Goal: Task Accomplishment & Management: Use online tool/utility

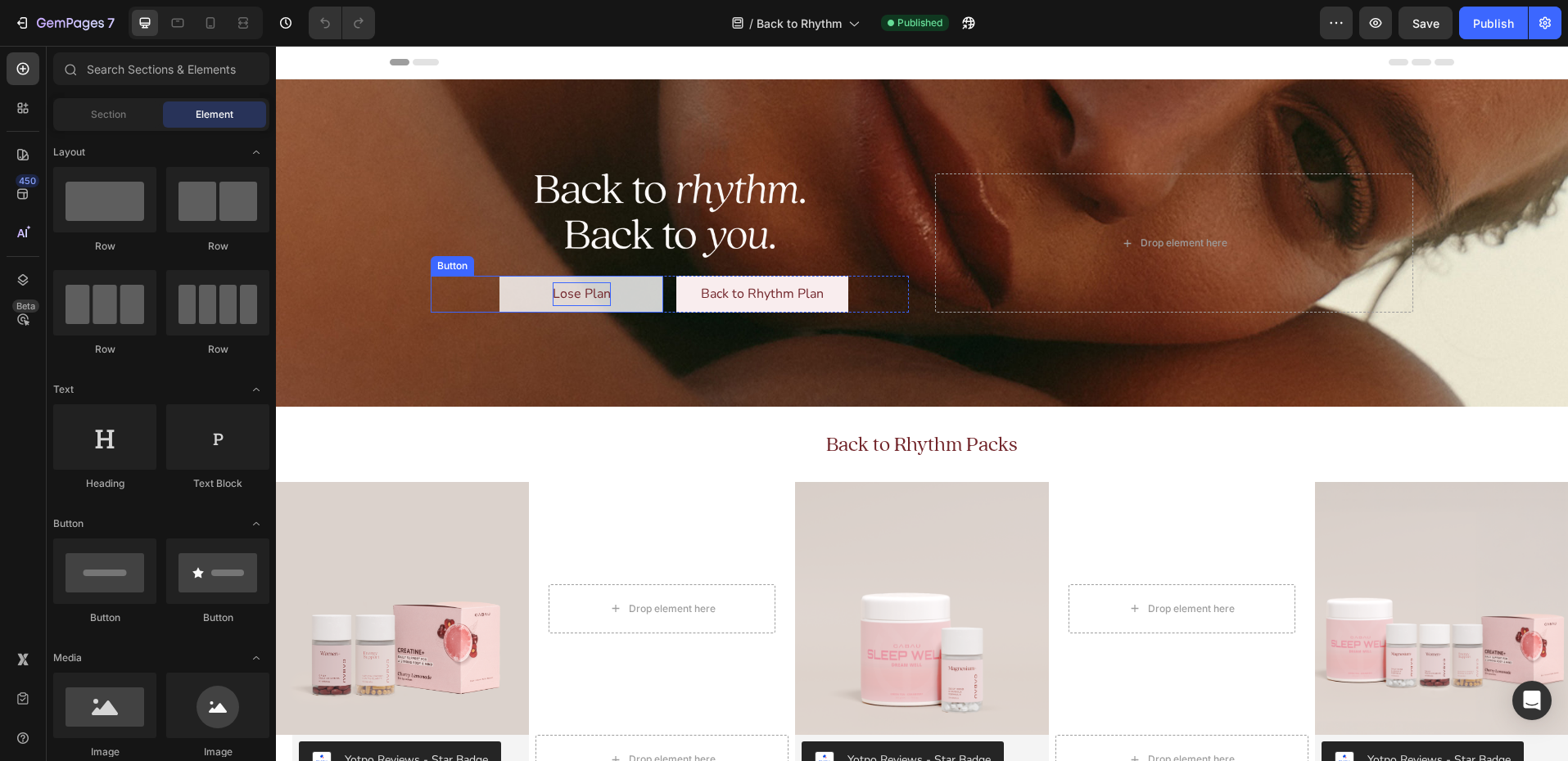
click at [570, 296] on p "Lose Plan" at bounding box center [581, 294] width 58 height 24
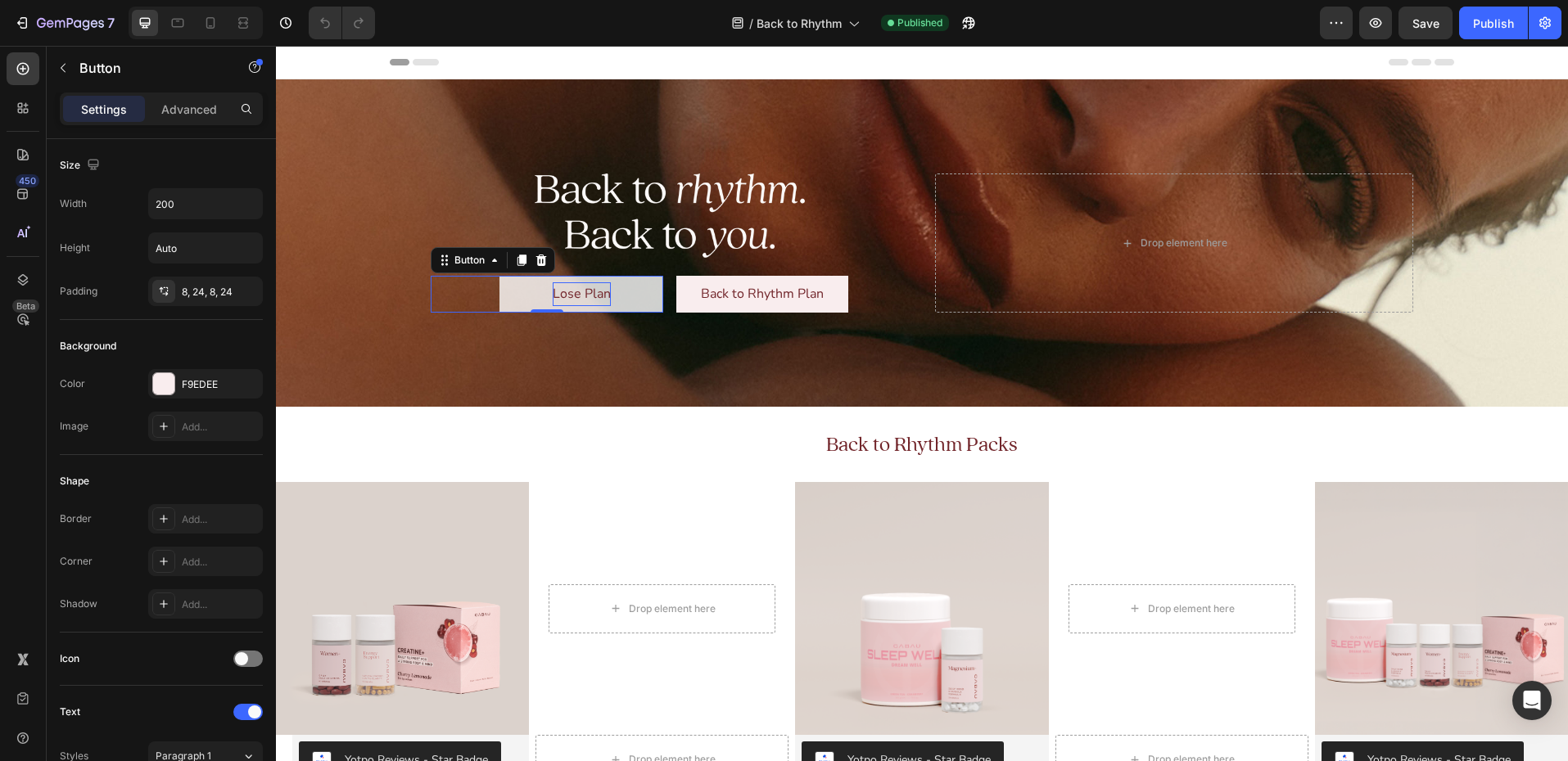
click at [567, 292] on p "Lose Plan" at bounding box center [581, 294] width 58 height 24
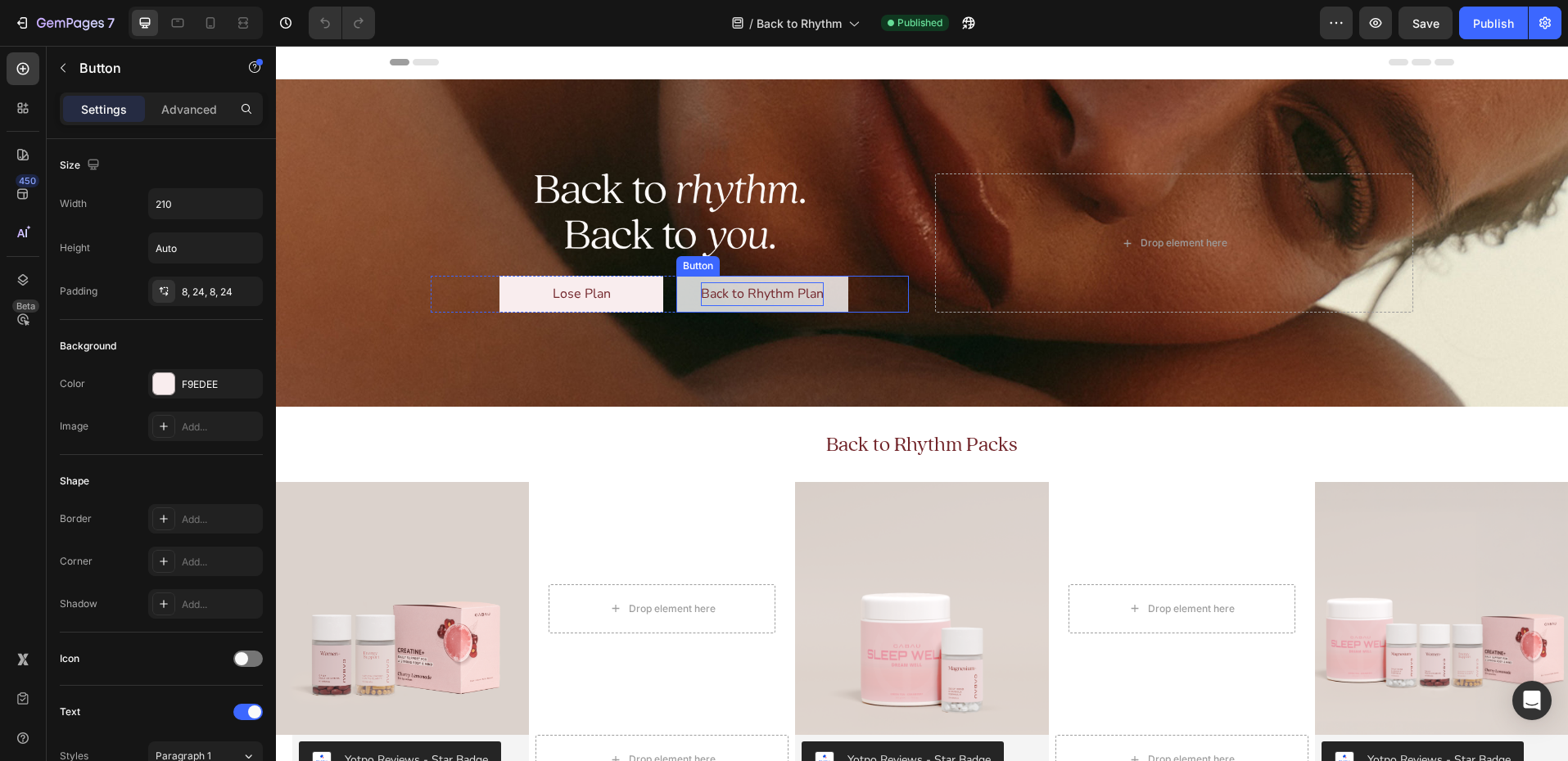
click at [729, 290] on p "Back to Rhythm Plan" at bounding box center [762, 294] width 123 height 24
click at [746, 291] on p "Back to Rhythm Plan" at bounding box center [762, 294] width 123 height 24
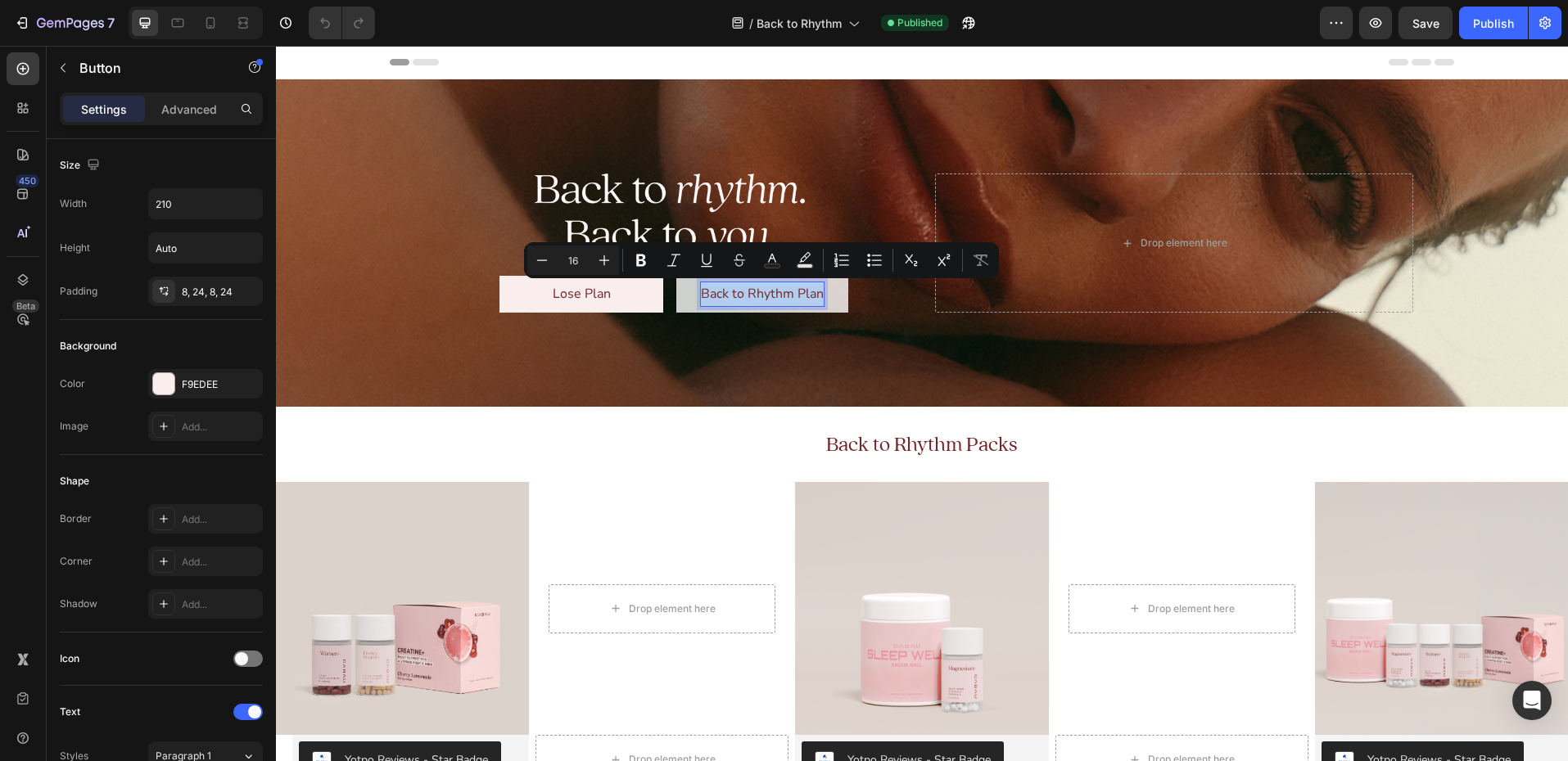
copy p "Back to Rhythm Plan"
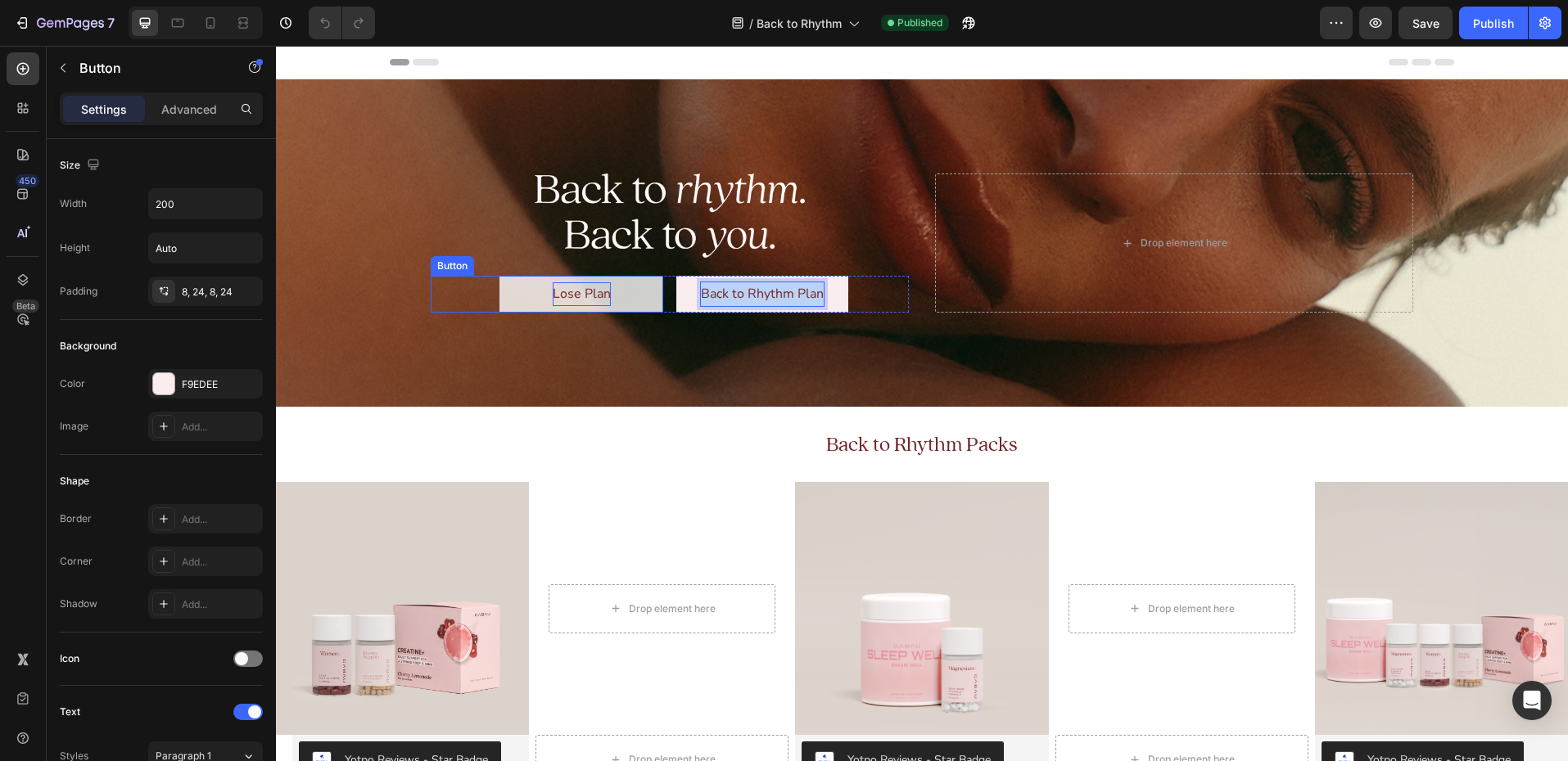
click at [577, 289] on p "Lose Plan" at bounding box center [581, 294] width 58 height 24
click at [583, 289] on p "Lose Plan" at bounding box center [581, 294] width 58 height 24
click at [738, 286] on p "Back to Rhythm Plan" at bounding box center [762, 294] width 123 height 24
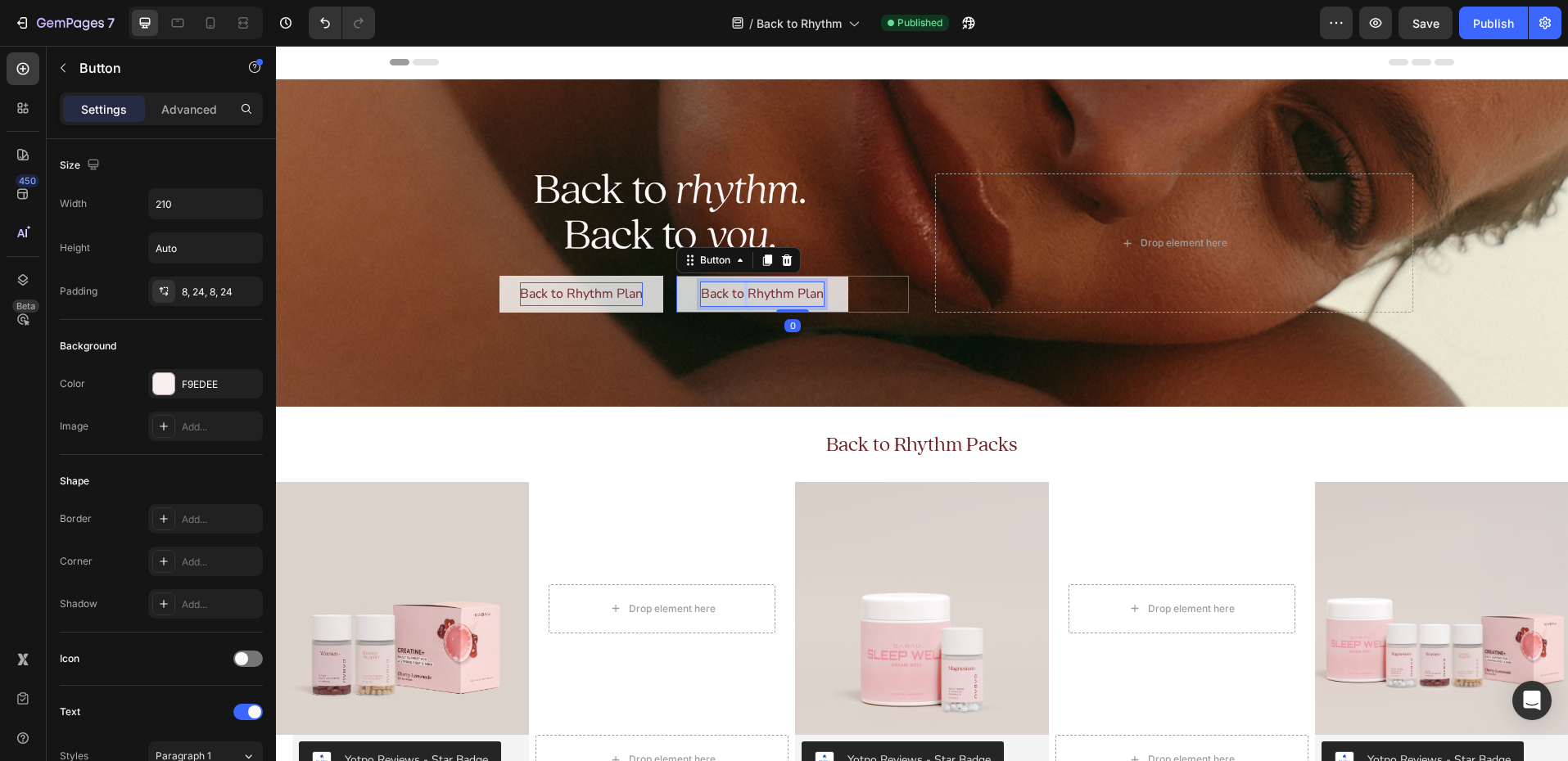
click at [744, 291] on p "Back to Rhythm Plan" at bounding box center [762, 294] width 123 height 24
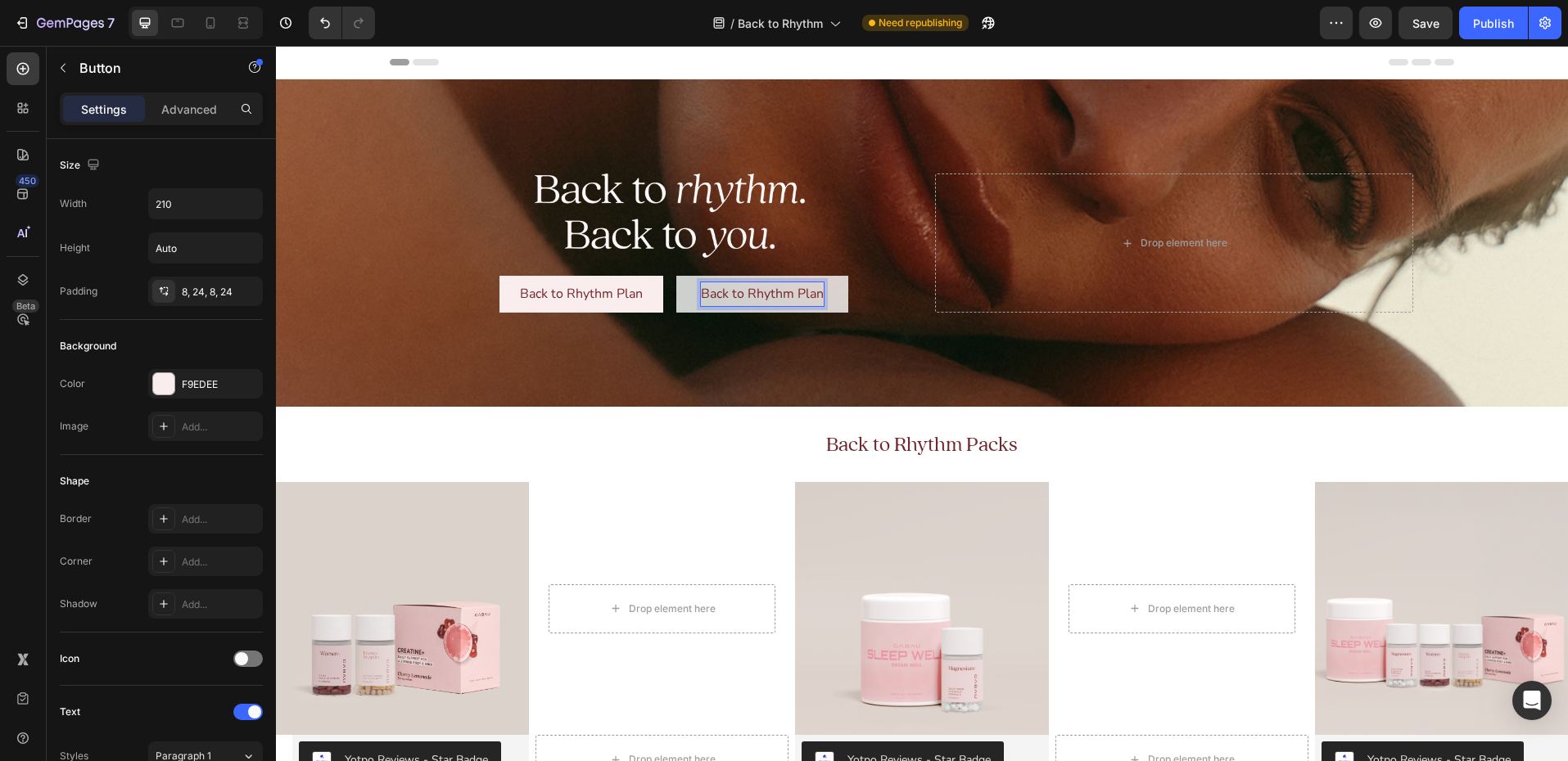
click at [767, 292] on p "Back to Rhythm Plan" at bounding box center [762, 294] width 123 height 24
click at [757, 292] on p "Back to Rhythm Plan" at bounding box center [762, 294] width 123 height 24
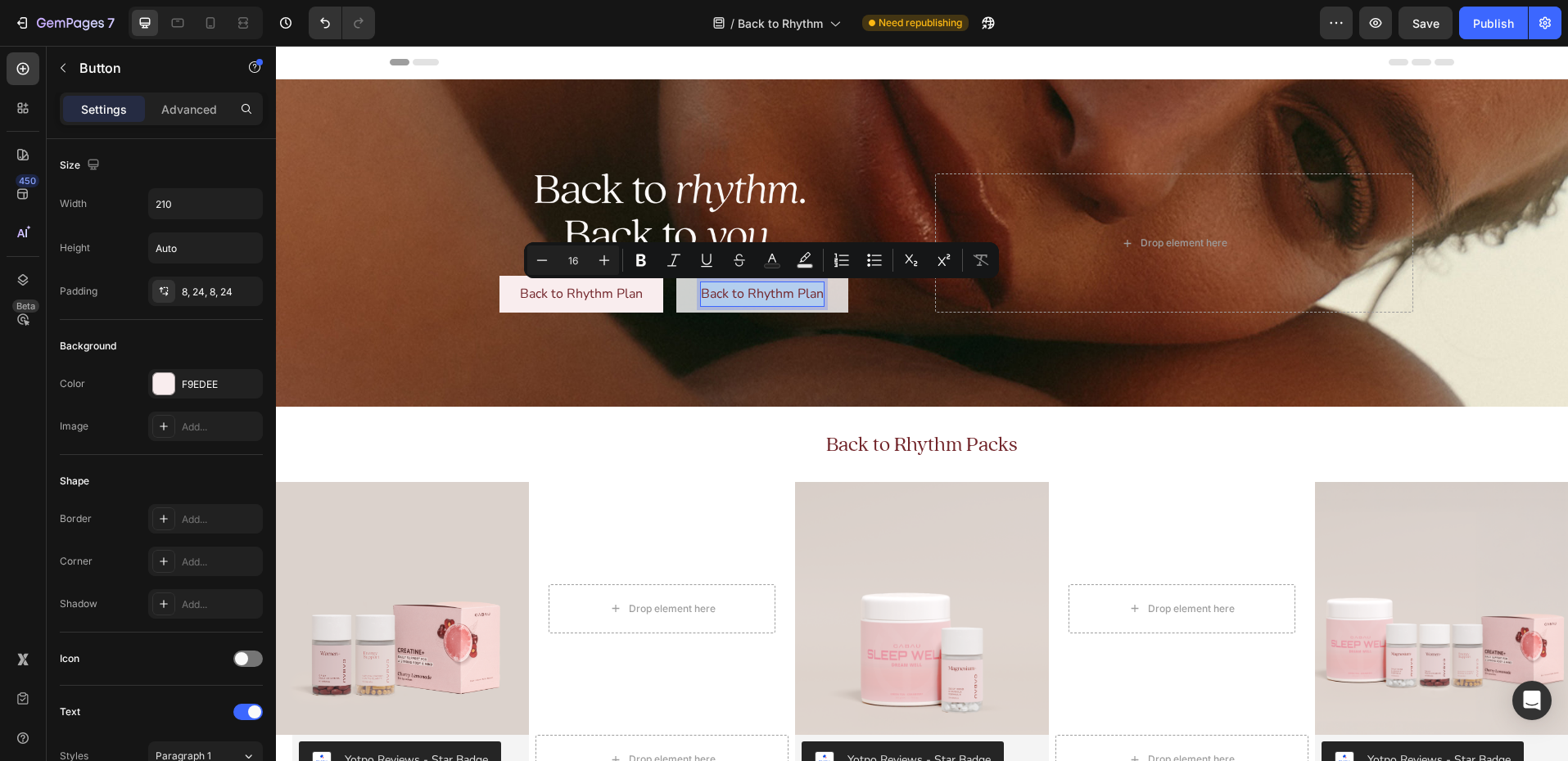
click at [750, 291] on p "Back to Rhythm Plan" at bounding box center [762, 294] width 123 height 24
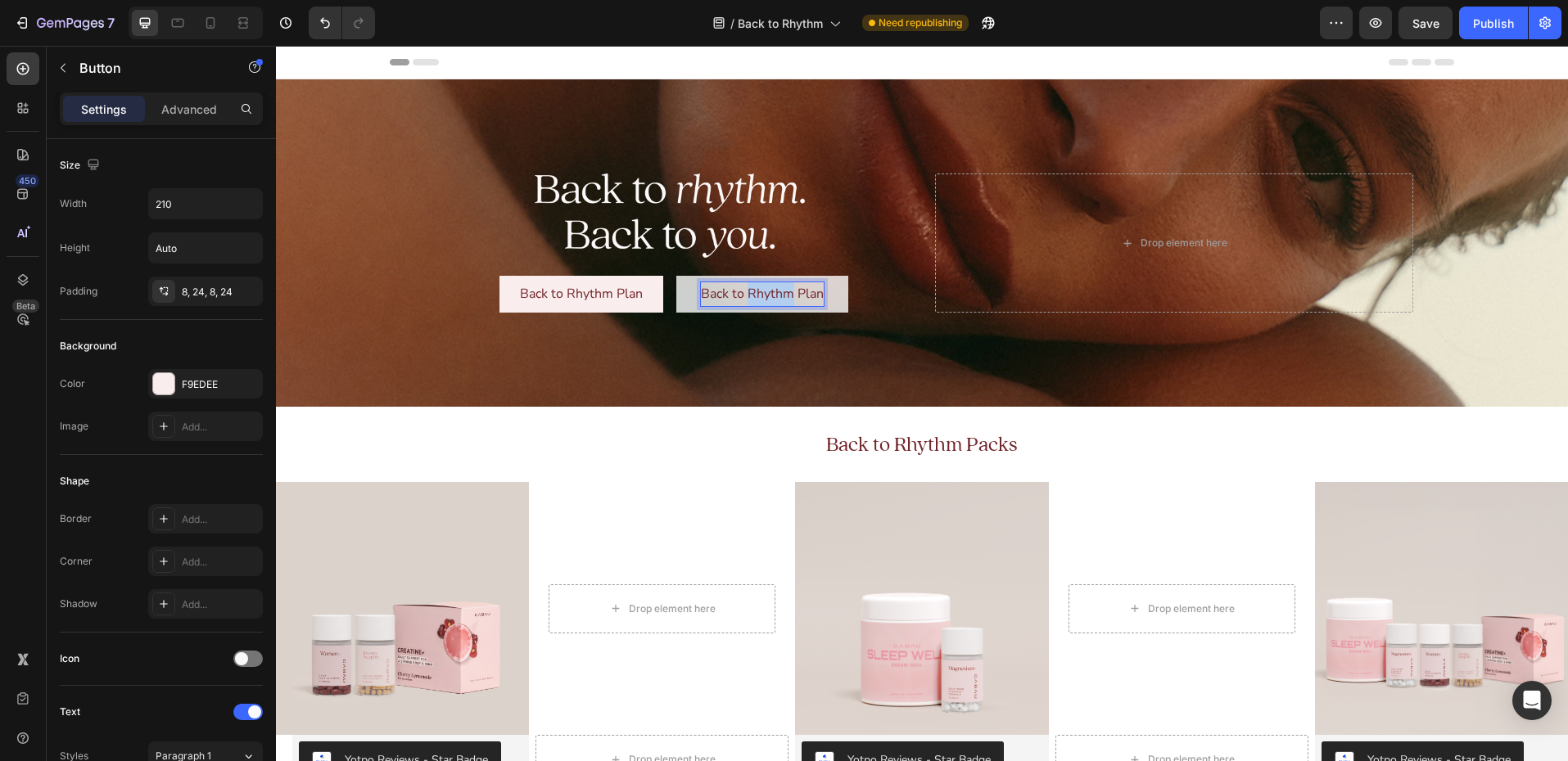
click at [750, 291] on p "Back to Rhythm Plan" at bounding box center [762, 294] width 123 height 24
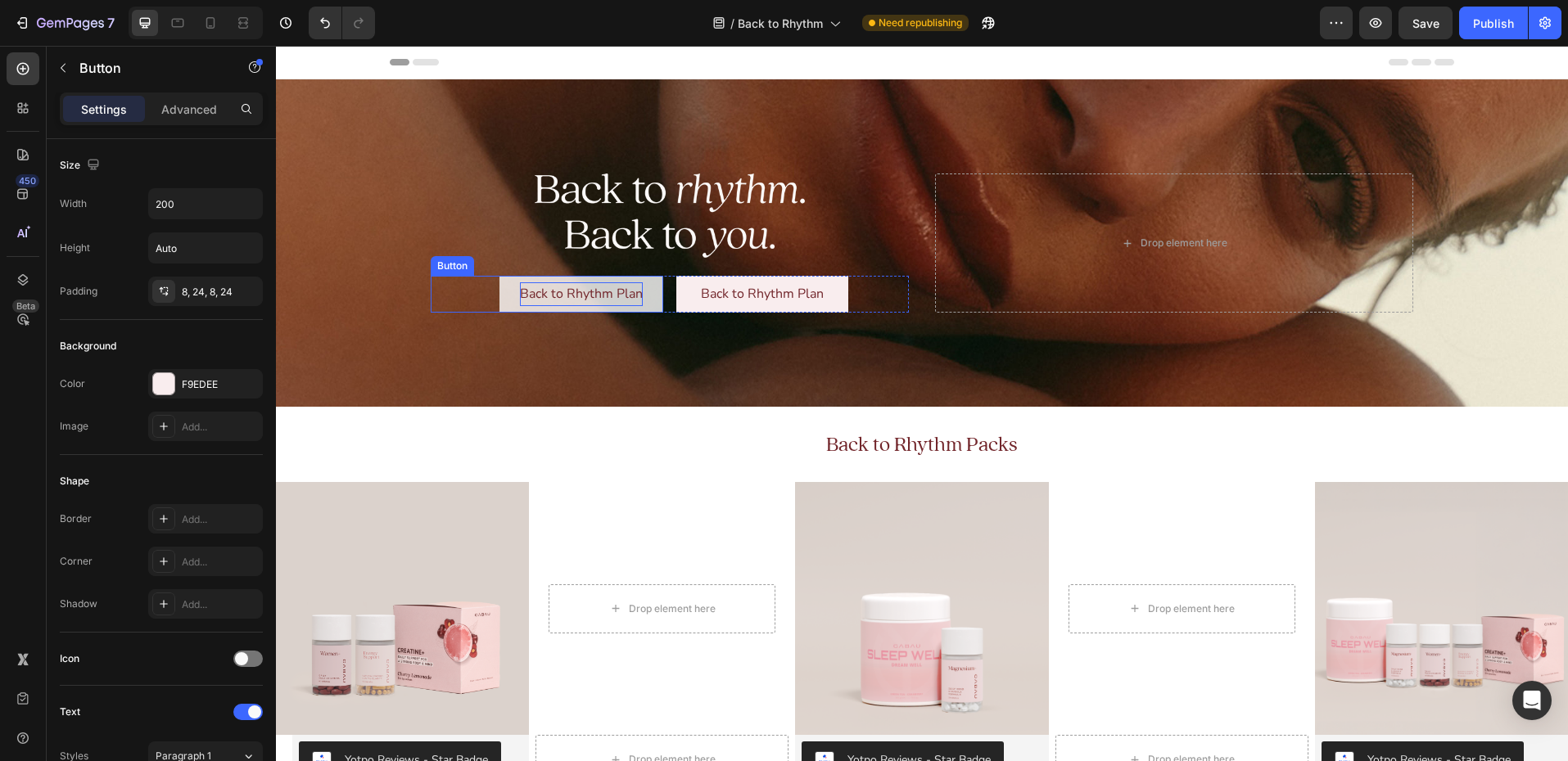
click at [558, 291] on p "Back to Rhythm Plan" at bounding box center [581, 294] width 123 height 24
click at [558, 294] on p "Back to Rhythm Plan" at bounding box center [581, 294] width 123 height 24
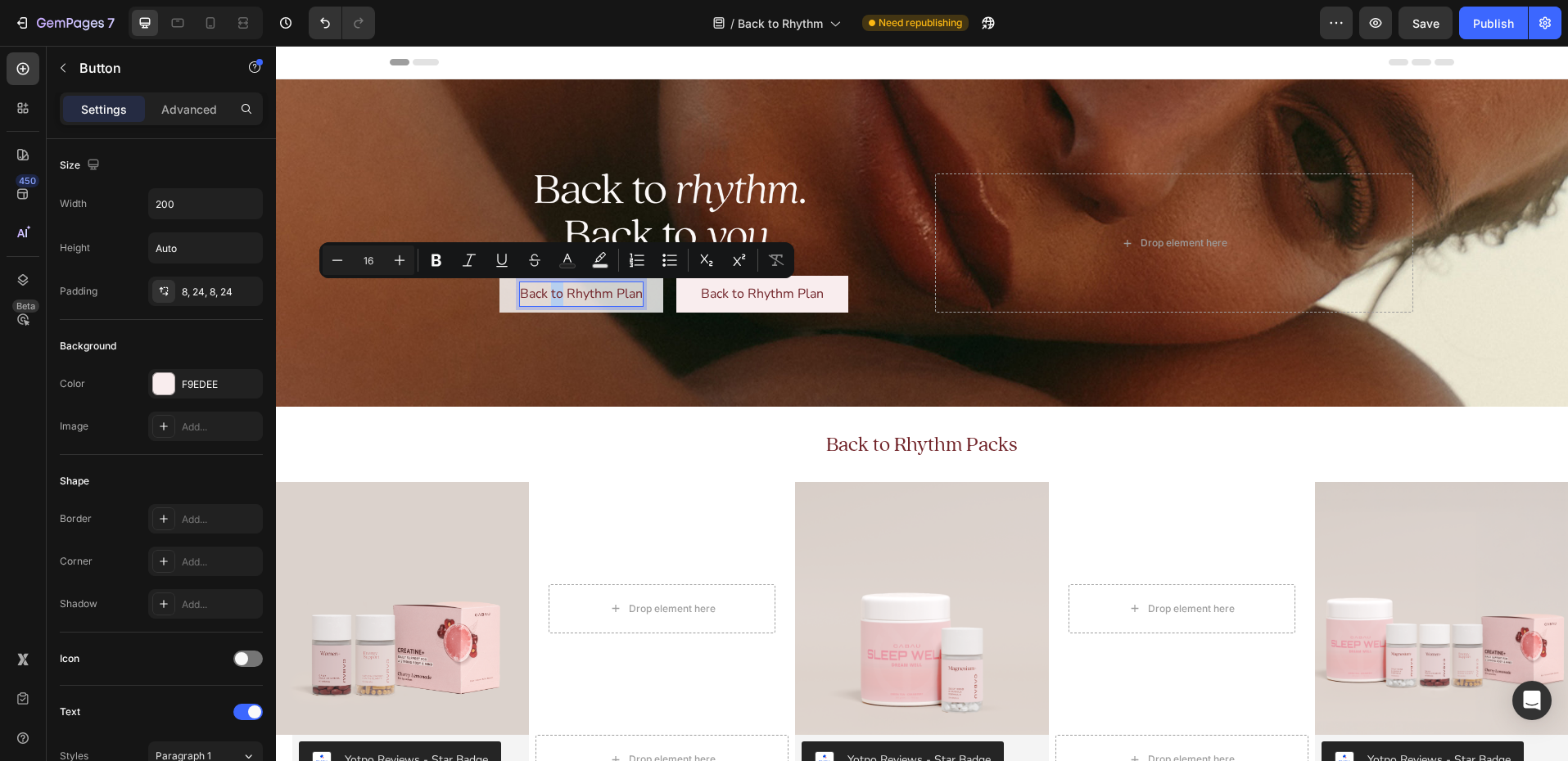
click at [556, 294] on p "Back to Rhythm Plan" at bounding box center [581, 294] width 123 height 24
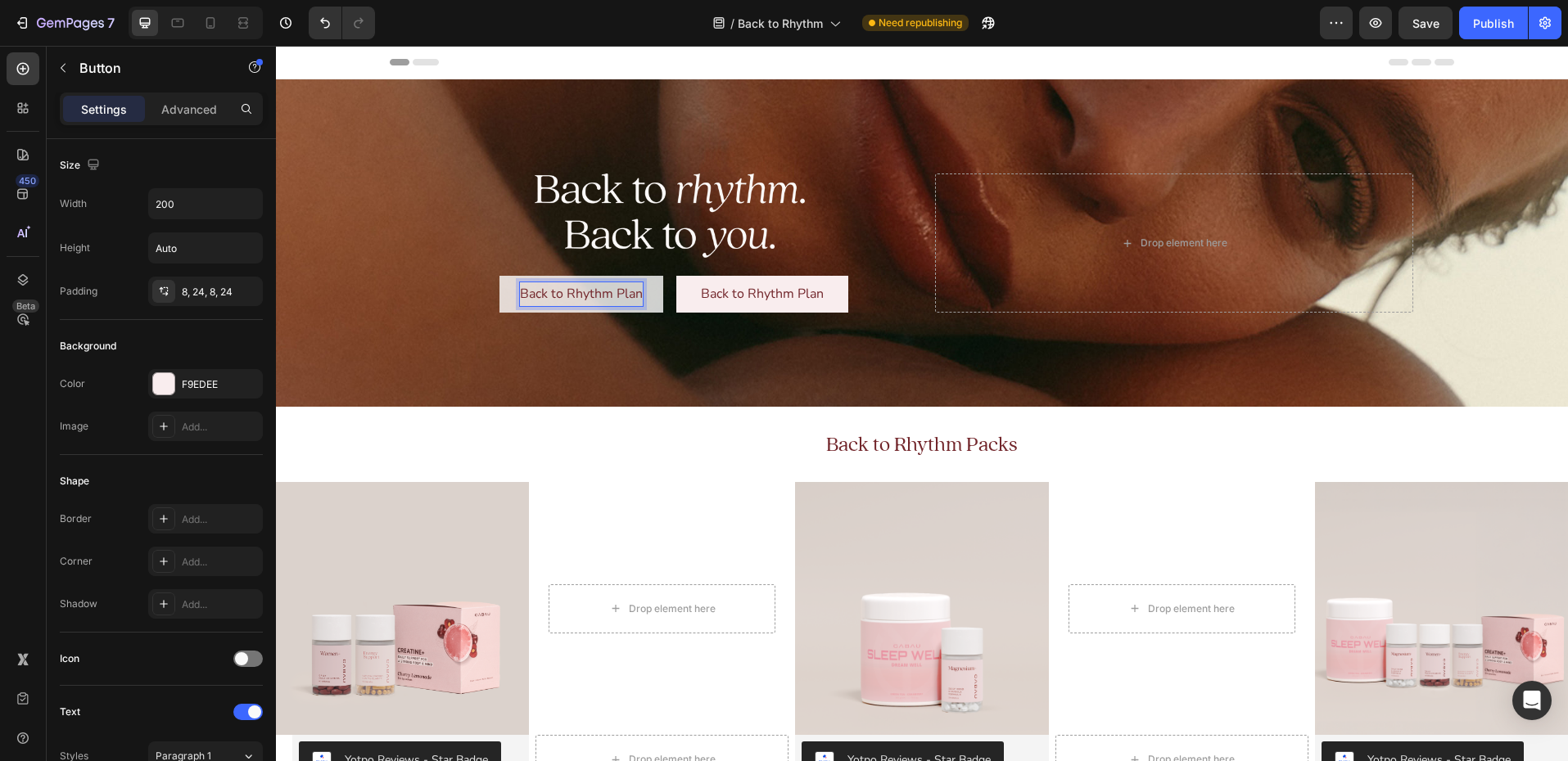
click at [523, 293] on p "Back to Rhythm Plan" at bounding box center [581, 294] width 123 height 24
drag, startPoint x: 523, startPoint y: 293, endPoint x: 617, endPoint y: 320, distance: 97.8
click at [585, 294] on p "Back to Rhythm Plan" at bounding box center [581, 294] width 123 height 24
click at [585, 291] on p "Back to Rhythm Plan" at bounding box center [581, 294] width 123 height 24
click at [587, 290] on p "Back to Rhythm Plan" at bounding box center [581, 294] width 123 height 24
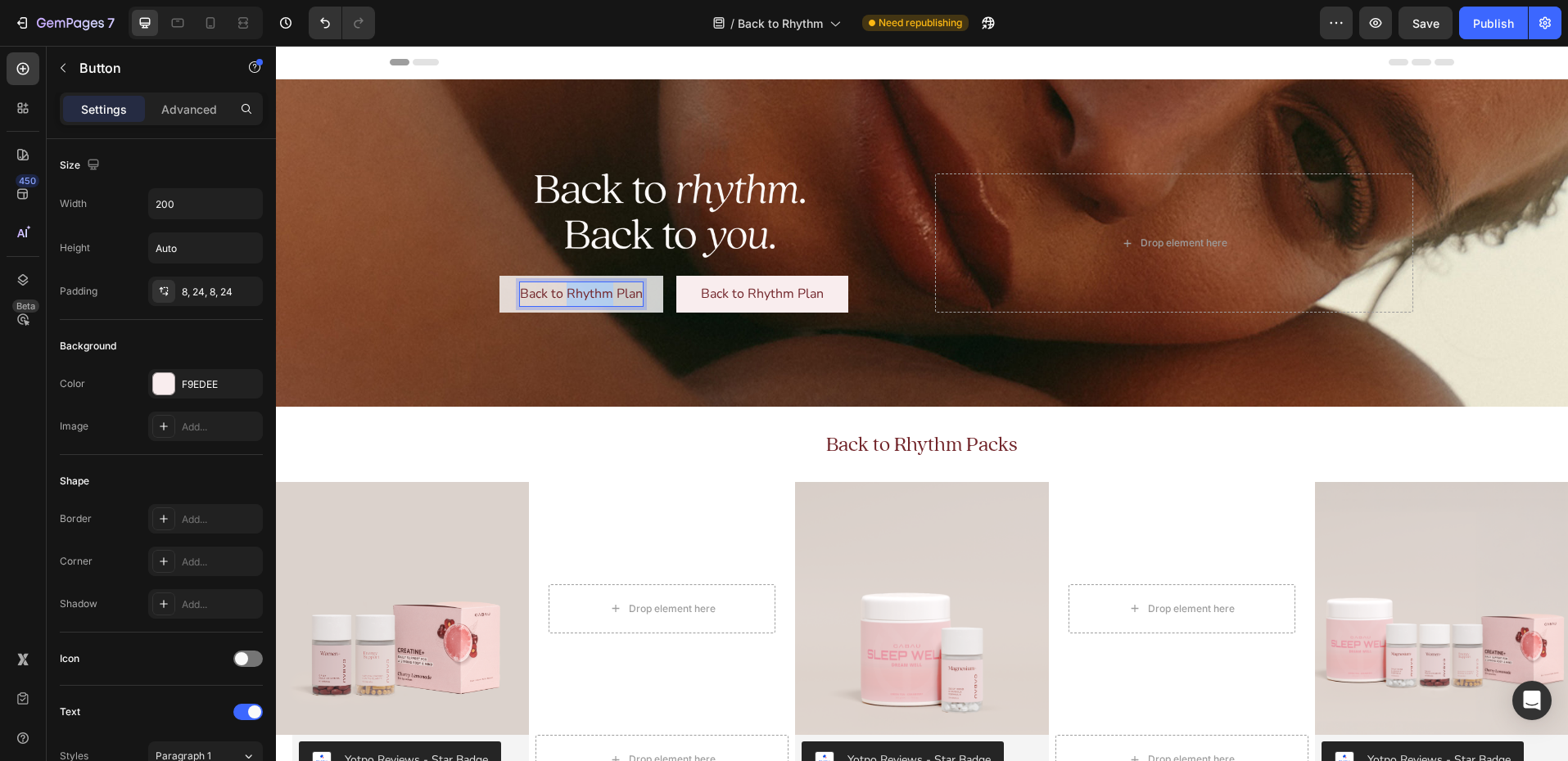
click at [587, 290] on p "Back to Rhythm Plan" at bounding box center [581, 294] width 123 height 24
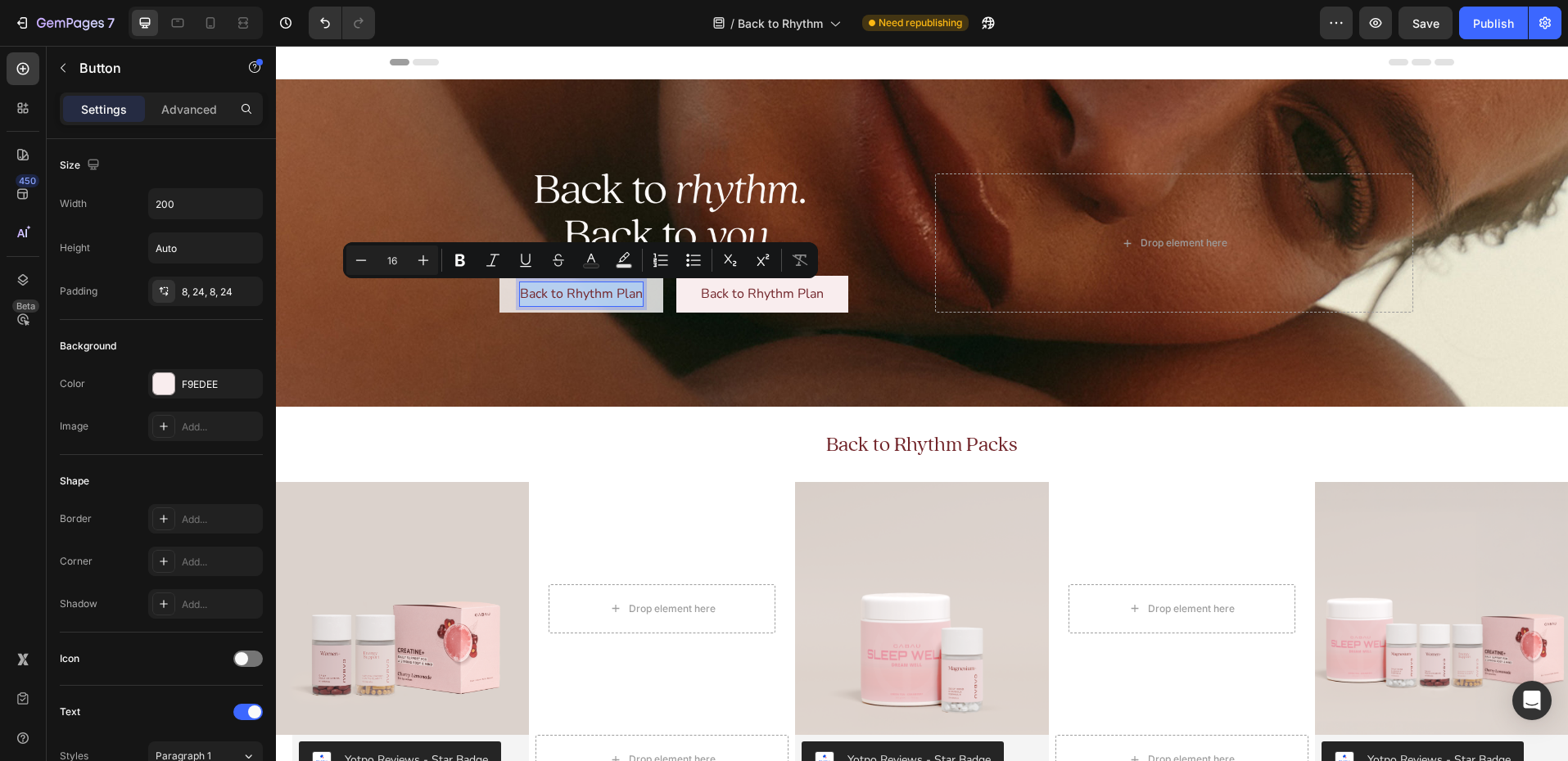
click at [607, 297] on p "Back to Rhythm Plan" at bounding box center [581, 294] width 123 height 24
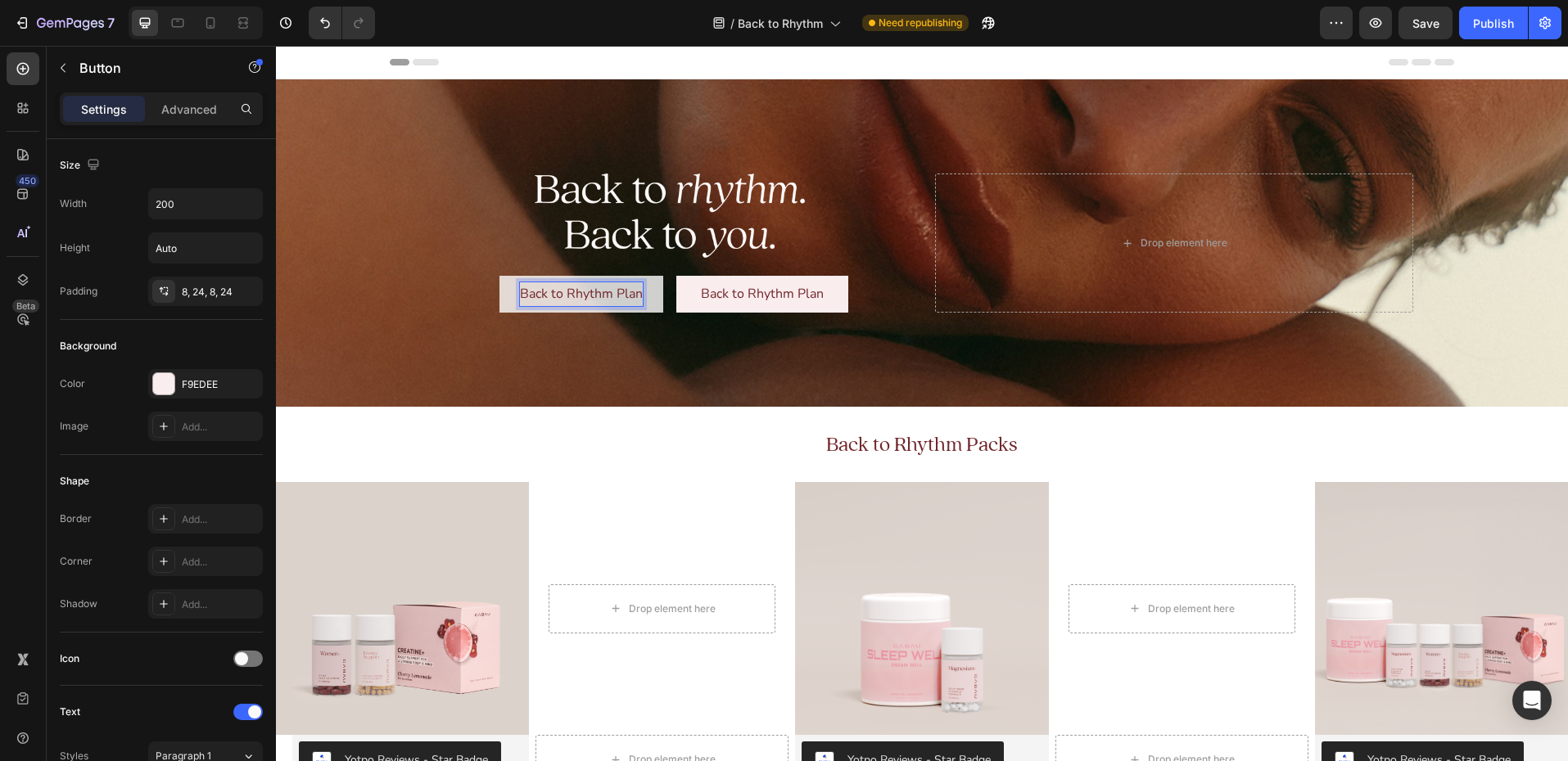
click at [633, 291] on p "Back to Rhythm Plan" at bounding box center [581, 294] width 123 height 24
click at [575, 293] on p "Back to Rhythm Plan" at bounding box center [581, 294] width 123 height 24
click at [575, 293] on p "Back to Rhythm Plan" at bounding box center [581, 294] width 123 height 24
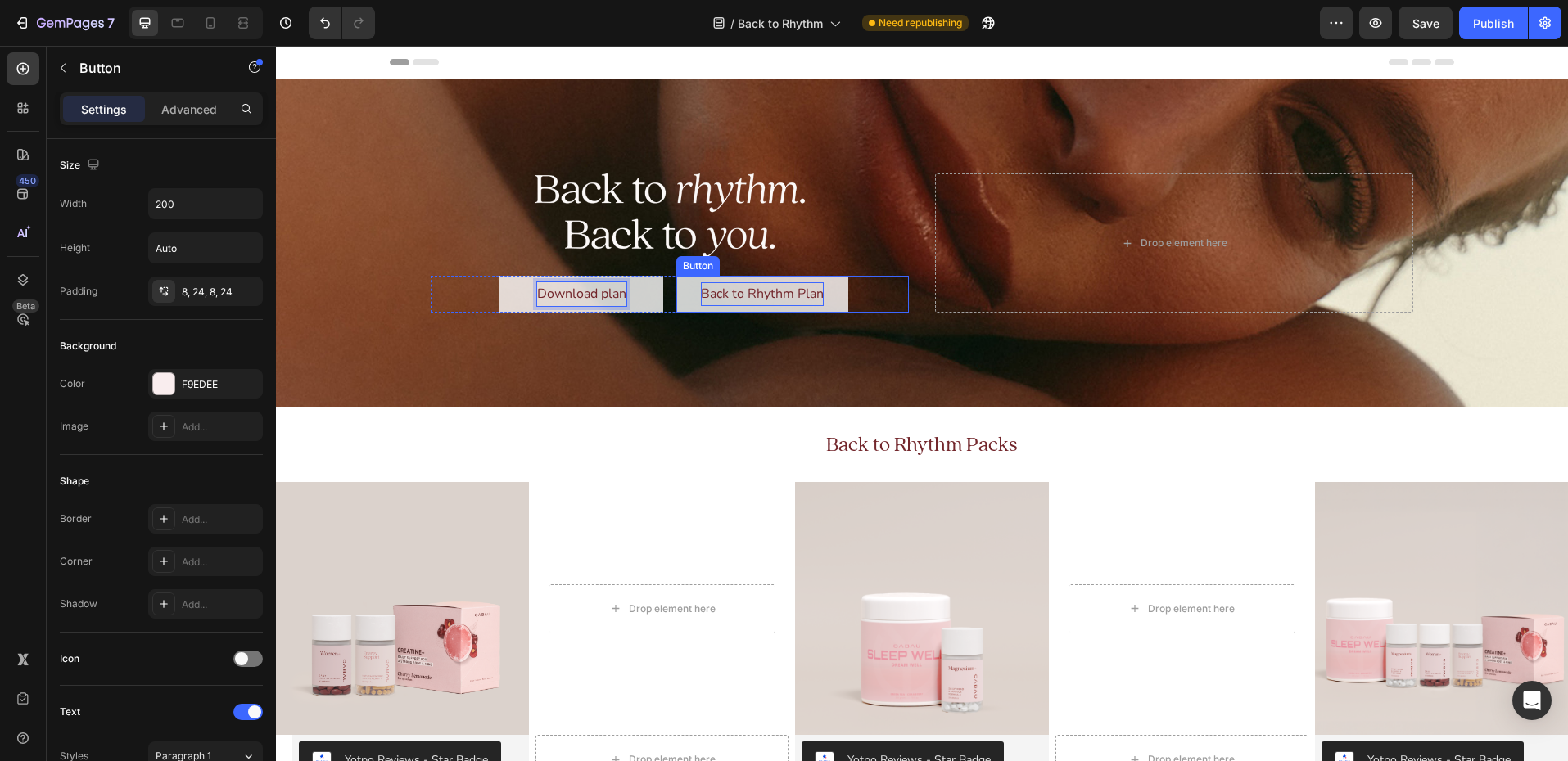
click at [750, 292] on p "Back to Rhythm Plan" at bounding box center [762, 294] width 123 height 24
click at [755, 291] on p "Back to Rhythm Plan" at bounding box center [762, 294] width 123 height 24
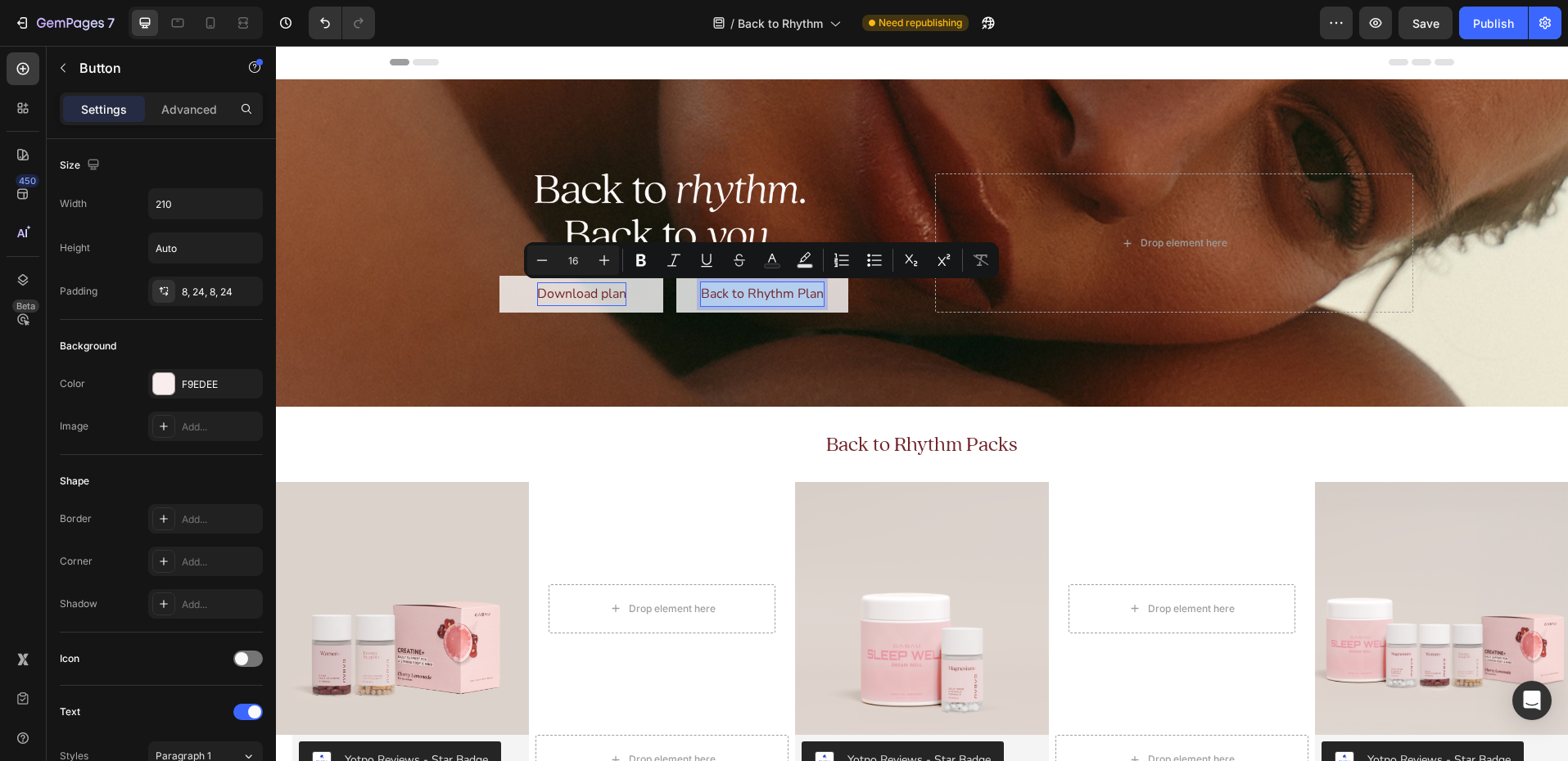
click at [727, 295] on p "Back to Rhythm Plan" at bounding box center [762, 294] width 123 height 24
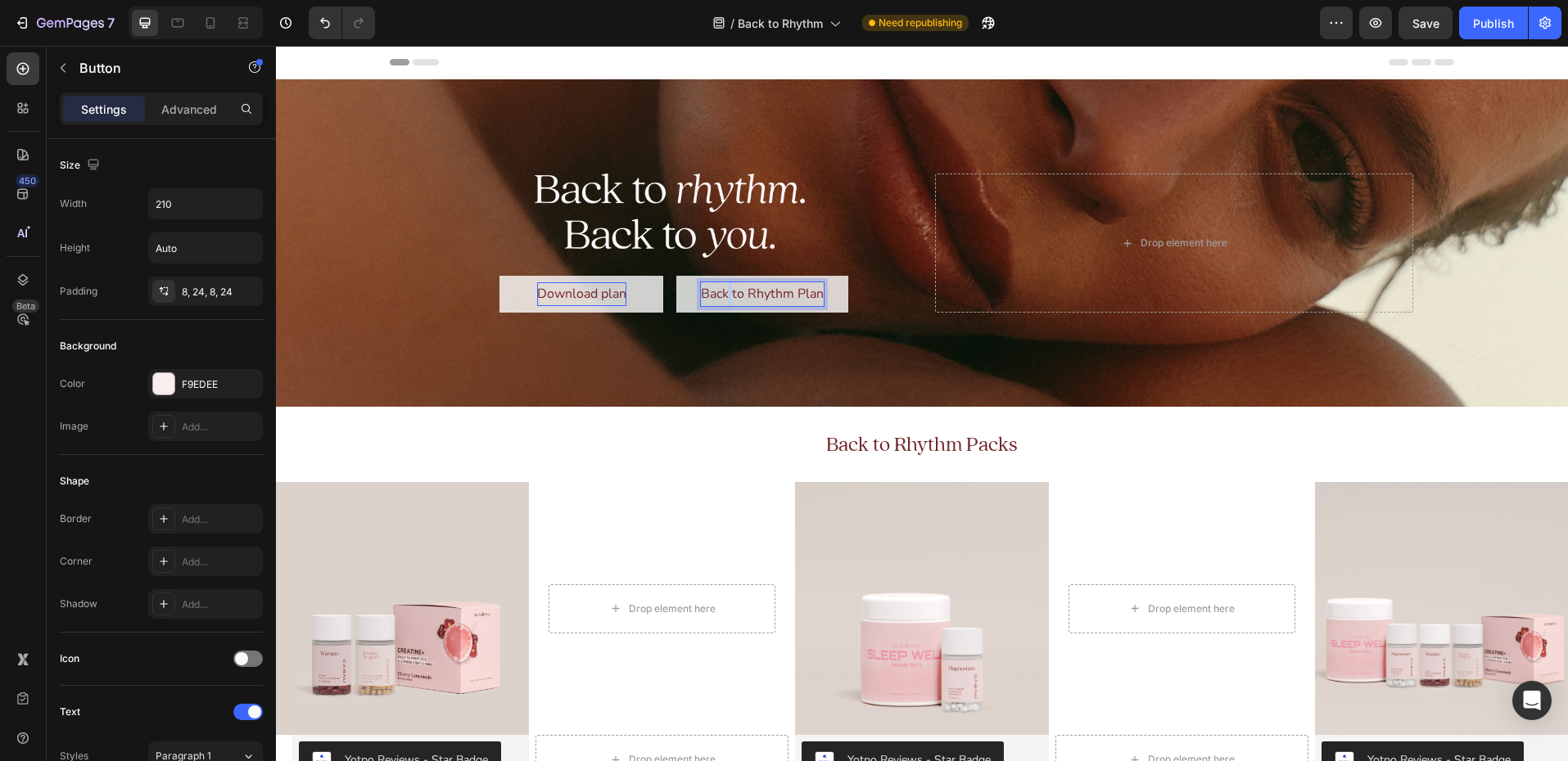
click at [727, 295] on p "Back to Rhythm Plan" at bounding box center [762, 294] width 123 height 24
drag, startPoint x: 727, startPoint y: 295, endPoint x: 791, endPoint y: 376, distance: 103.2
click at [727, 295] on p "Back to Rhythm Plan" at bounding box center [762, 294] width 123 height 24
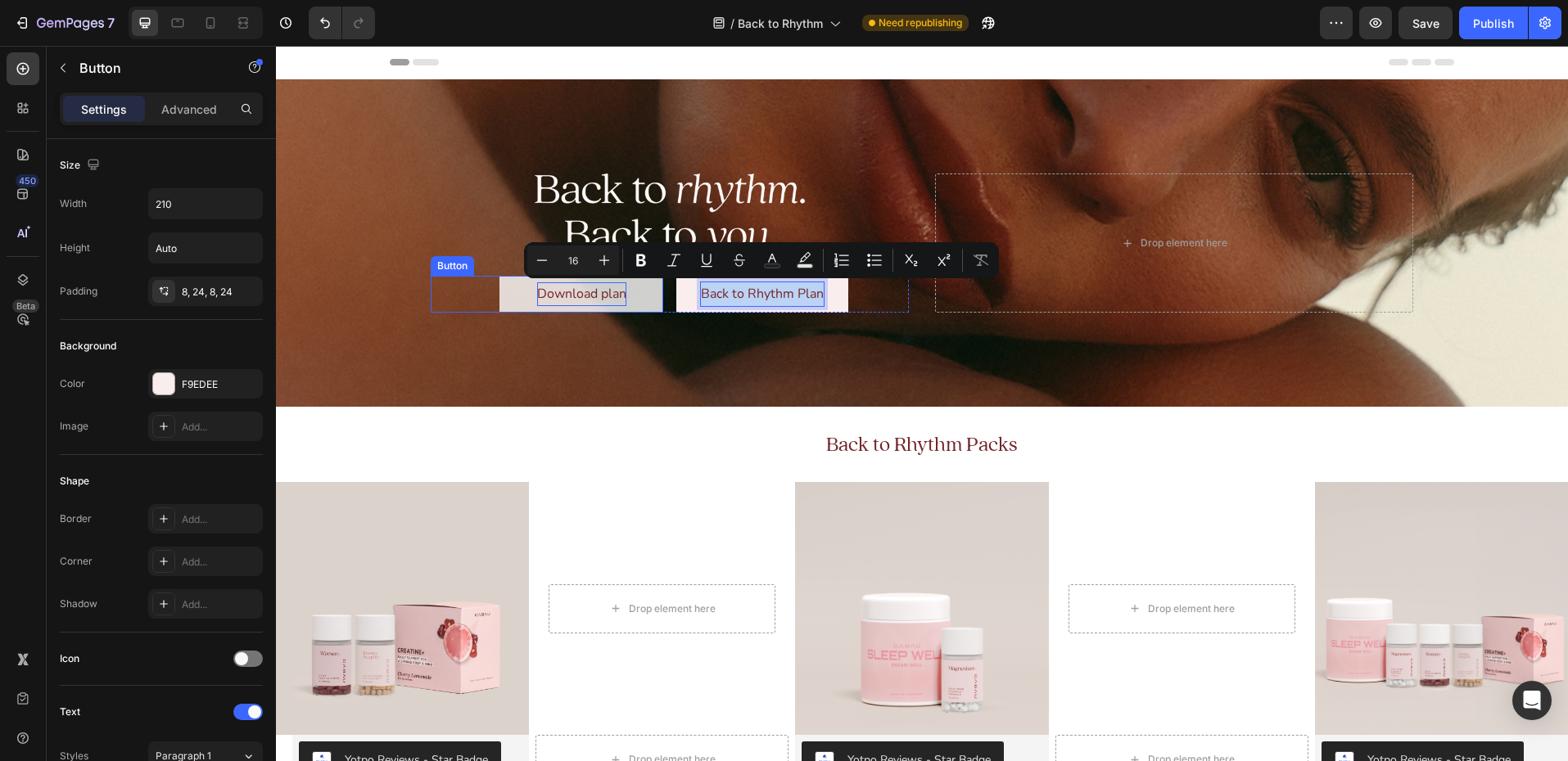
scroll to position [1, 0]
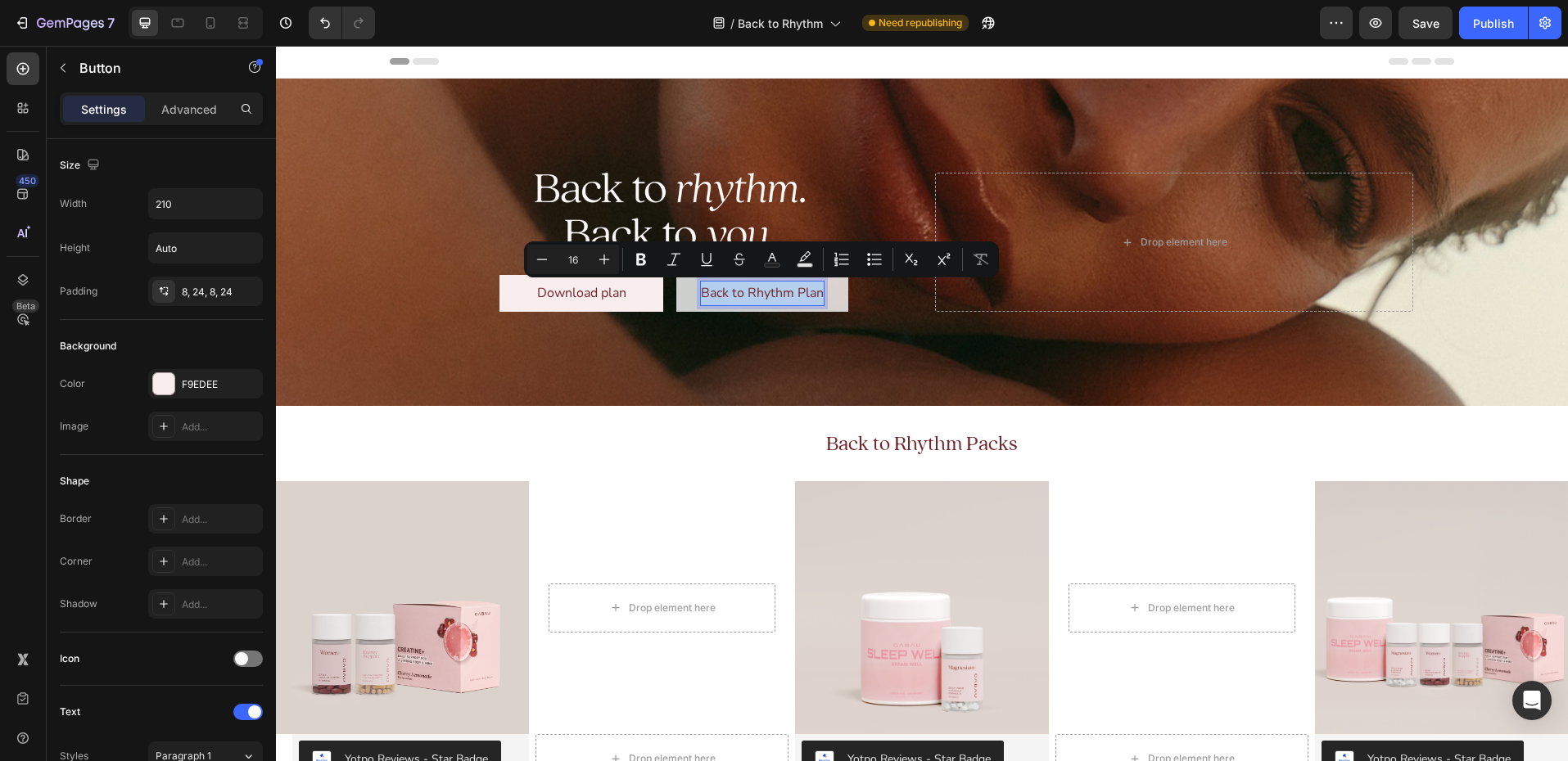
click at [808, 290] on p "Back to Rhythm Plan" at bounding box center [762, 293] width 123 height 24
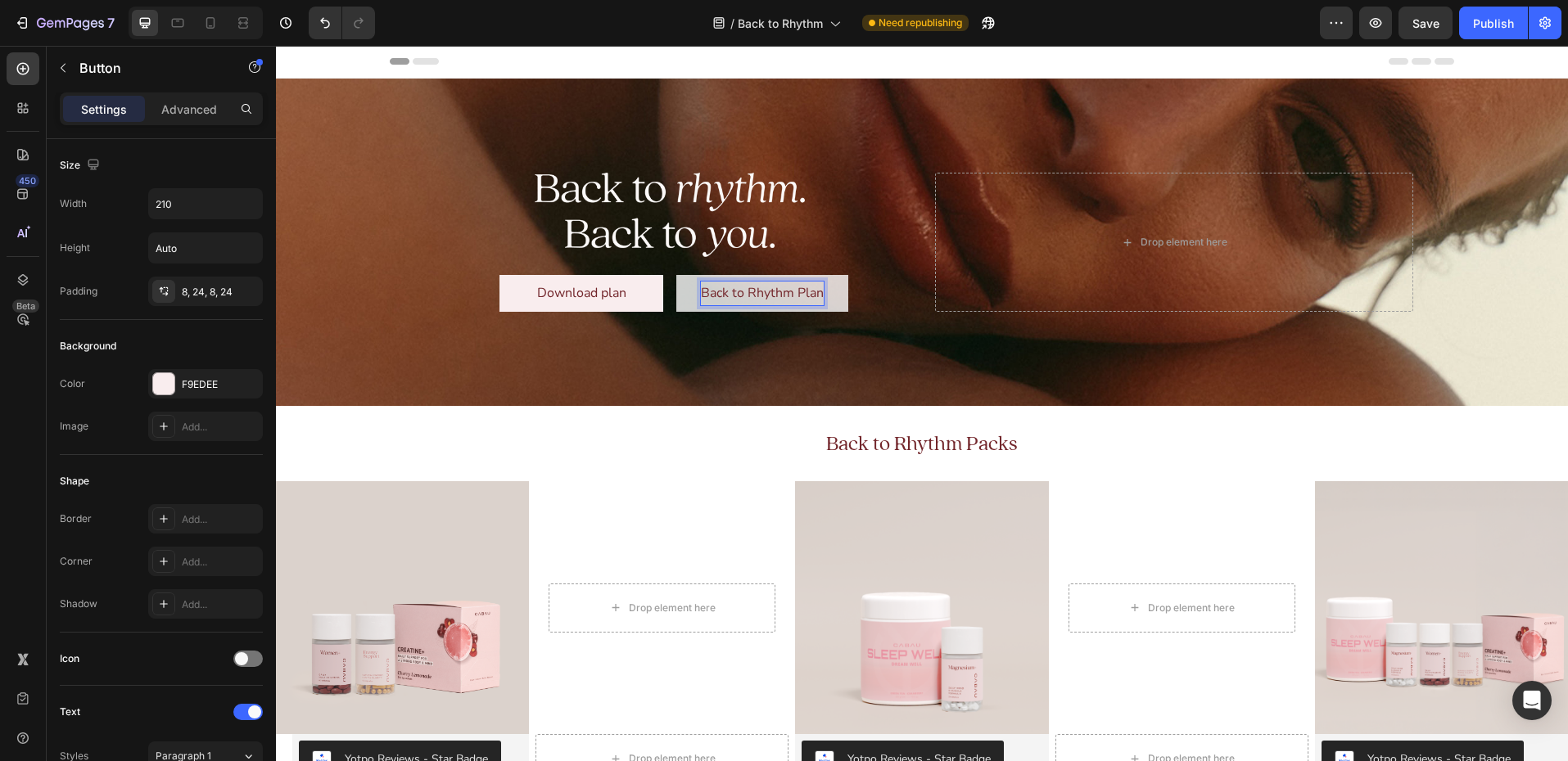
click at [730, 292] on p "Back to Rhythm Plan" at bounding box center [762, 293] width 123 height 24
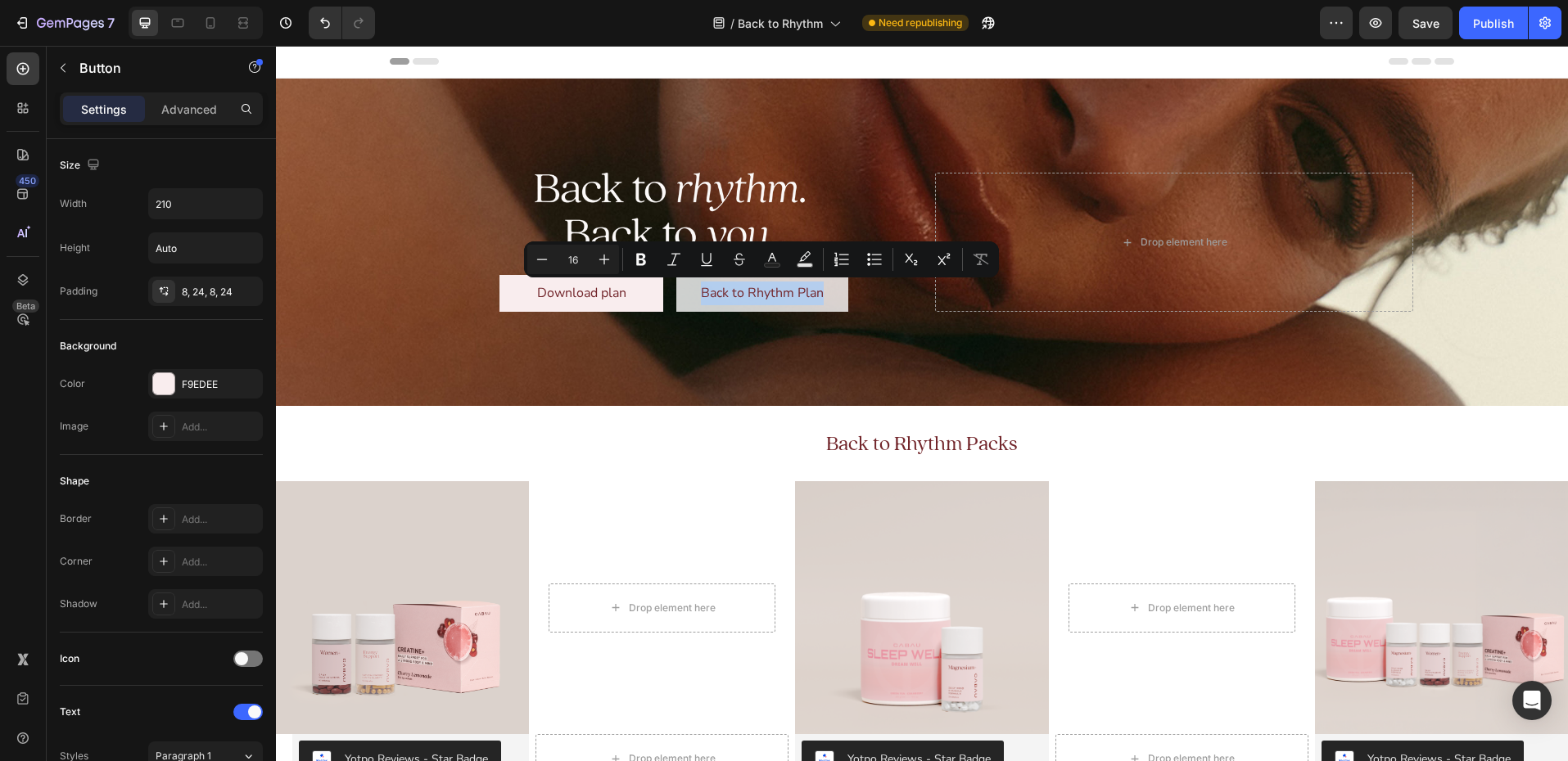
click at [694, 297] on link "Back to Rhythm Plan" at bounding box center [762, 293] width 172 height 37
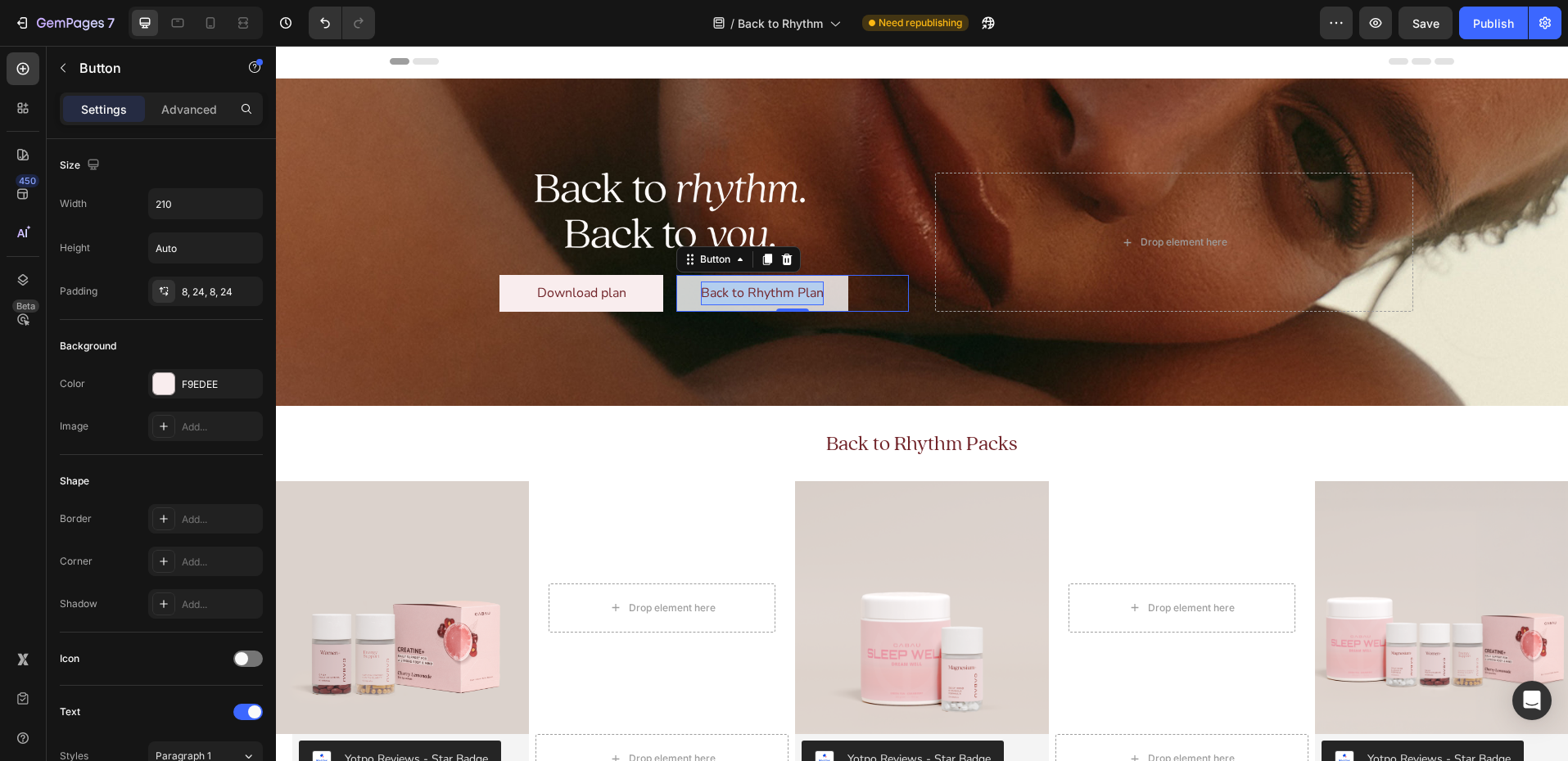
click at [722, 289] on p "Back to Rhythm Plan" at bounding box center [762, 293] width 123 height 24
click at [723, 289] on p "Back to Rhythm Plan" at bounding box center [762, 293] width 123 height 24
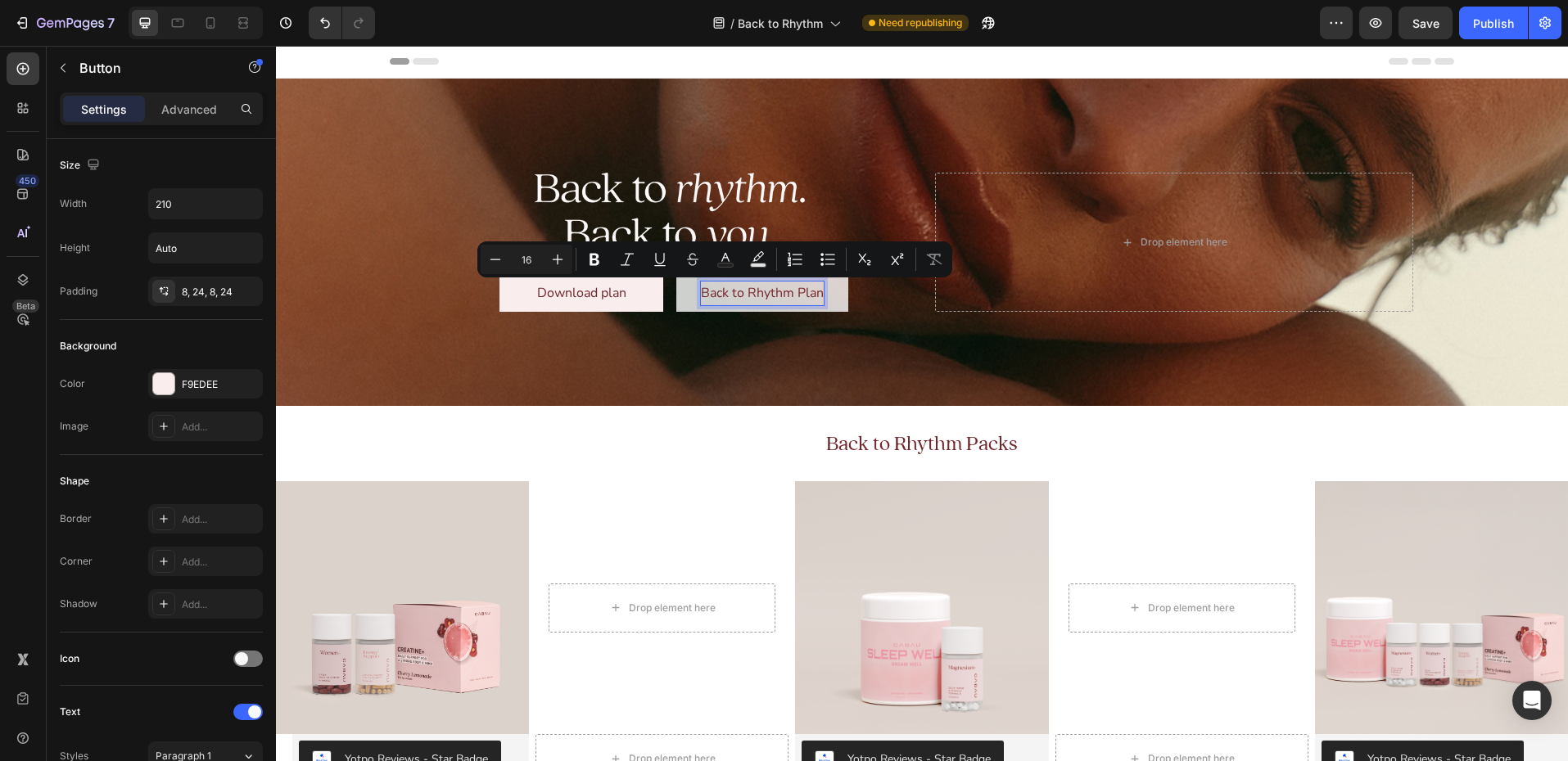
click at [742, 290] on p "Back to Rhythm Plan" at bounding box center [762, 293] width 123 height 24
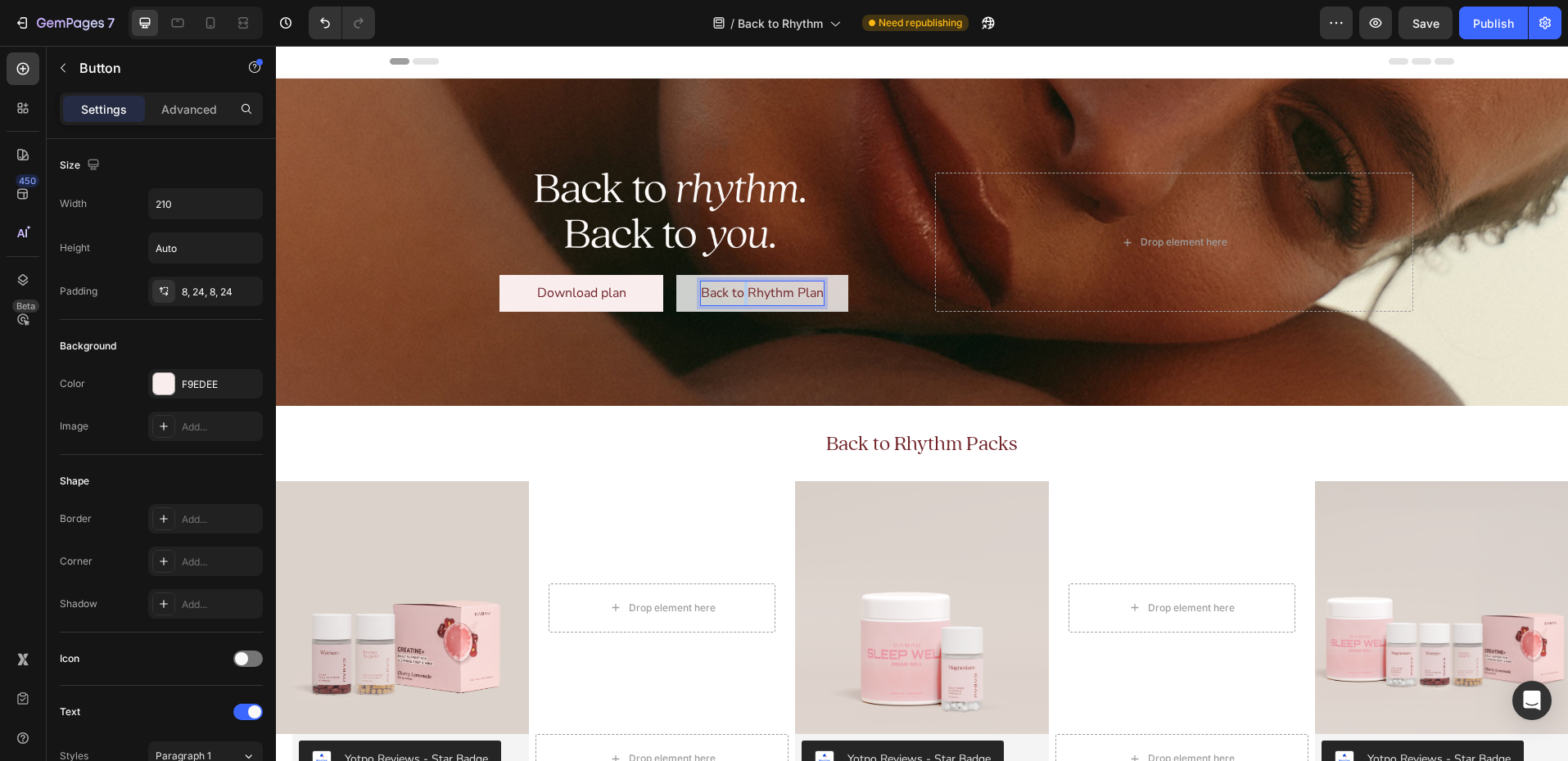
click at [742, 291] on p "Back to Rhythm Plan" at bounding box center [762, 293] width 123 height 24
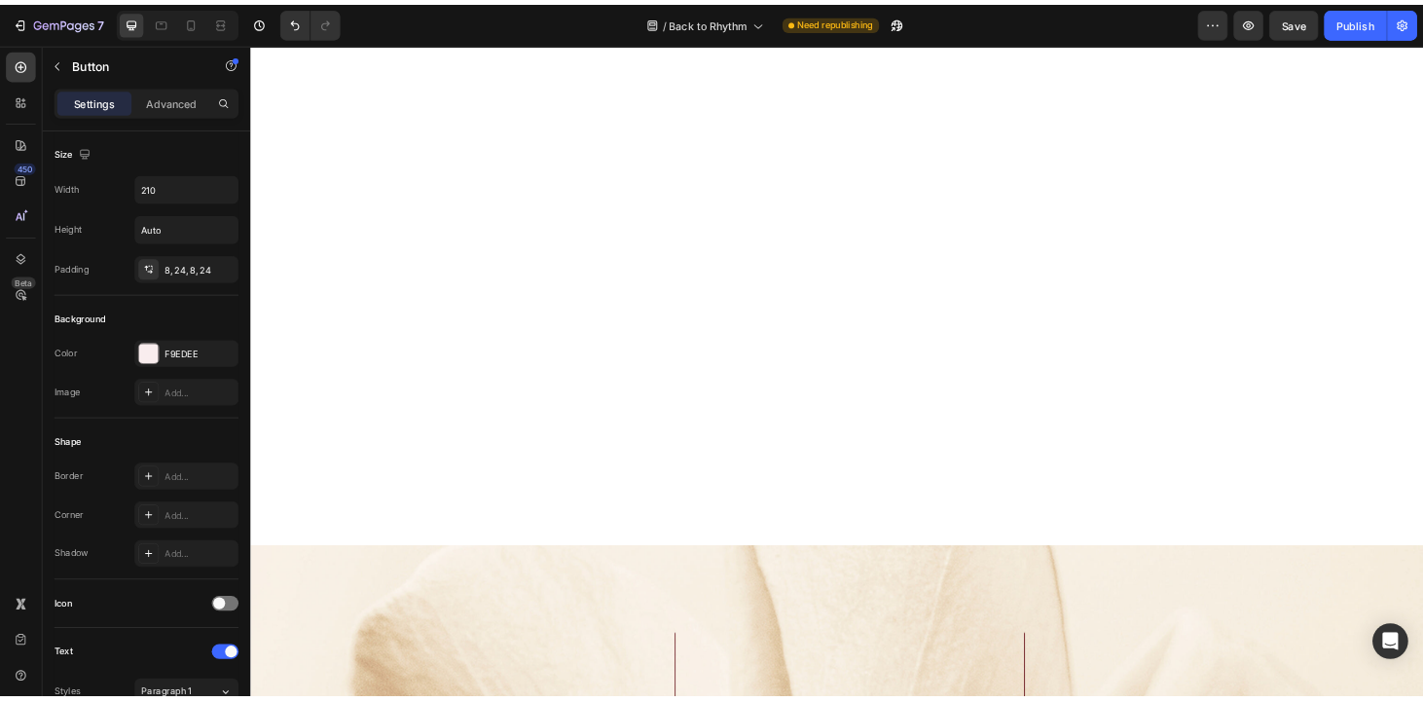
scroll to position [0, 0]
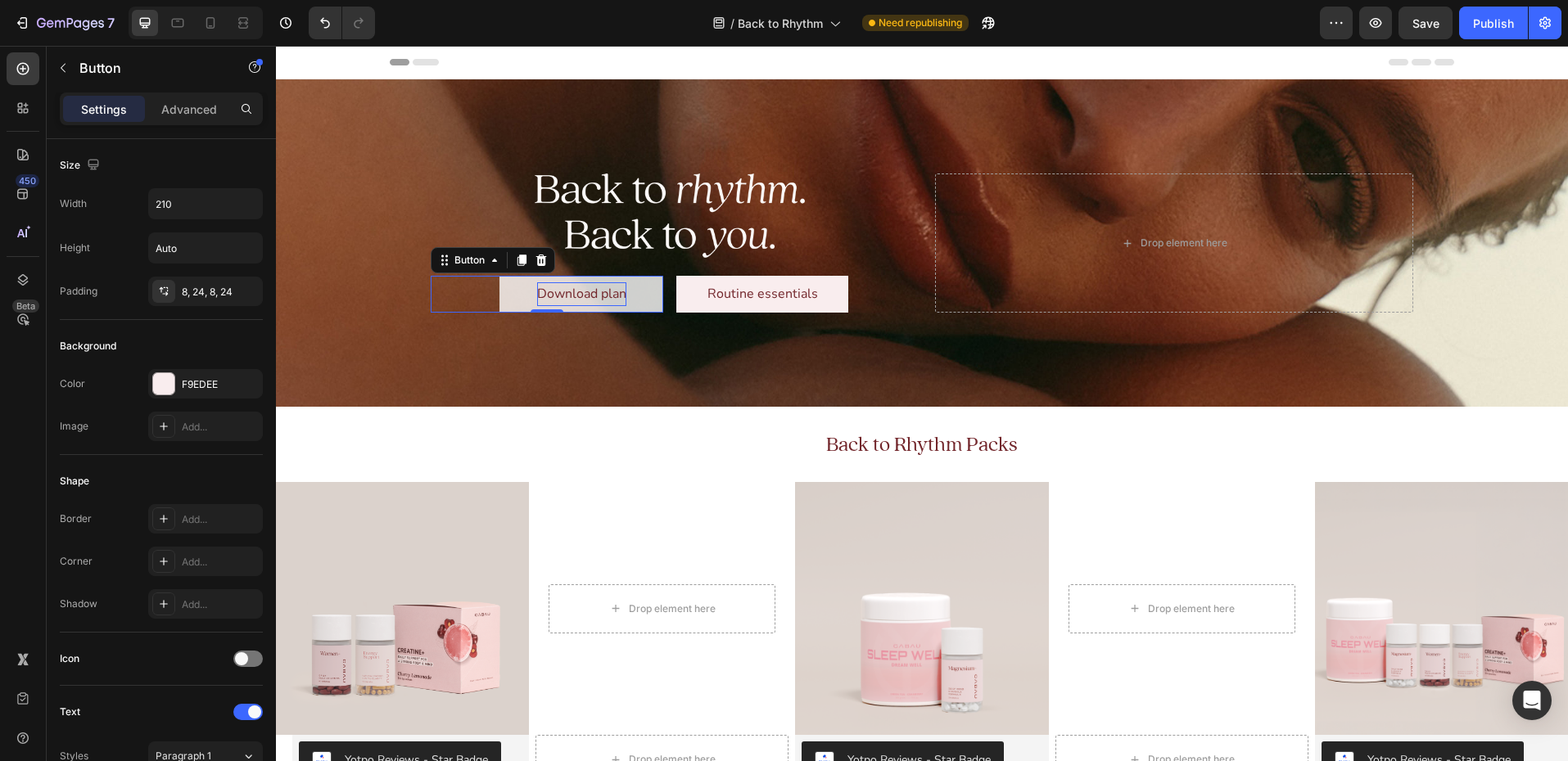
click at [570, 292] on p "Download plan" at bounding box center [581, 294] width 89 height 24
click at [566, 292] on p "Download plan" at bounding box center [581, 294] width 89 height 24
click at [566, 291] on p "Download plan" at bounding box center [581, 294] width 89 height 24
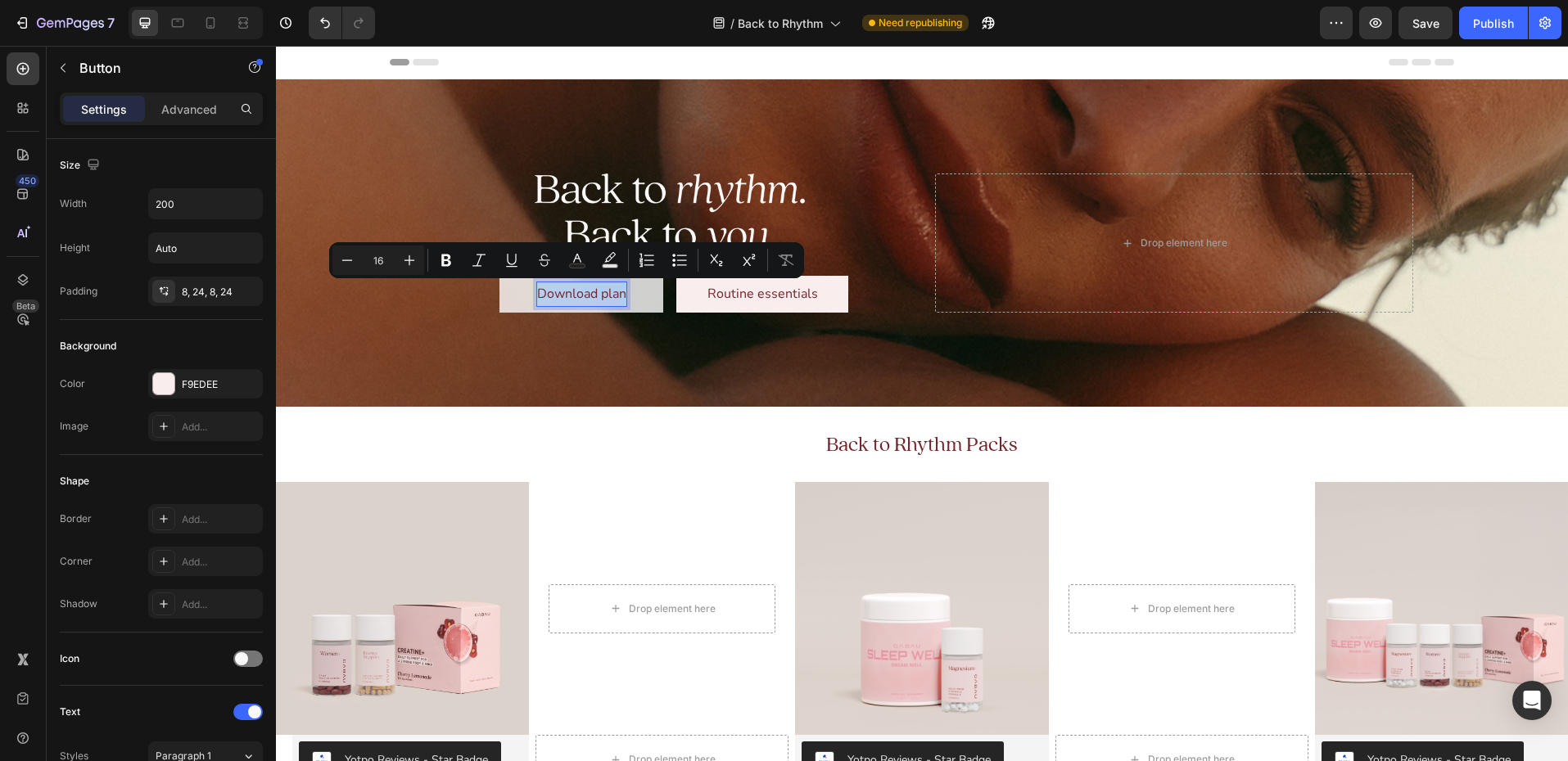
click at [566, 291] on p "Download plan" at bounding box center [581, 294] width 89 height 24
click at [566, 292] on p "Download plan" at bounding box center [581, 294] width 89 height 24
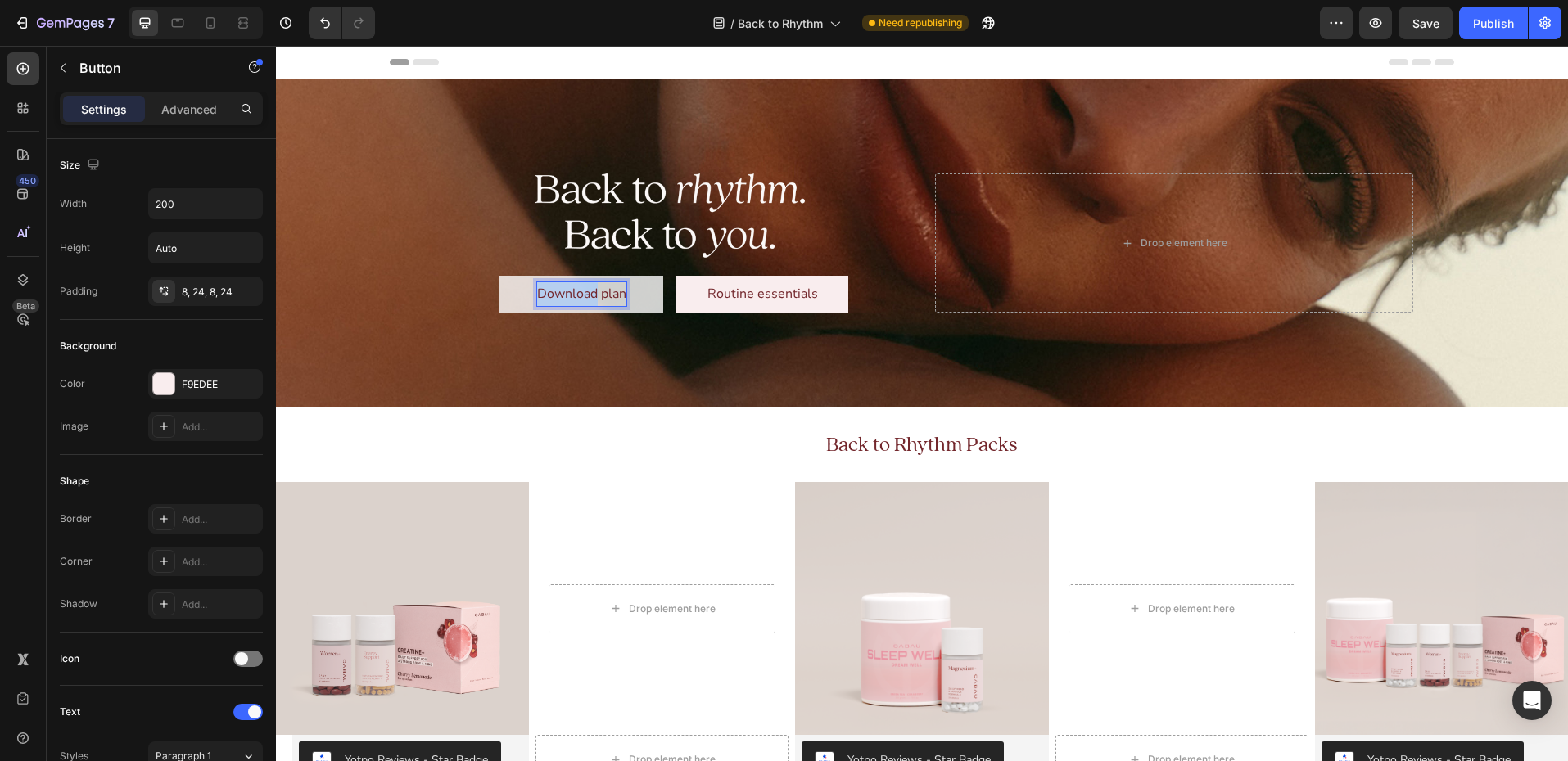
click at [566, 292] on p "Download plan" at bounding box center [581, 294] width 89 height 24
click at [607, 295] on p "Download plan" at bounding box center [581, 294] width 89 height 24
click at [605, 292] on p "Download Plan" at bounding box center [580, 294] width 90 height 24
click at [745, 289] on p "Routine essentials" at bounding box center [762, 294] width 110 height 24
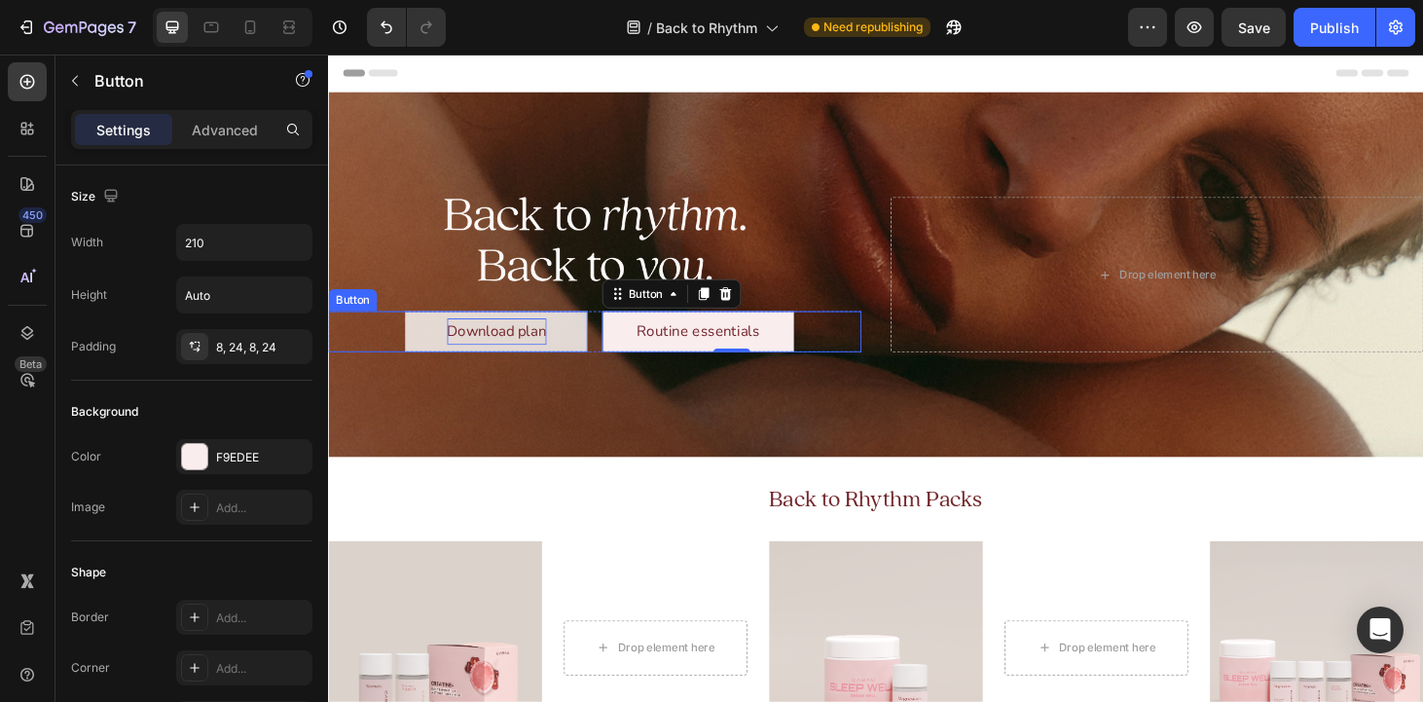
click at [500, 345] on p "Download plan" at bounding box center [507, 350] width 106 height 28
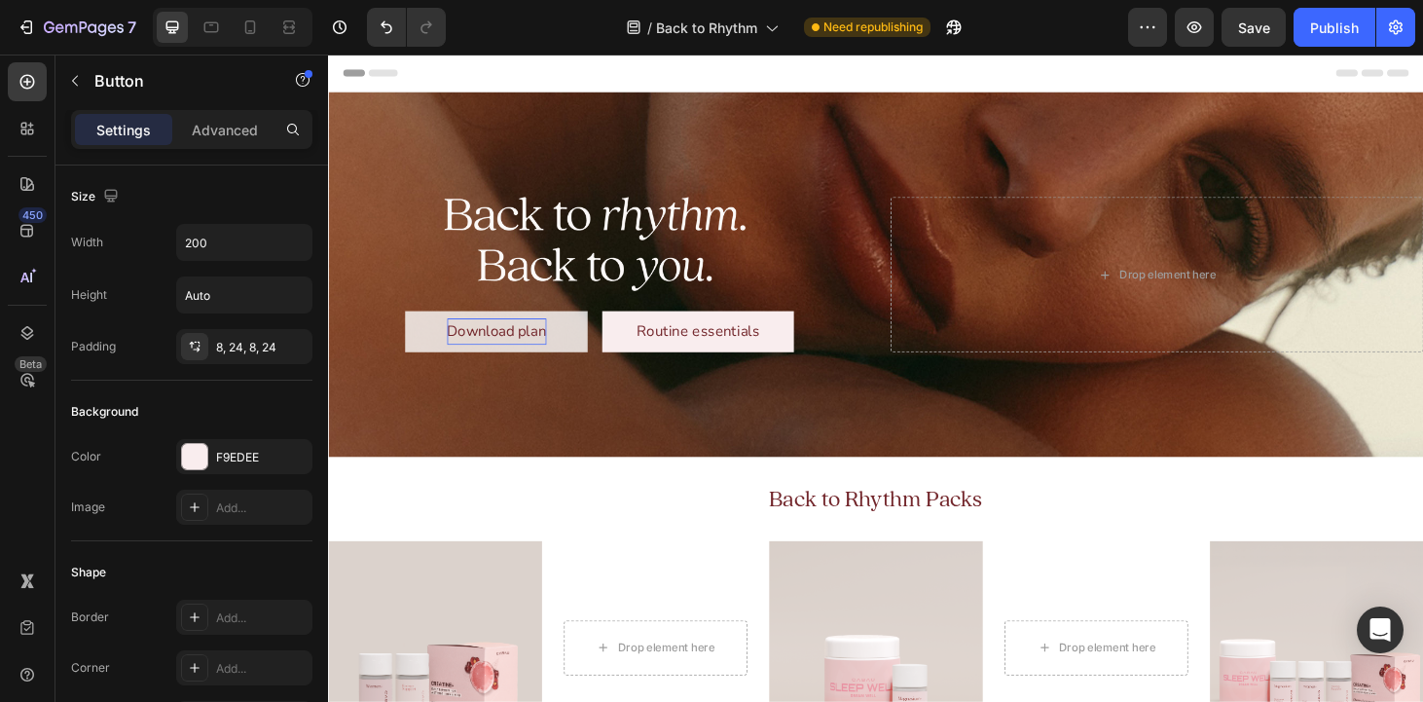
click at [537, 345] on p "Download plan" at bounding box center [507, 350] width 106 height 28
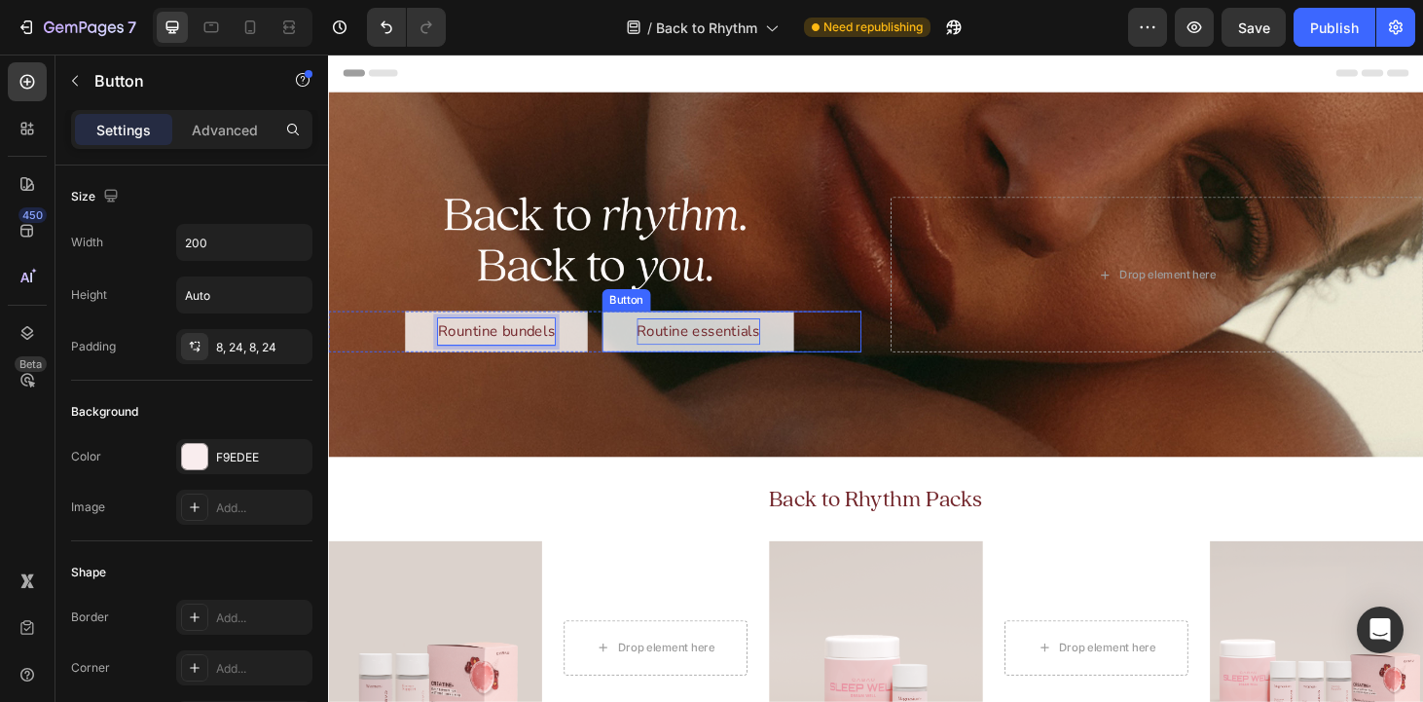
click at [717, 346] on p "Routine essentials" at bounding box center [722, 350] width 131 height 28
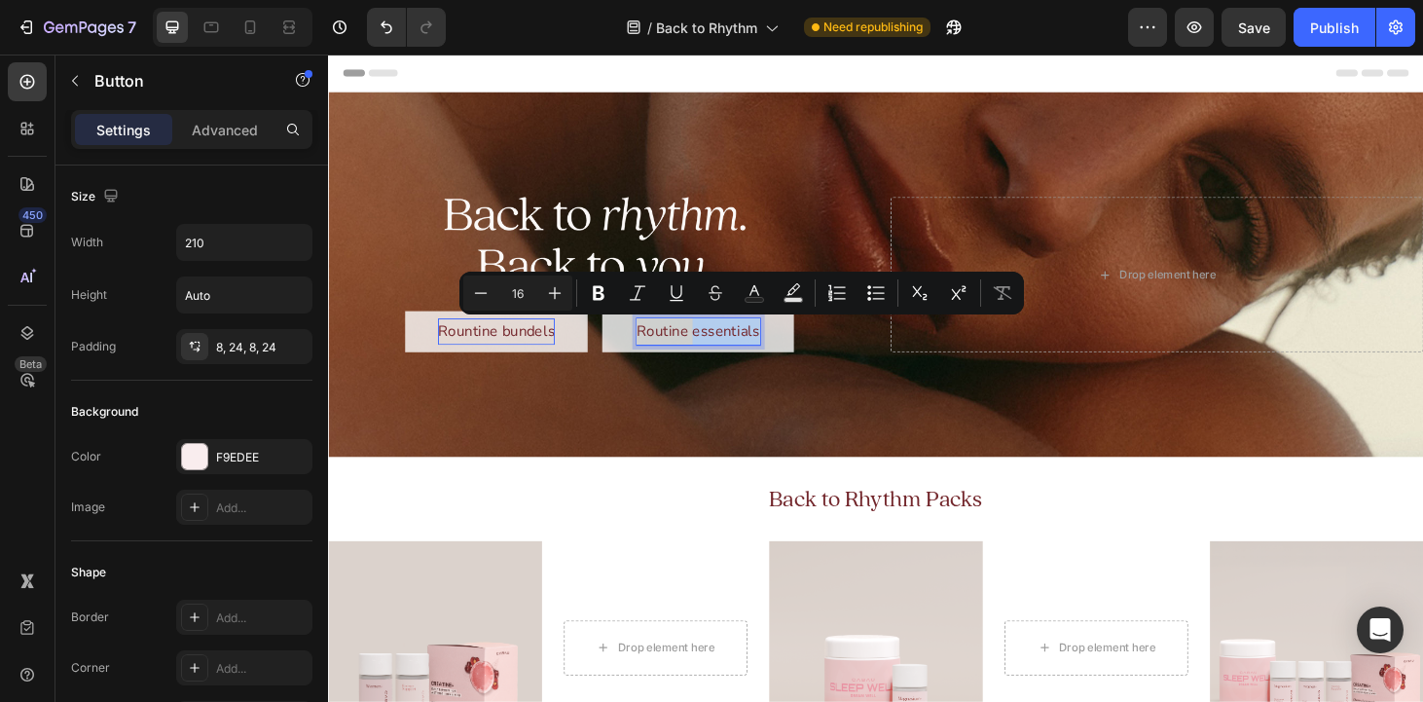
click at [771, 349] on p "Routine essentials" at bounding box center [722, 350] width 131 height 28
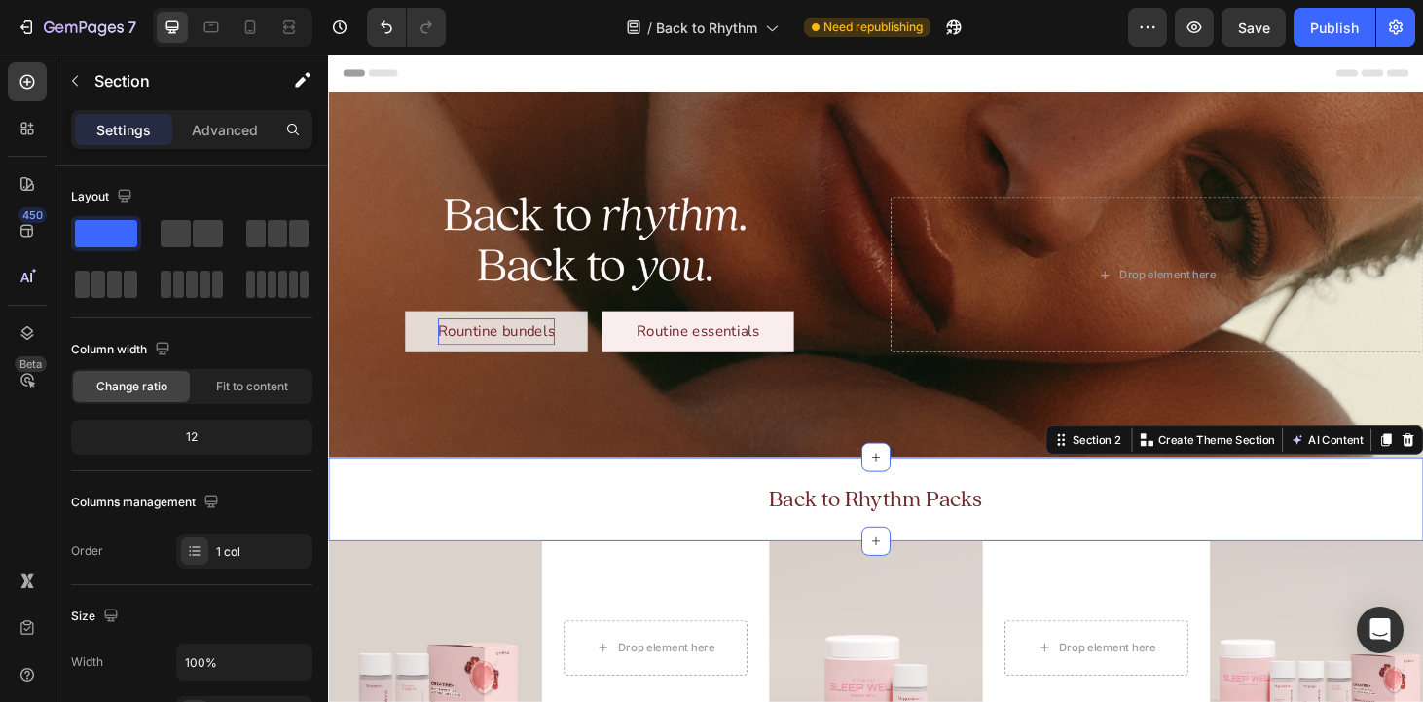
click at [1073, 500] on div "Back to Rhythm Packs Heading" at bounding box center [912, 530] width 1168 height 88
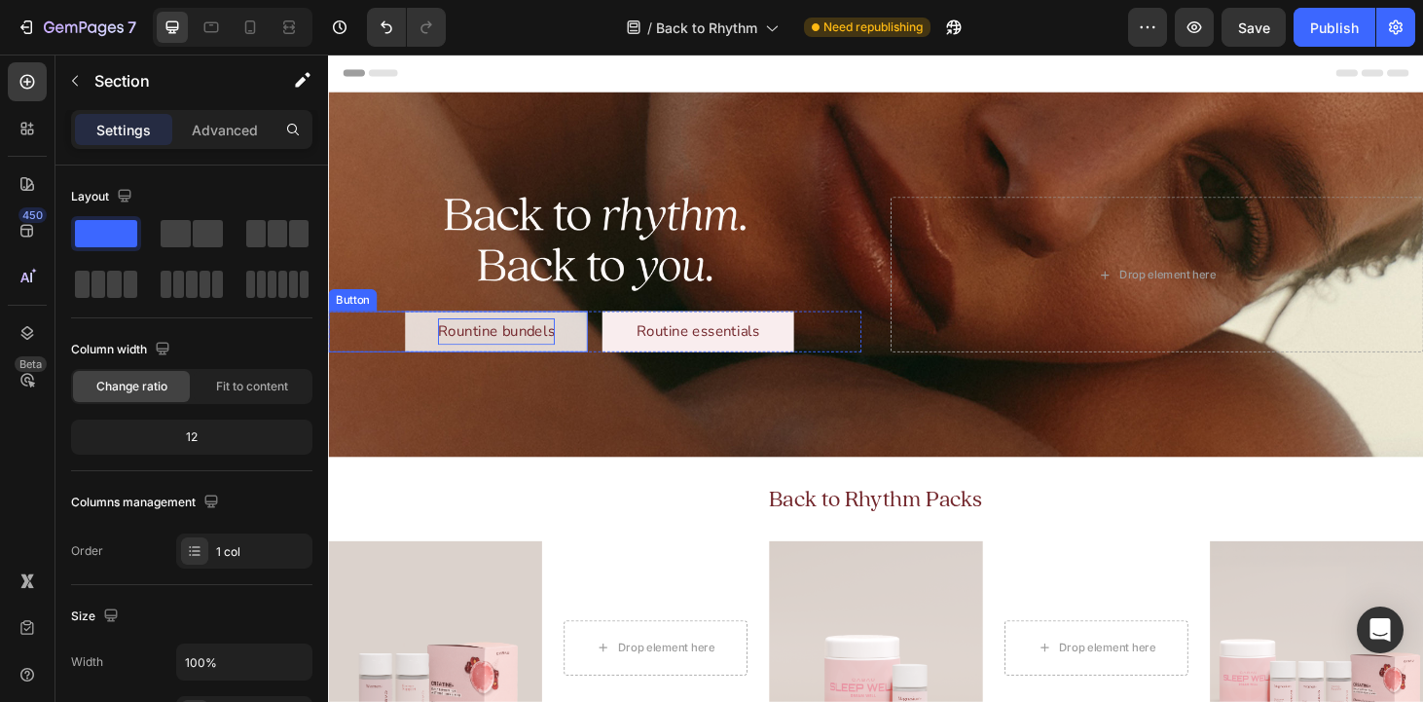
click at [480, 350] on p "Rountine bundels" at bounding box center [507, 350] width 125 height 28
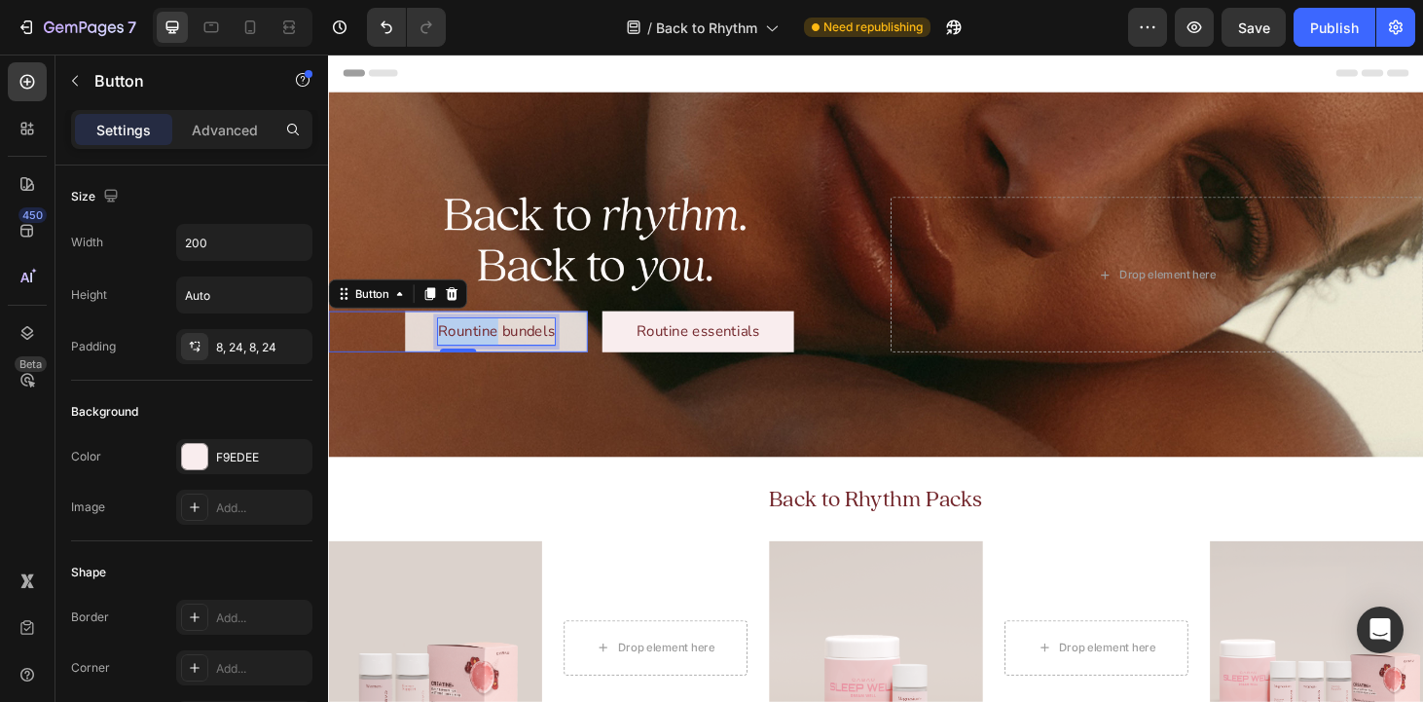
click at [480, 350] on p "Rountine bundels" at bounding box center [507, 350] width 125 height 28
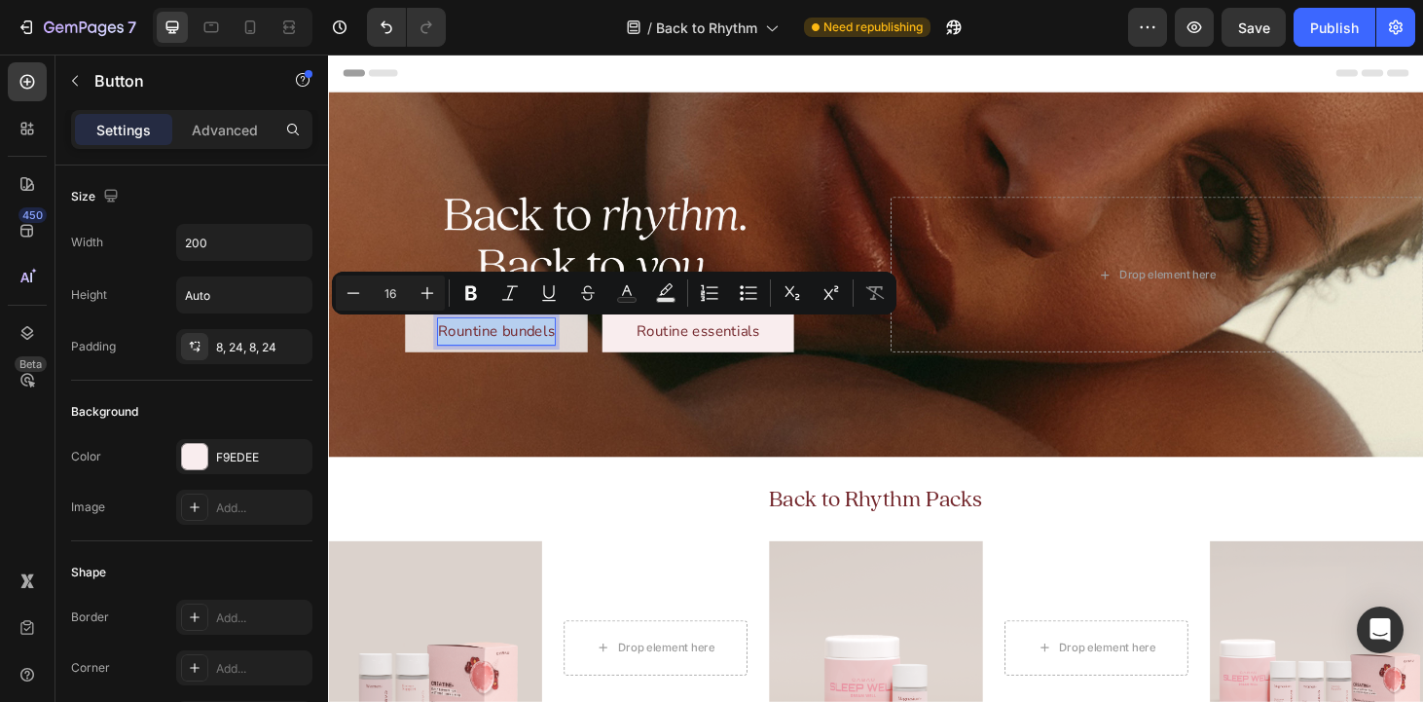
click at [480, 350] on p "Rountine bundels" at bounding box center [507, 350] width 125 height 28
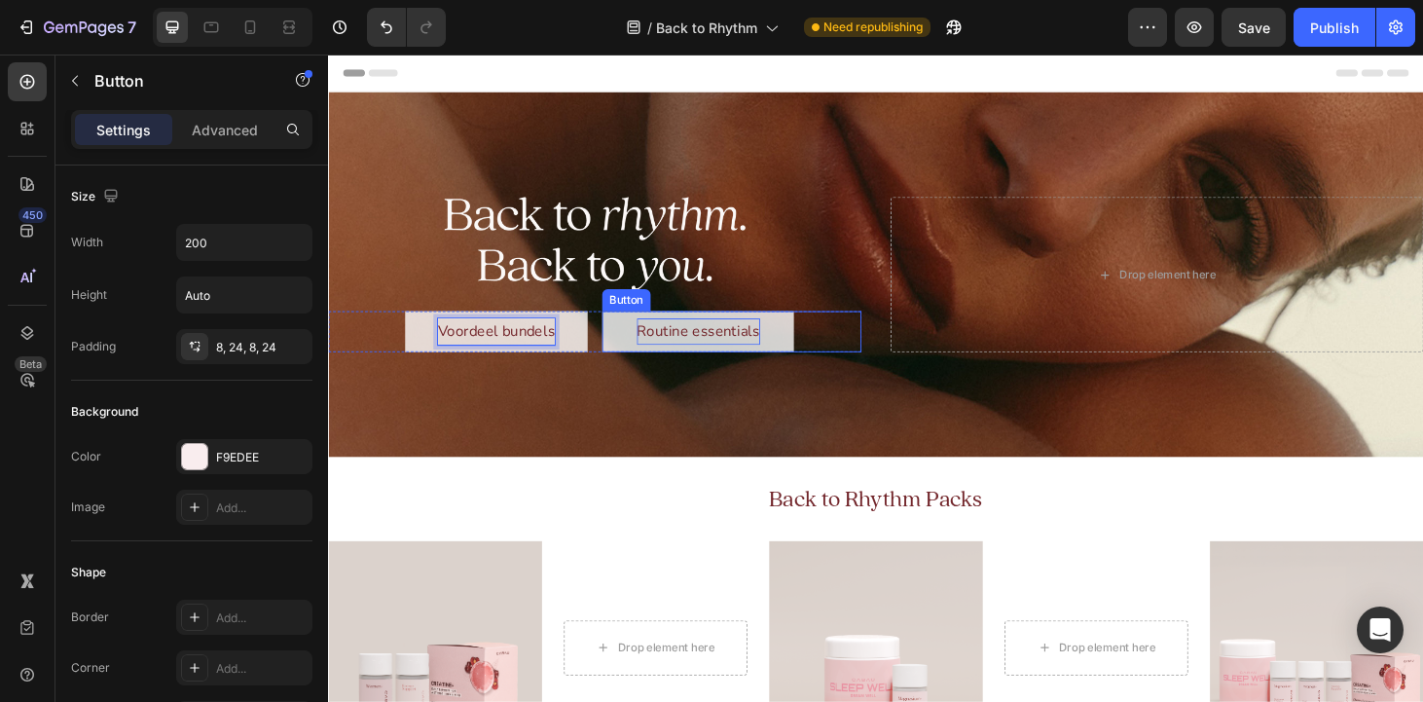
click at [692, 343] on p "Routine essentials" at bounding box center [722, 350] width 131 height 28
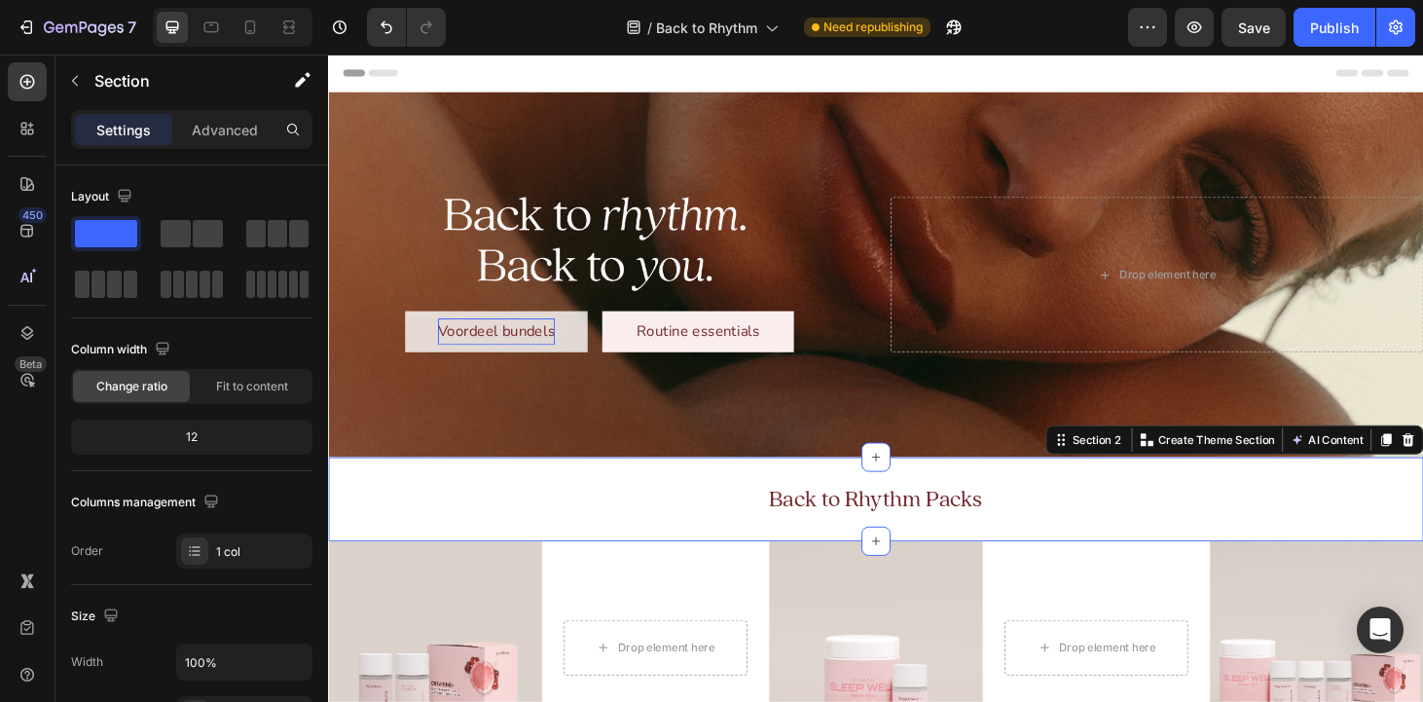
click at [606, 491] on div "Back to Rhythm Packs Heading" at bounding box center [912, 530] width 1168 height 88
click at [519, 346] on p "Voordeel bundels" at bounding box center [507, 350] width 125 height 28
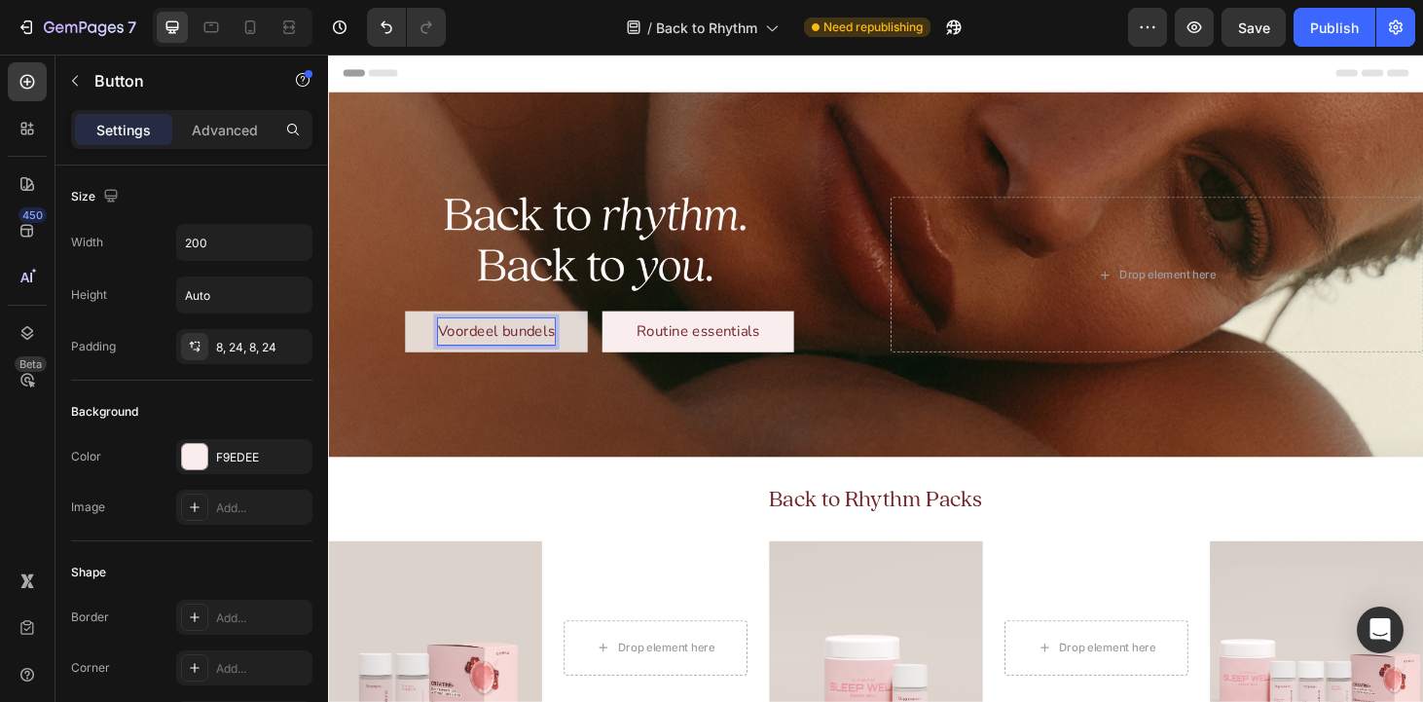
click at [515, 348] on p "Voordeel bundels" at bounding box center [507, 350] width 125 height 28
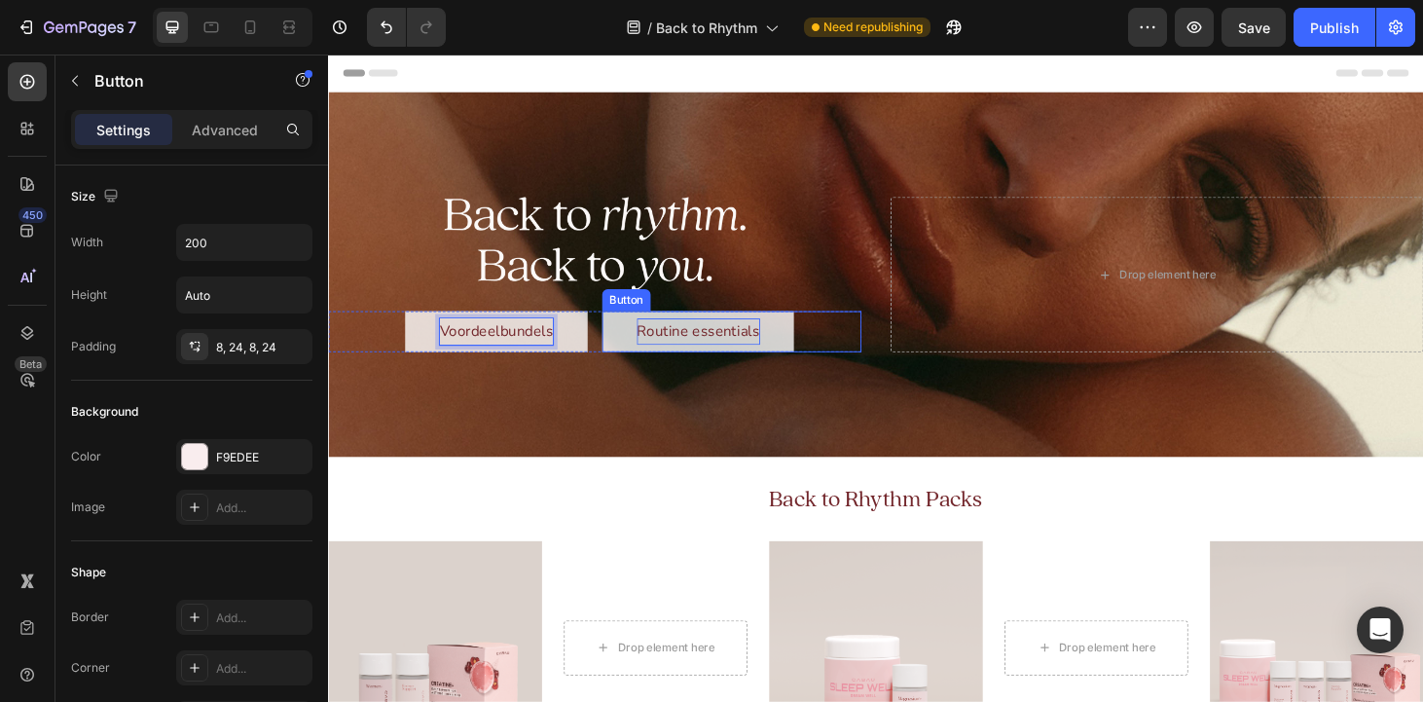
click at [695, 344] on p "Routine essentials" at bounding box center [722, 350] width 131 height 28
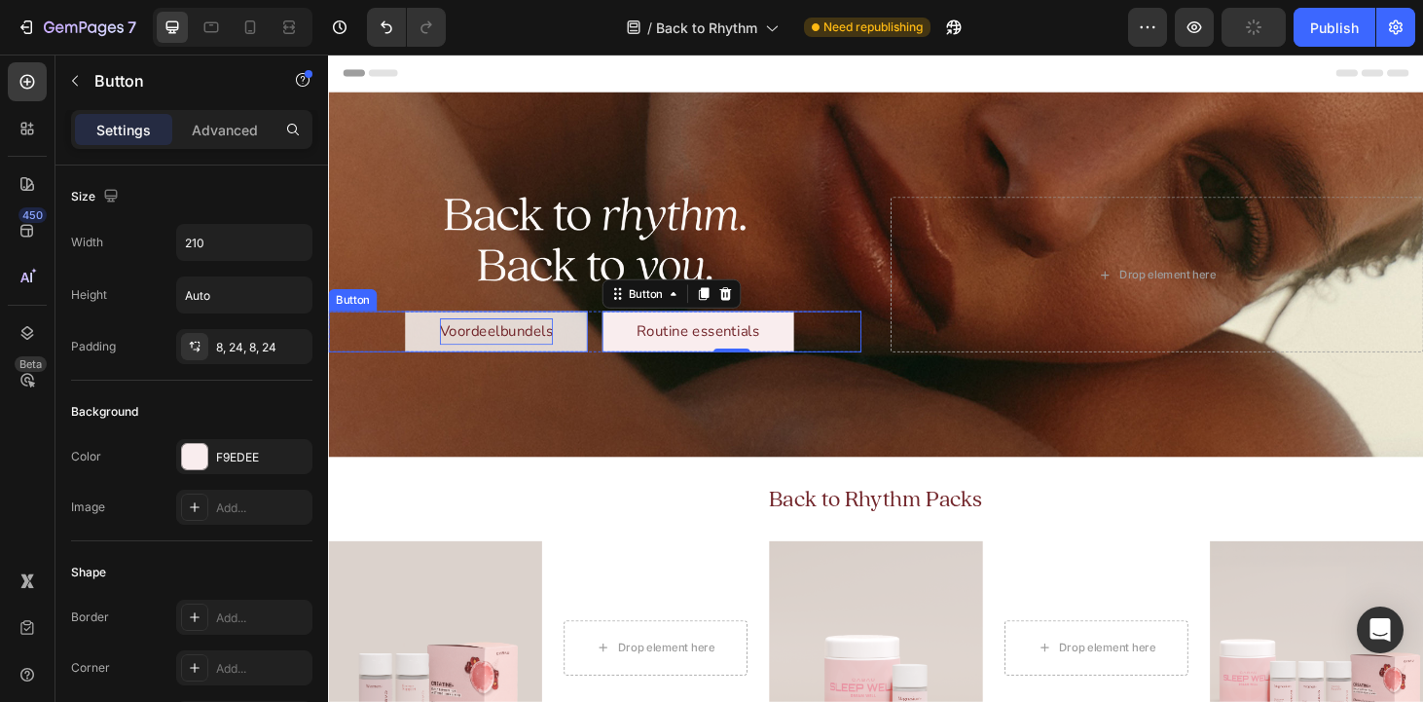
click at [521, 347] on p "Voordeelbundels" at bounding box center [507, 350] width 121 height 28
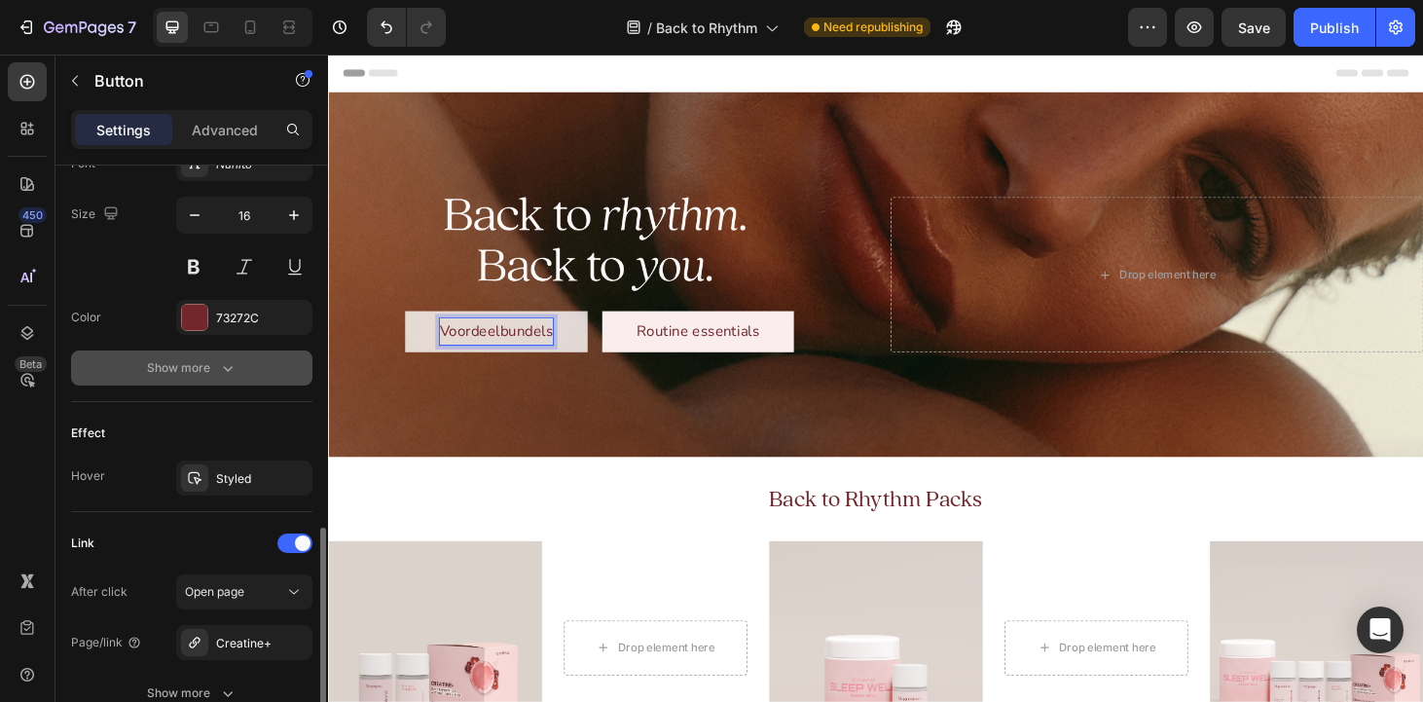
scroll to position [956, 0]
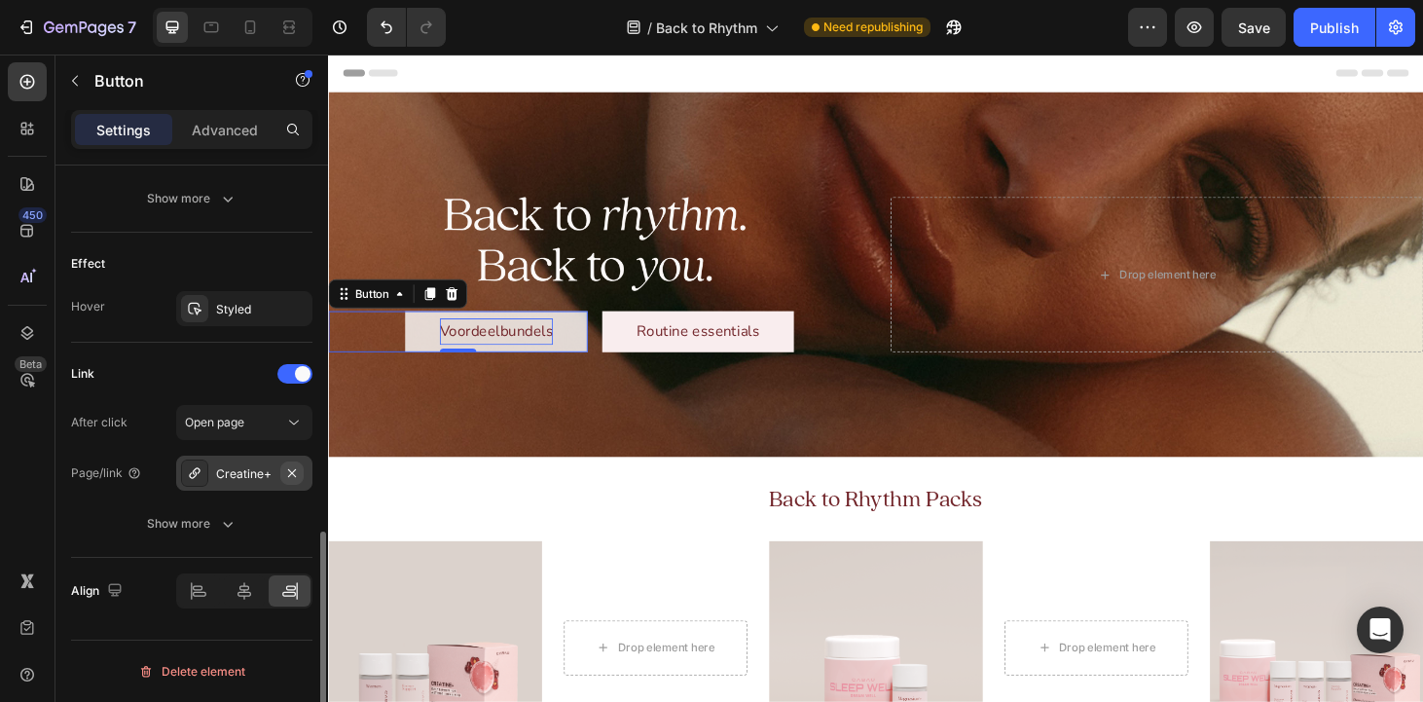
click at [298, 473] on icon "button" at bounding box center [292, 473] width 16 height 16
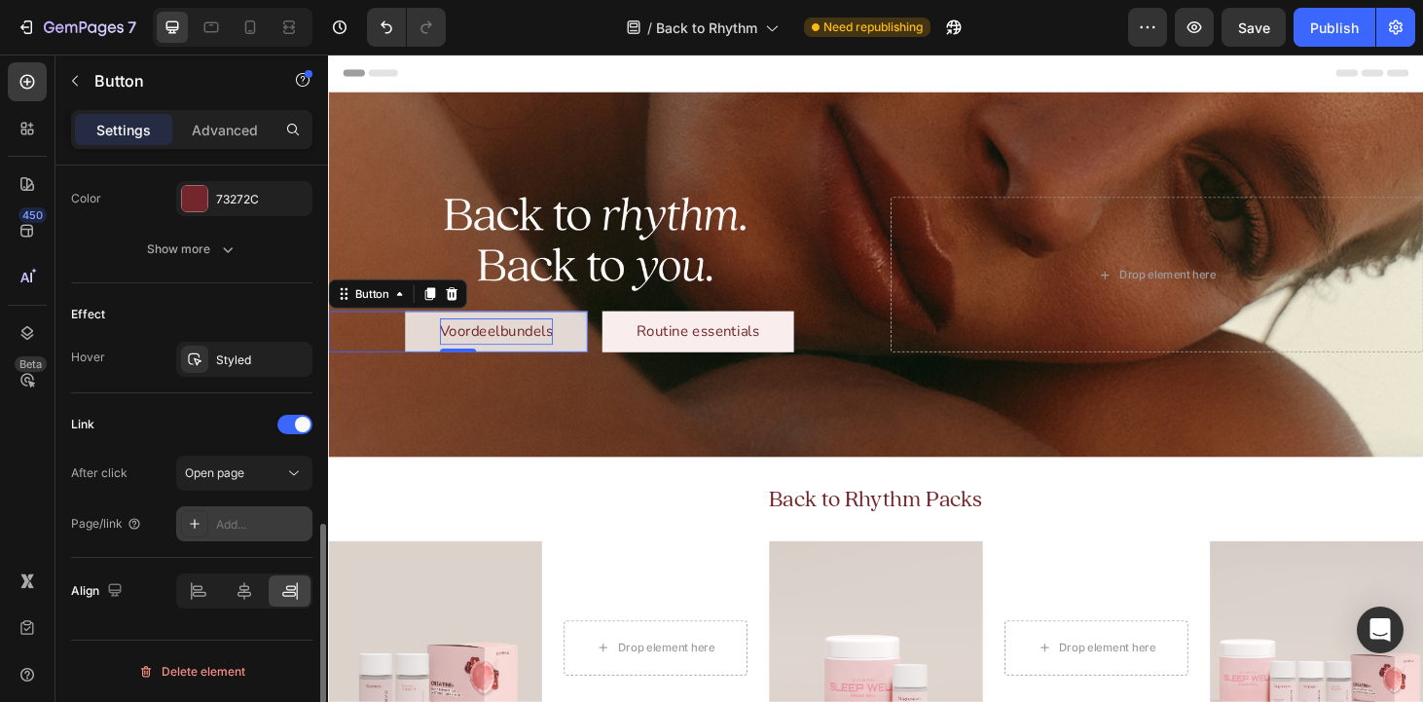
scroll to position [905, 0]
click at [239, 525] on div "Add..." at bounding box center [261, 525] width 91 height 18
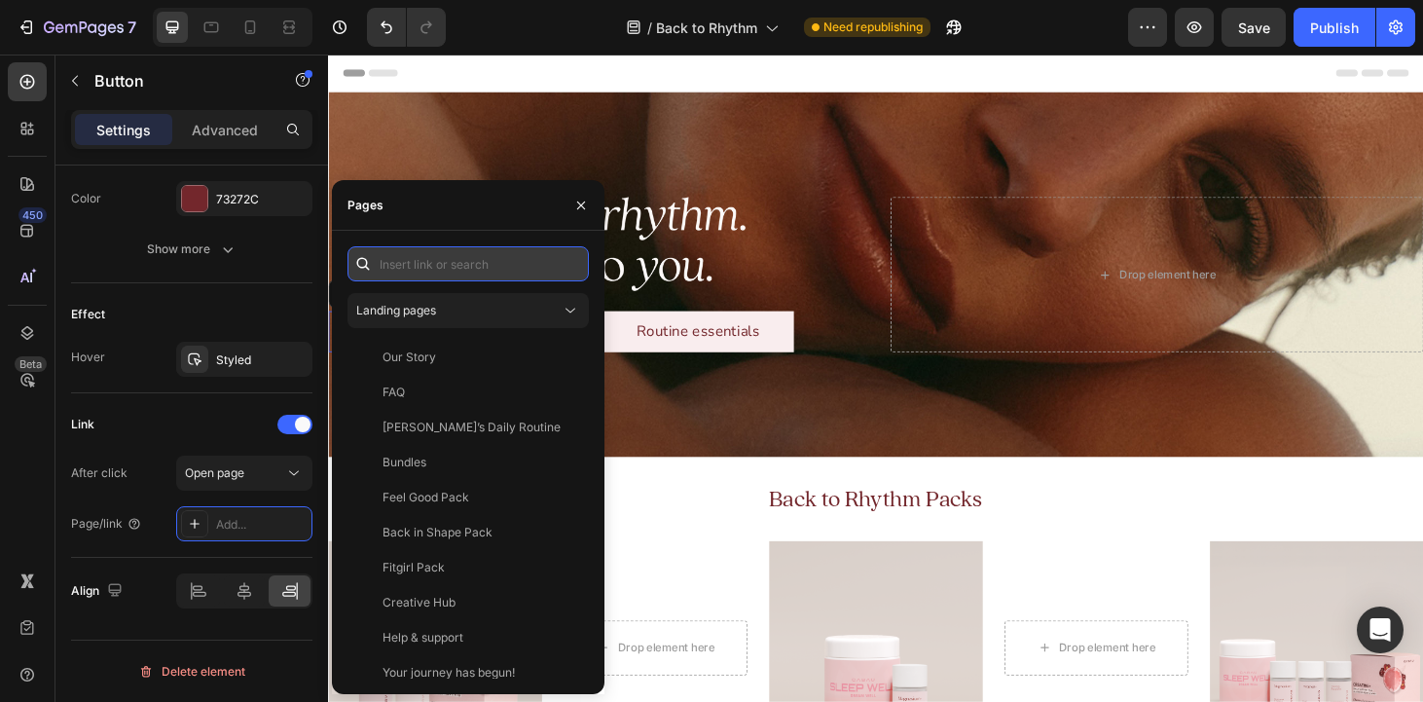
click at [459, 265] on input "text" at bounding box center [467, 263] width 241 height 35
paste input "[URL][DOMAIN_NAME]"
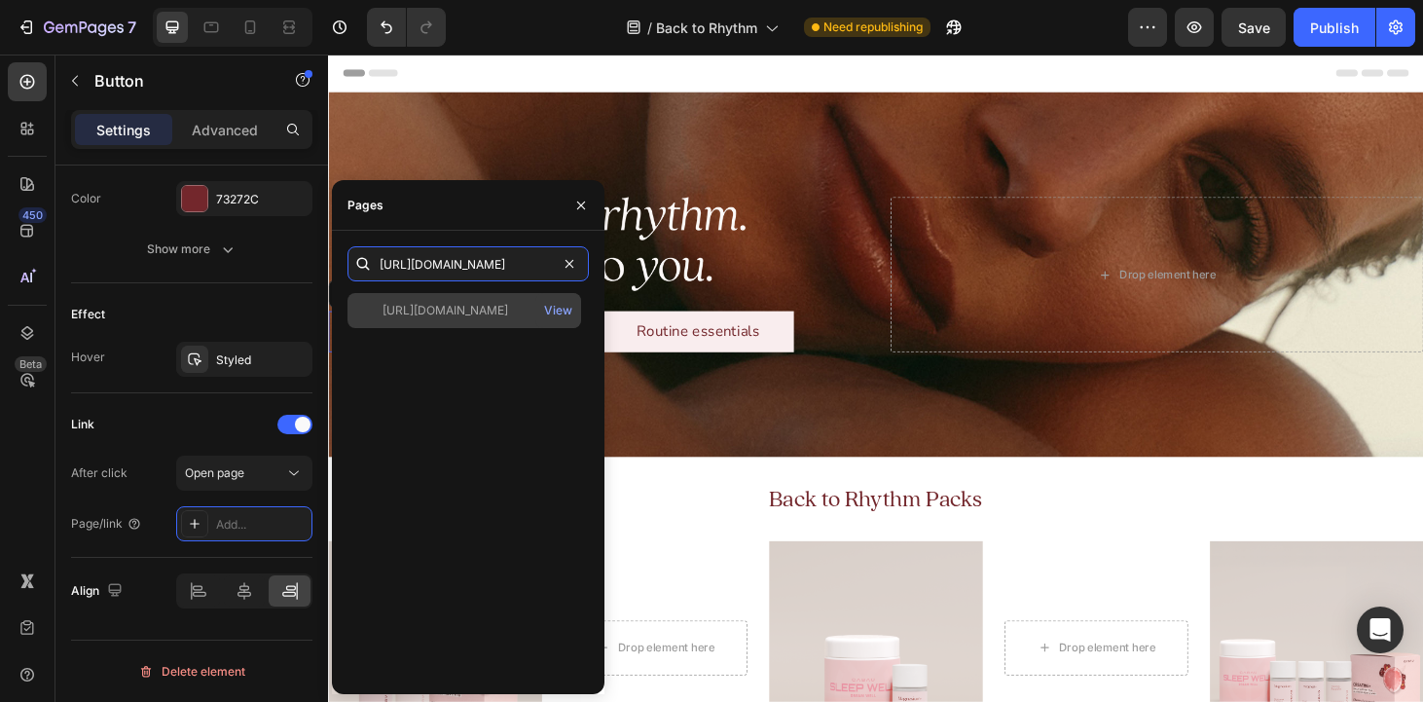
type input "[URL][DOMAIN_NAME]"
click at [506, 310] on div "[URL][DOMAIN_NAME]" at bounding box center [445, 311] width 126 height 18
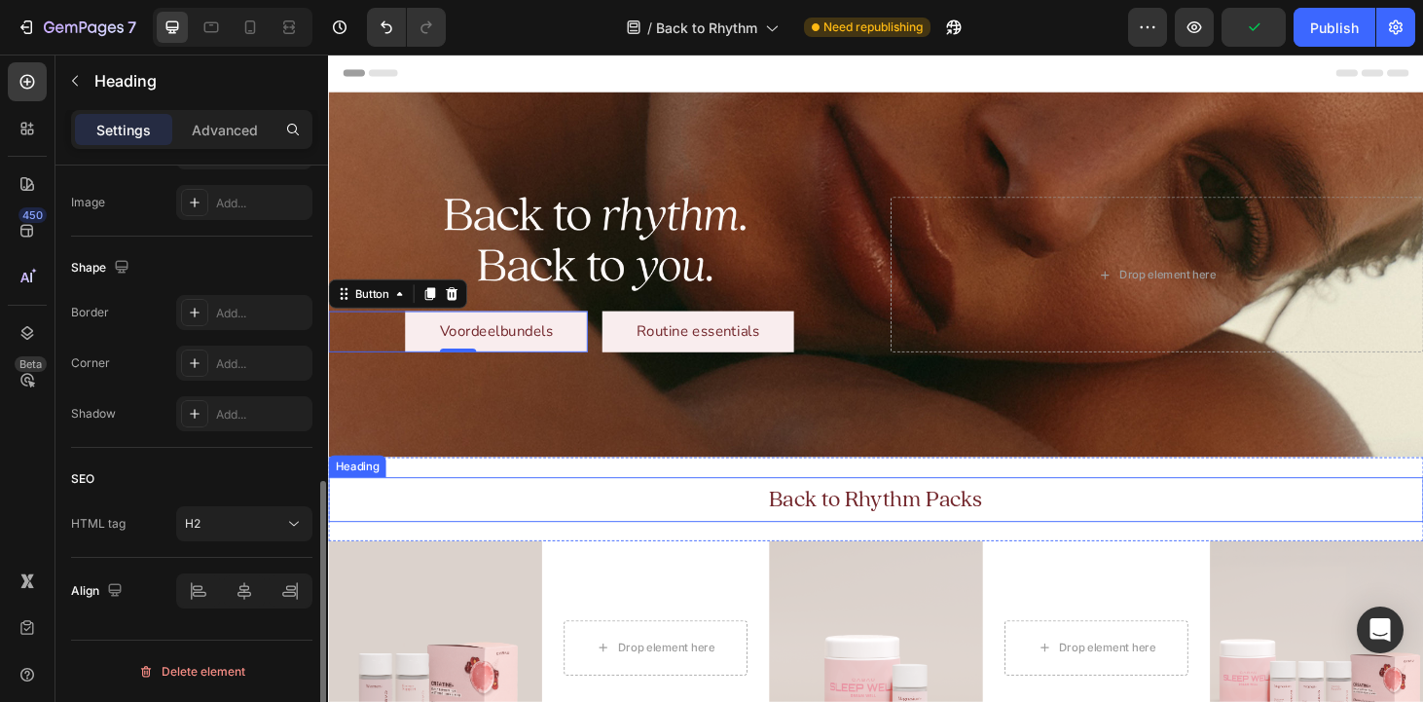
click at [709, 513] on h2 "Back to Rhythm Packs" at bounding box center [912, 529] width 1168 height 48
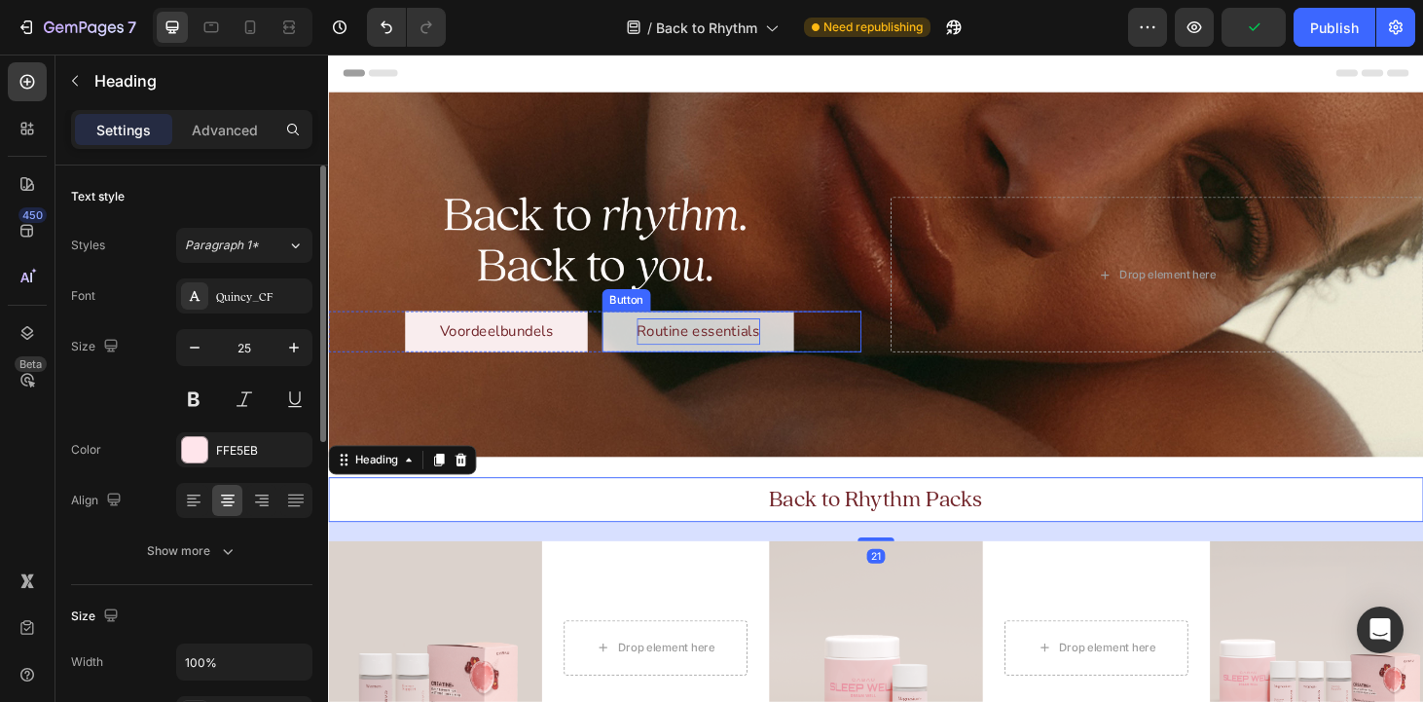
click at [706, 357] on p "Routine essentials" at bounding box center [722, 350] width 131 height 28
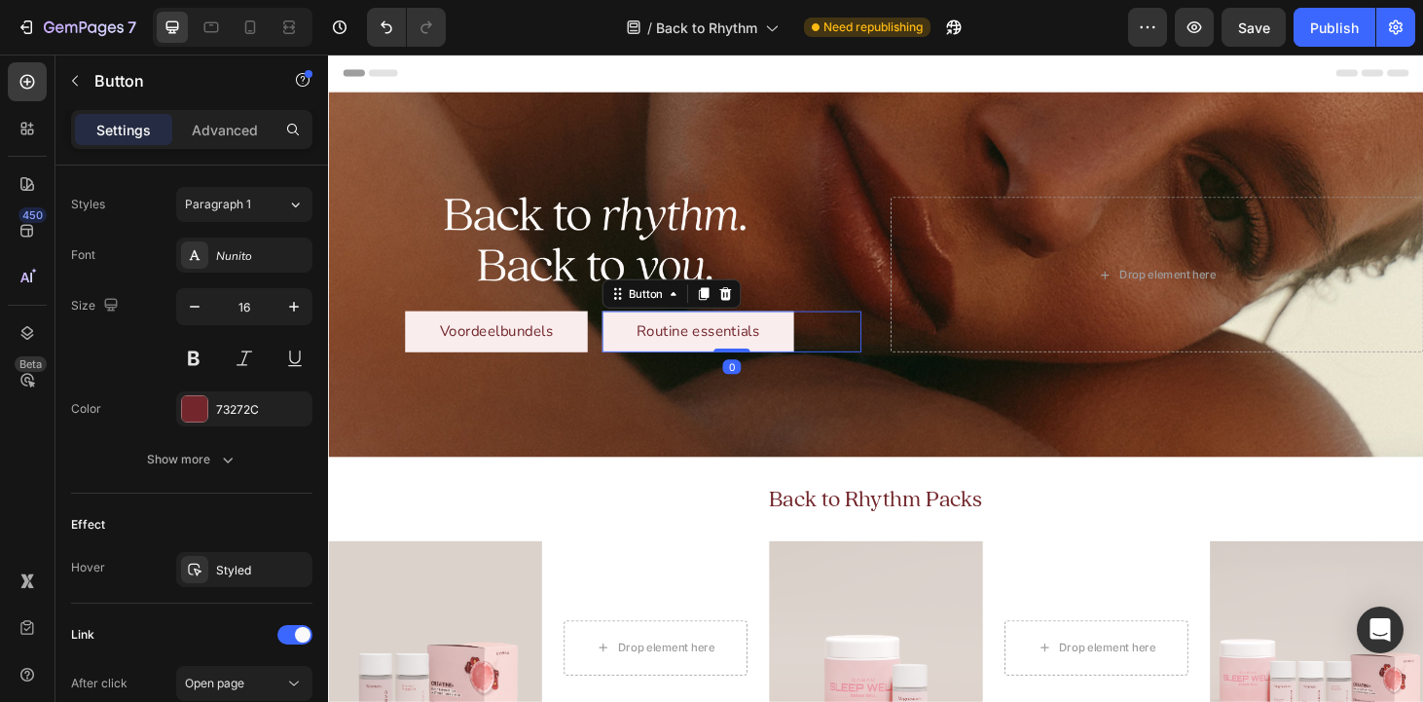
scroll to position [956, 0]
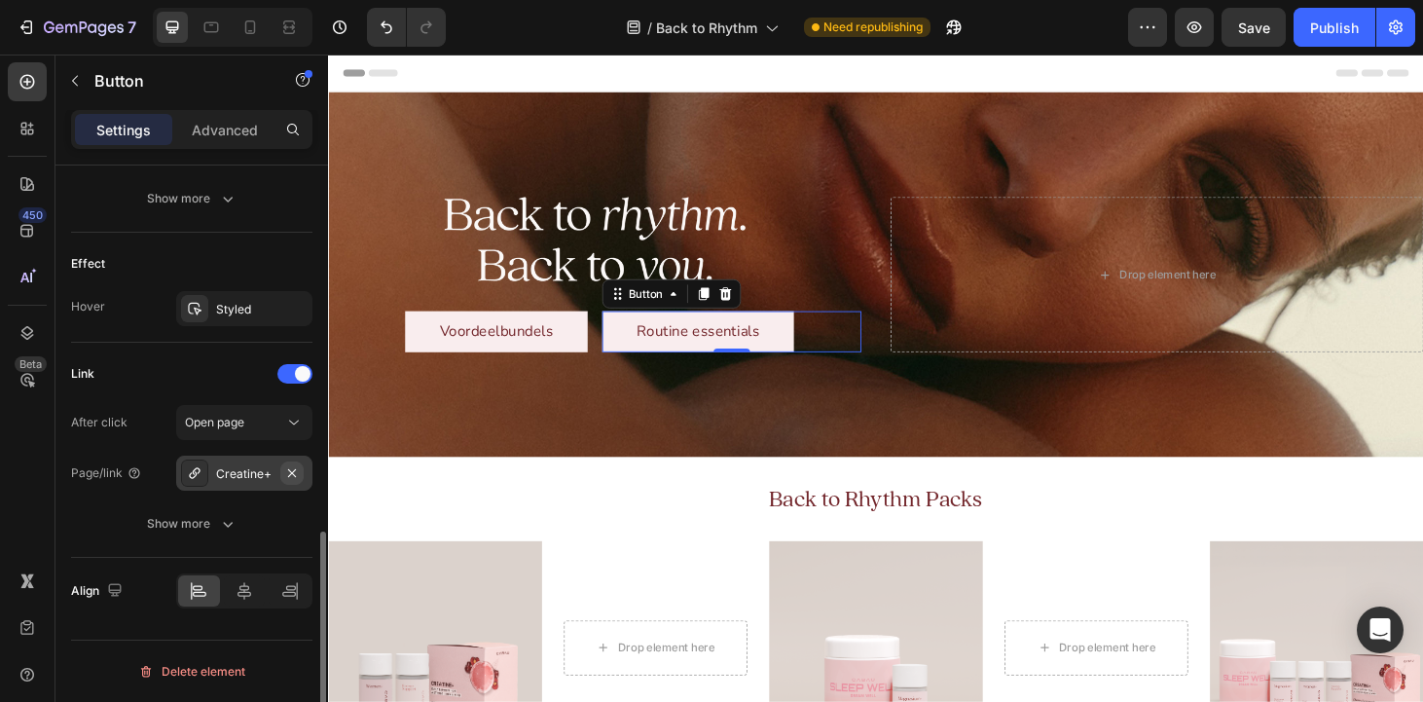
click at [291, 468] on icon "button" at bounding box center [292, 473] width 16 height 16
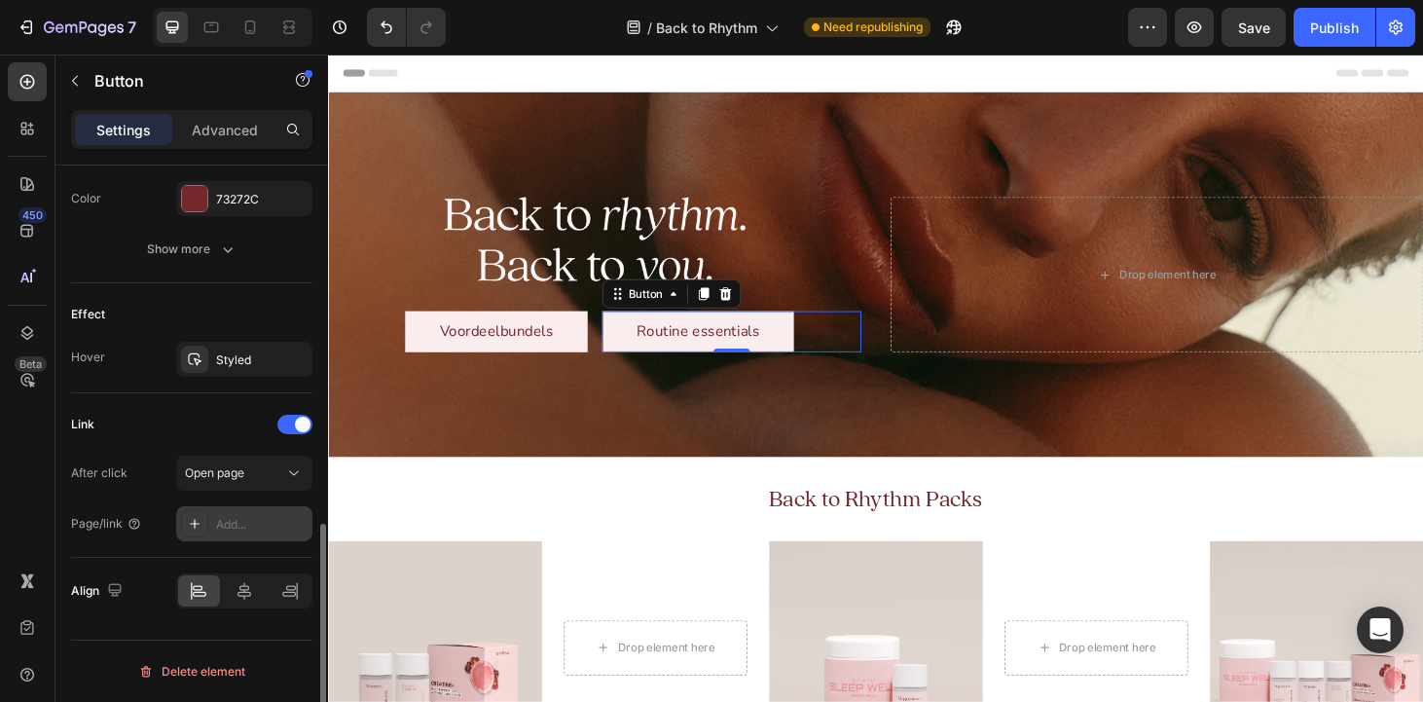
scroll to position [905, 0]
click at [226, 522] on div "Add..." at bounding box center [261, 525] width 91 height 18
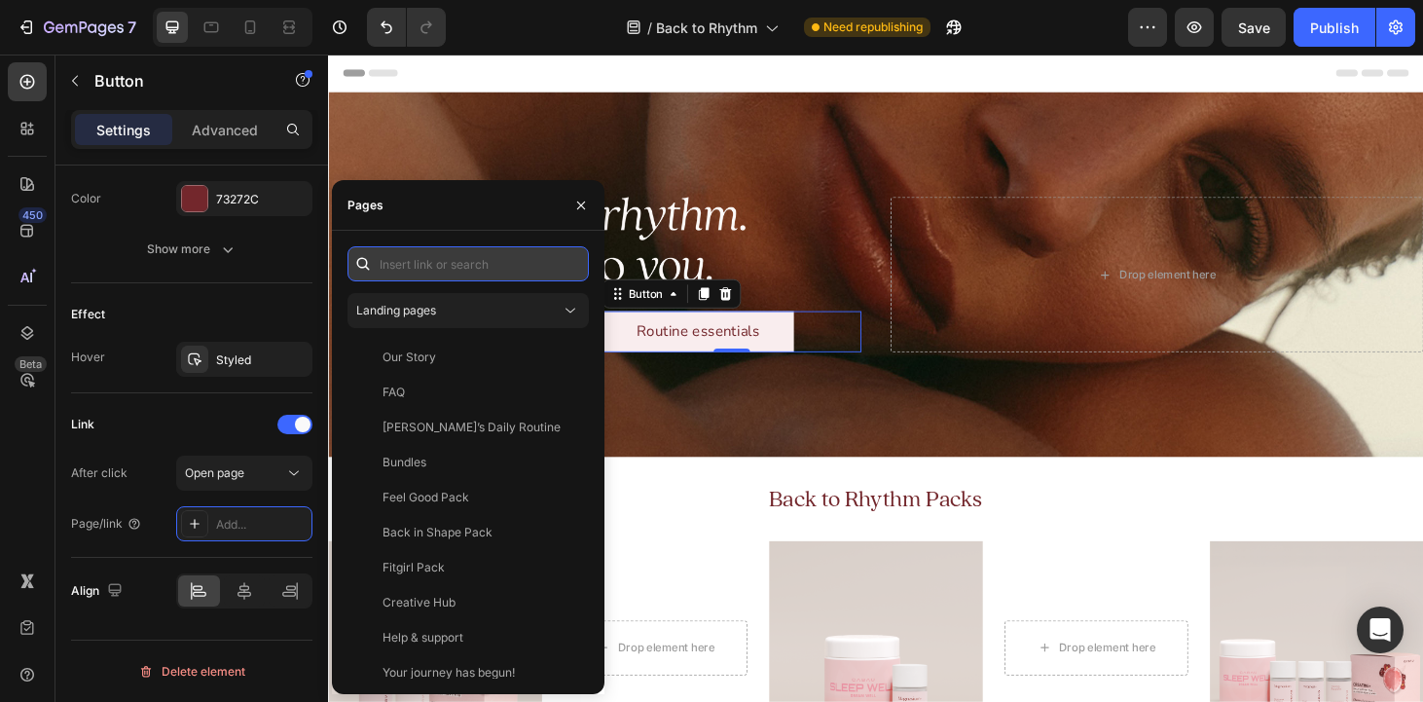
click at [417, 264] on input "text" at bounding box center [467, 263] width 241 height 35
paste input "[URL][DOMAIN_NAME]"
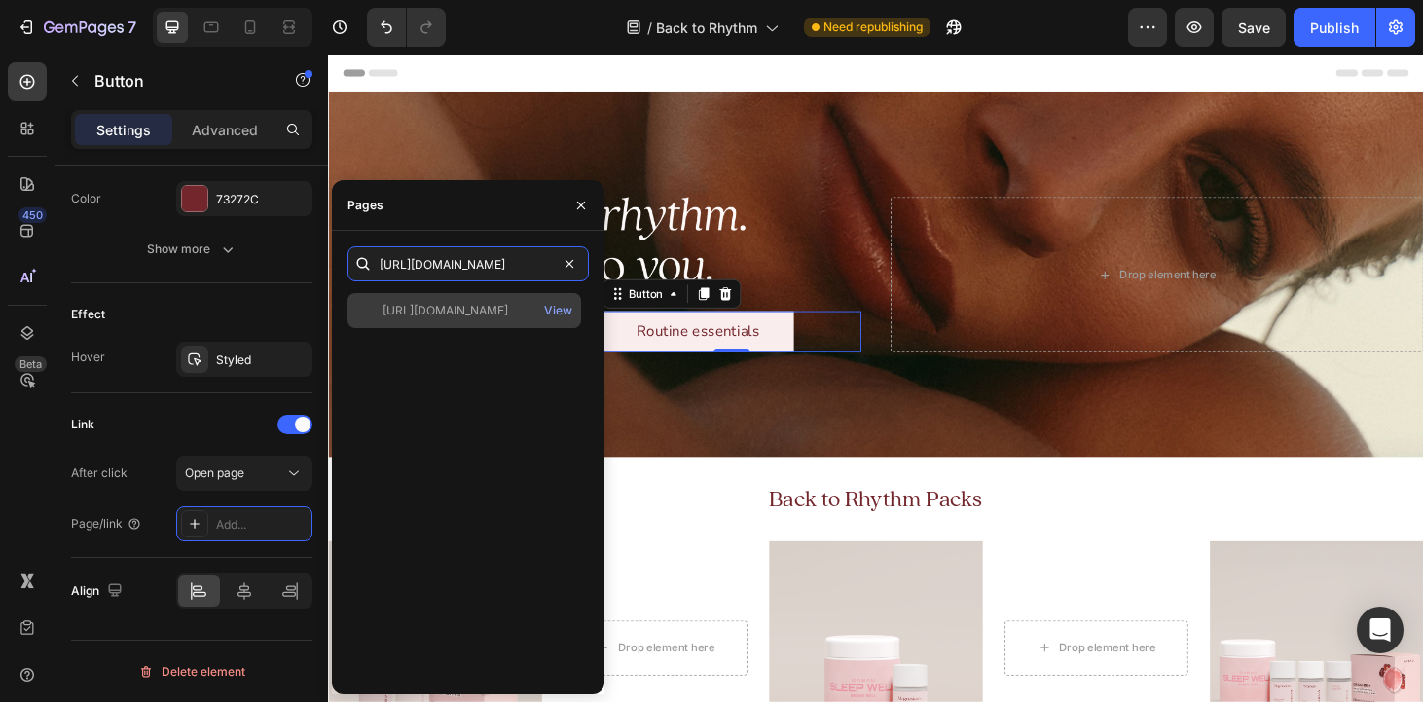
type input "[URL][DOMAIN_NAME]"
click at [453, 309] on div "[URL][DOMAIN_NAME]" at bounding box center [445, 311] width 126 height 18
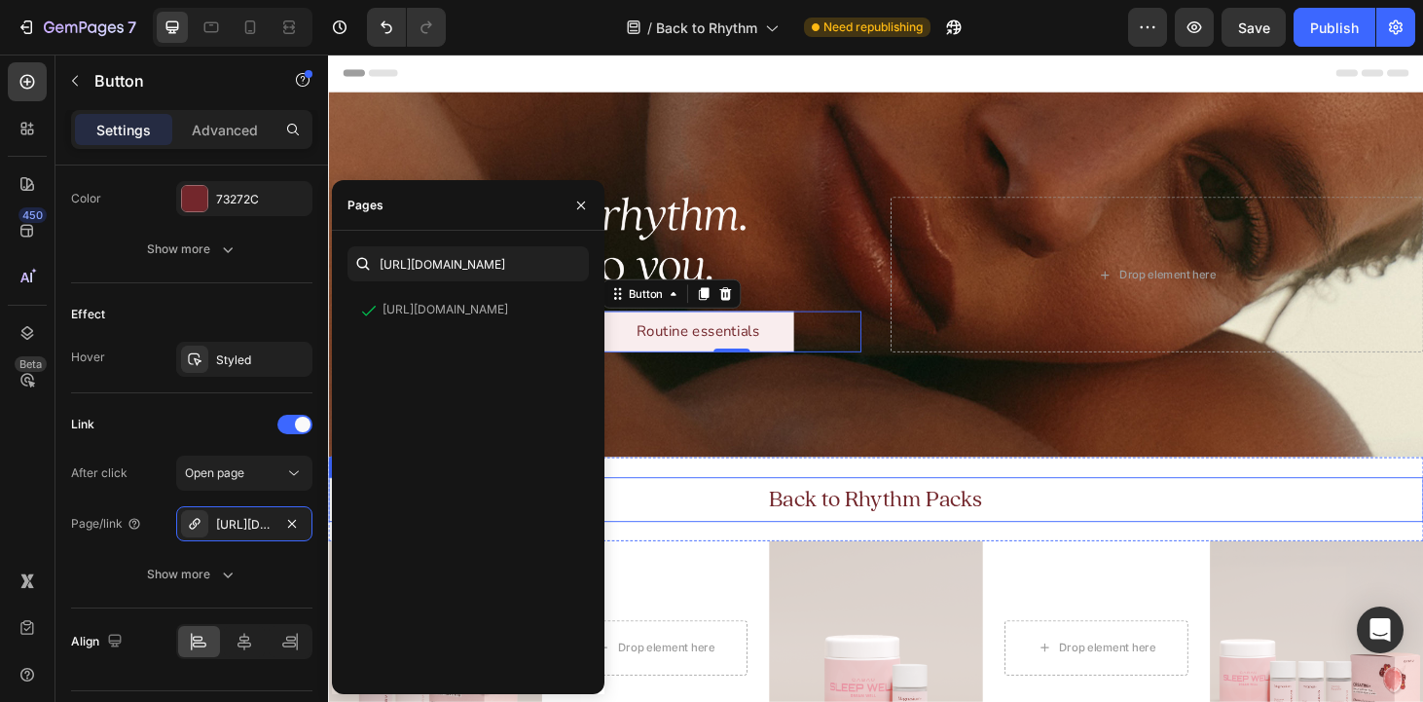
click at [753, 505] on h2 "Back to Rhythm Packs" at bounding box center [912, 529] width 1168 height 48
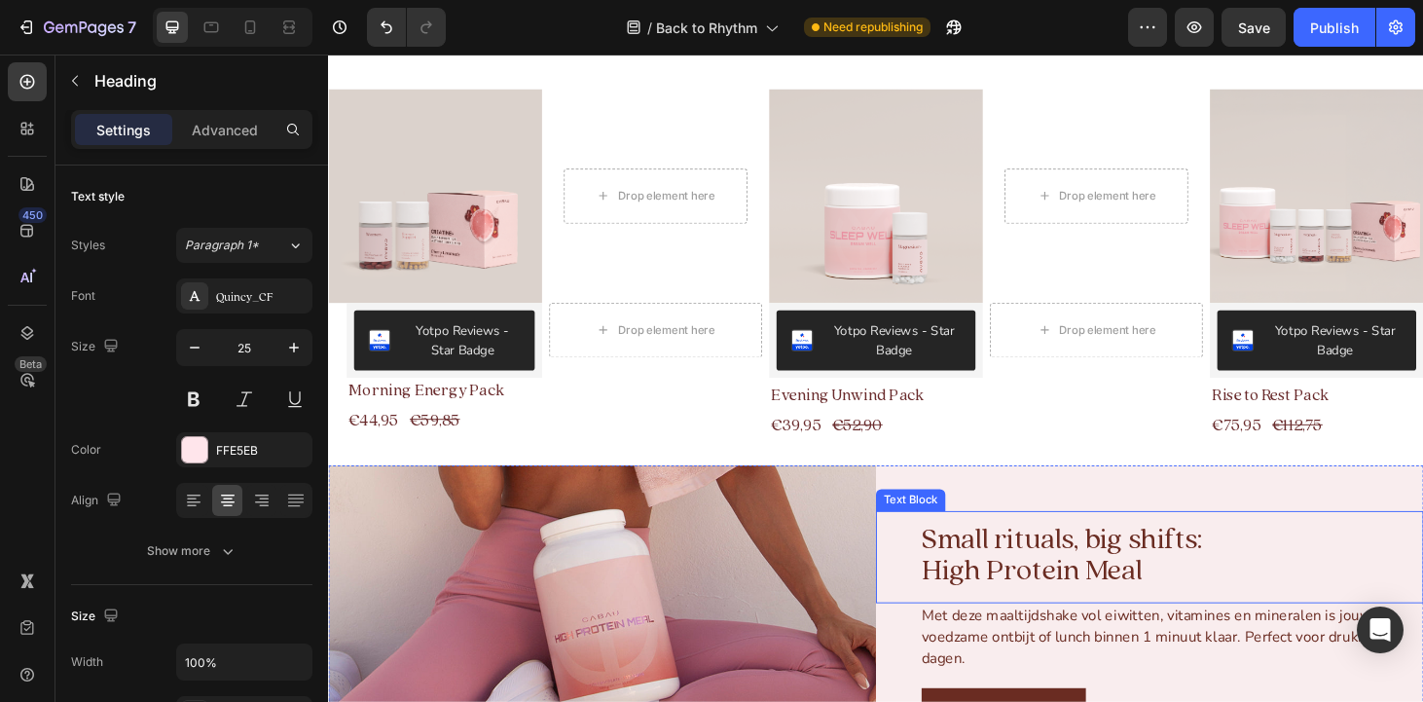
scroll to position [943, 0]
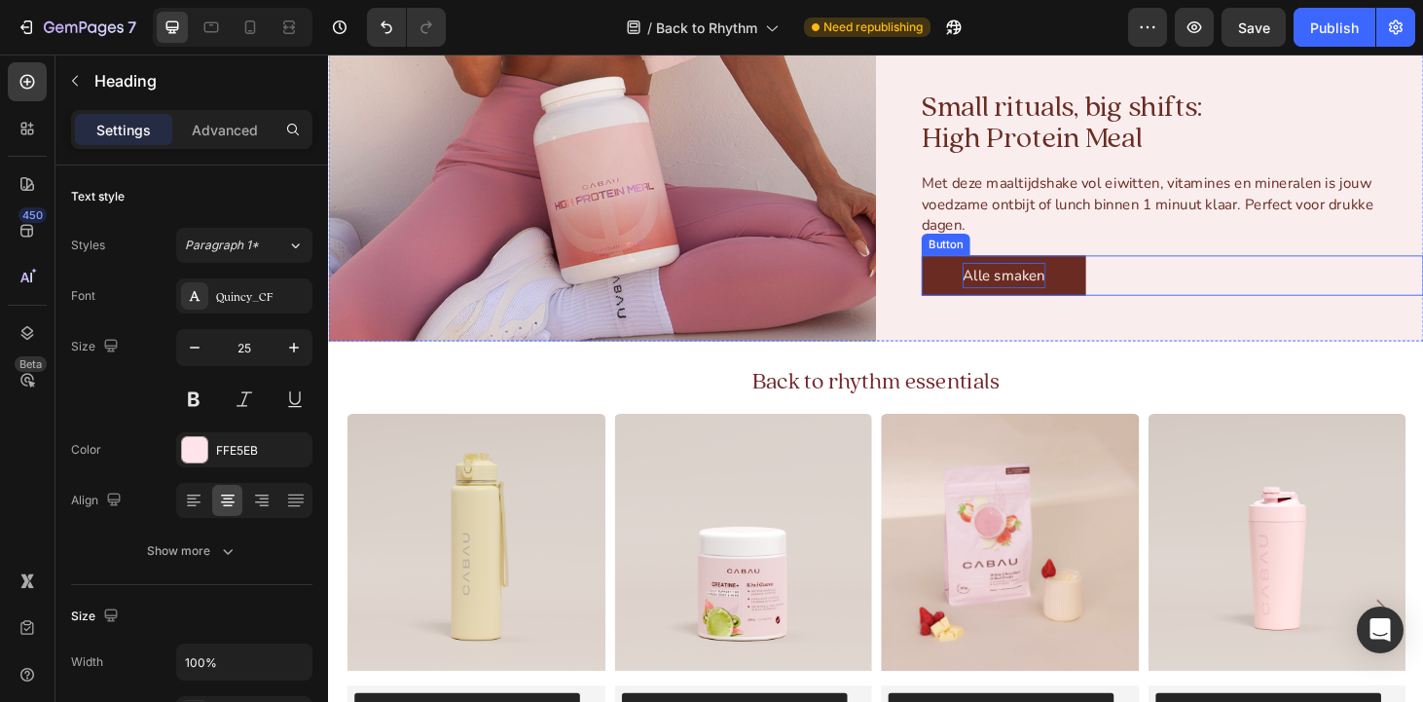
click at [1065, 296] on p "Alle smaken" at bounding box center [1048, 290] width 89 height 28
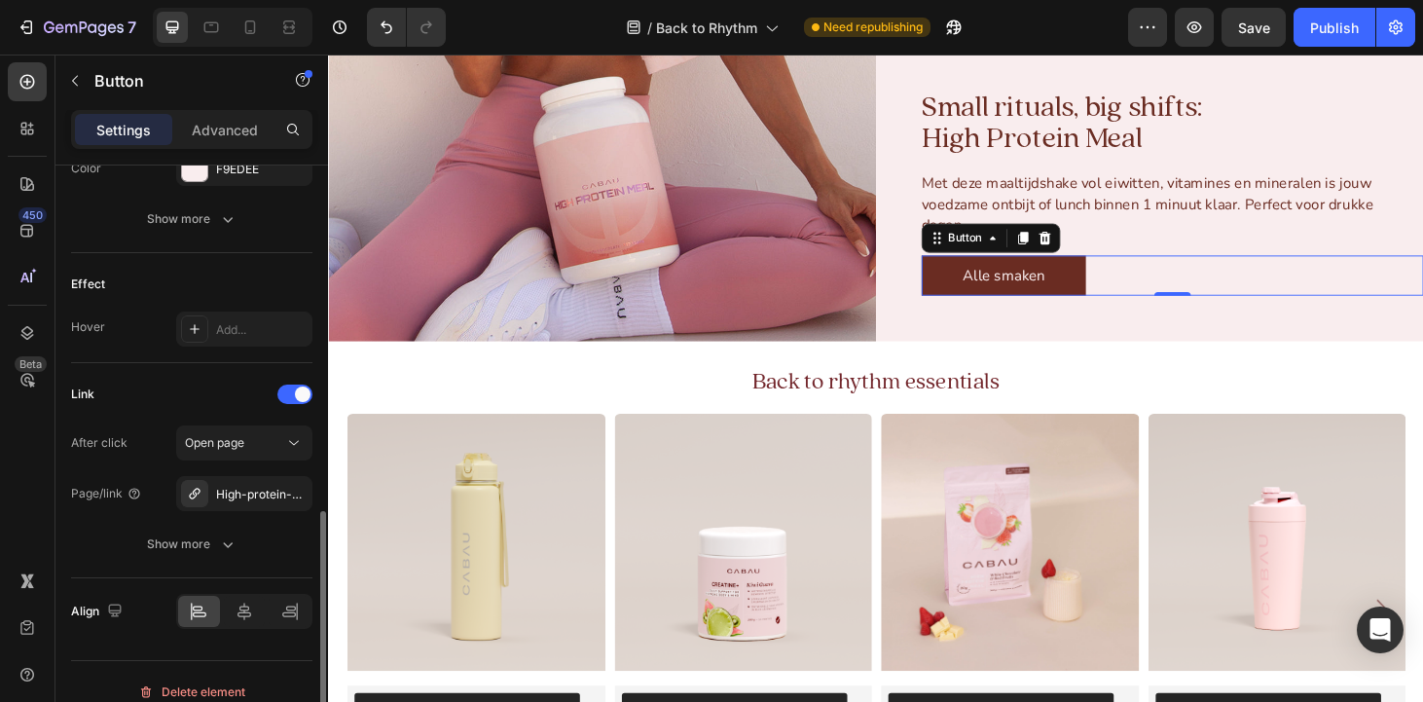
scroll to position [956, 0]
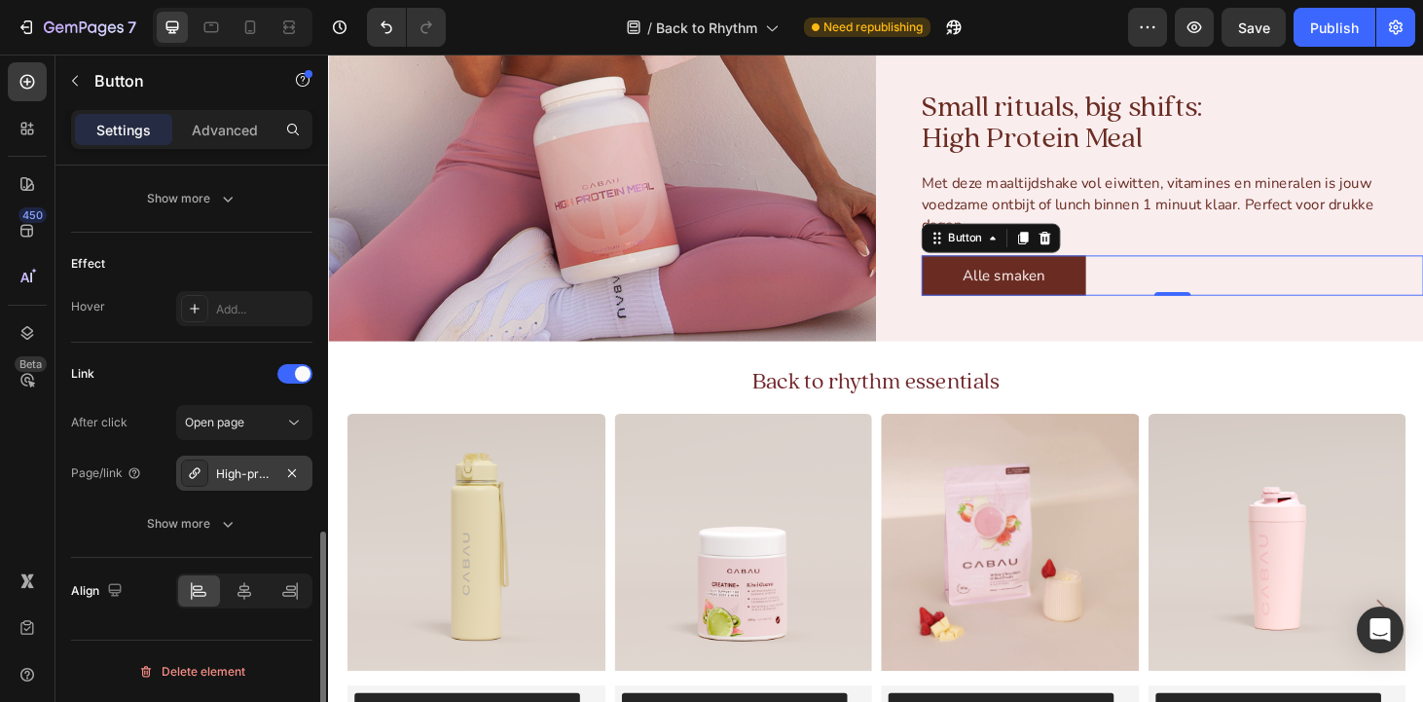
click at [233, 471] on div "High-protein-meal" at bounding box center [244, 474] width 56 height 18
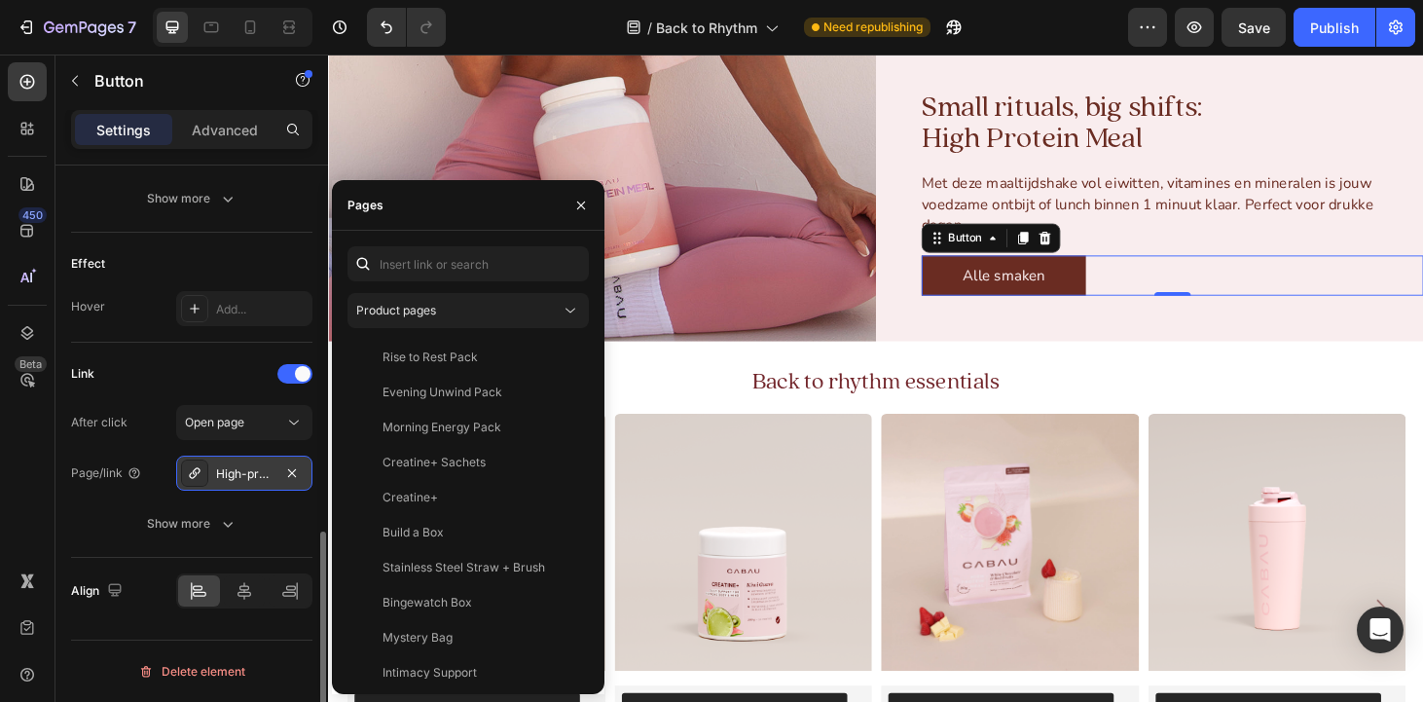
click at [248, 472] on div "High-protein-meal" at bounding box center [244, 474] width 56 height 18
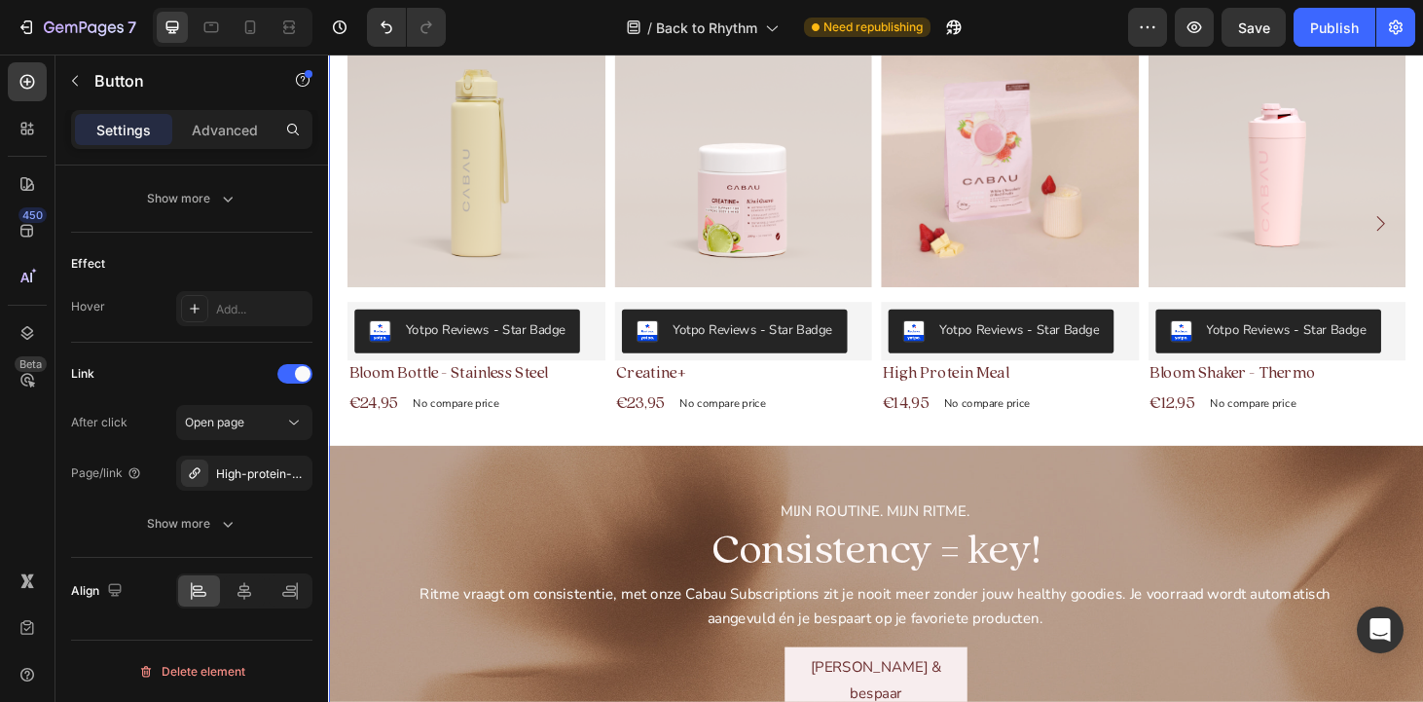
scroll to position [1749, 0]
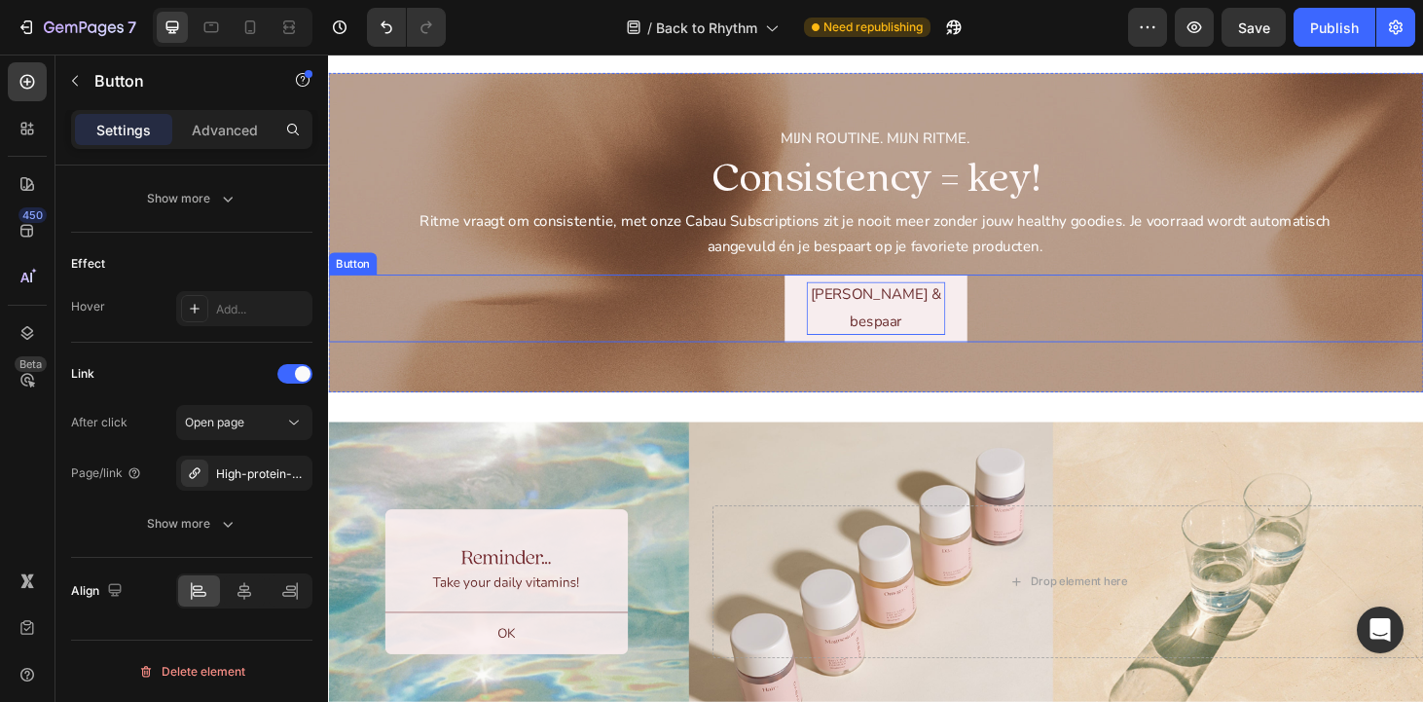
click at [902, 313] on p "[PERSON_NAME] & bespaar" at bounding box center [912, 325] width 148 height 56
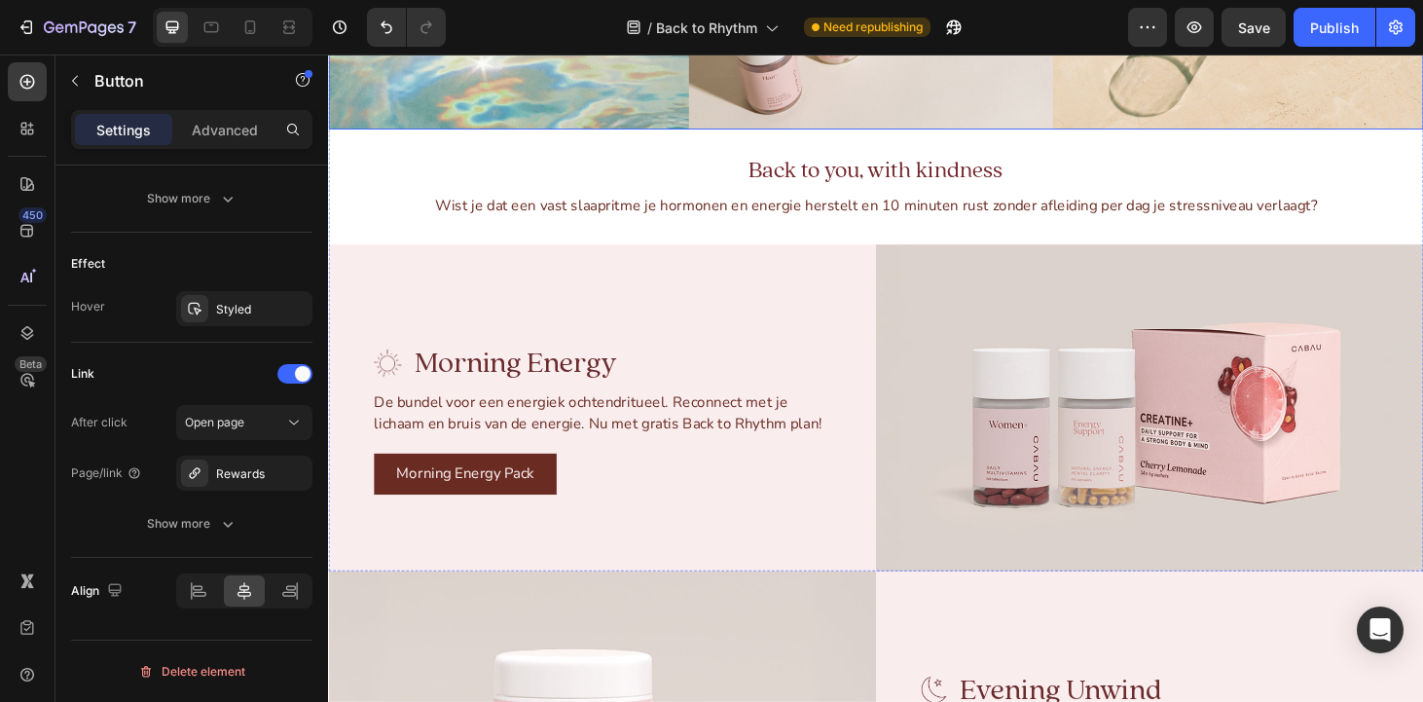
scroll to position [2407, 0]
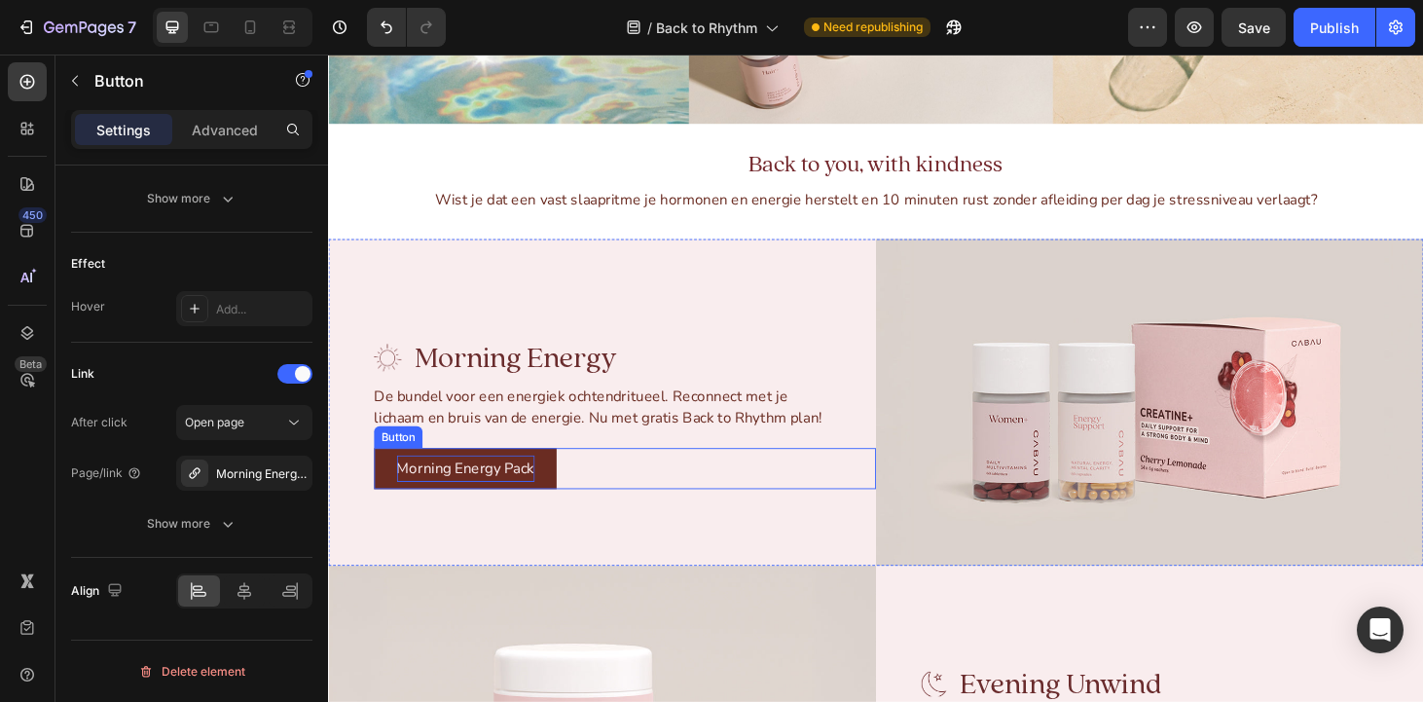
click at [485, 496] on p "Morning Energy Pack" at bounding box center [474, 496] width 147 height 28
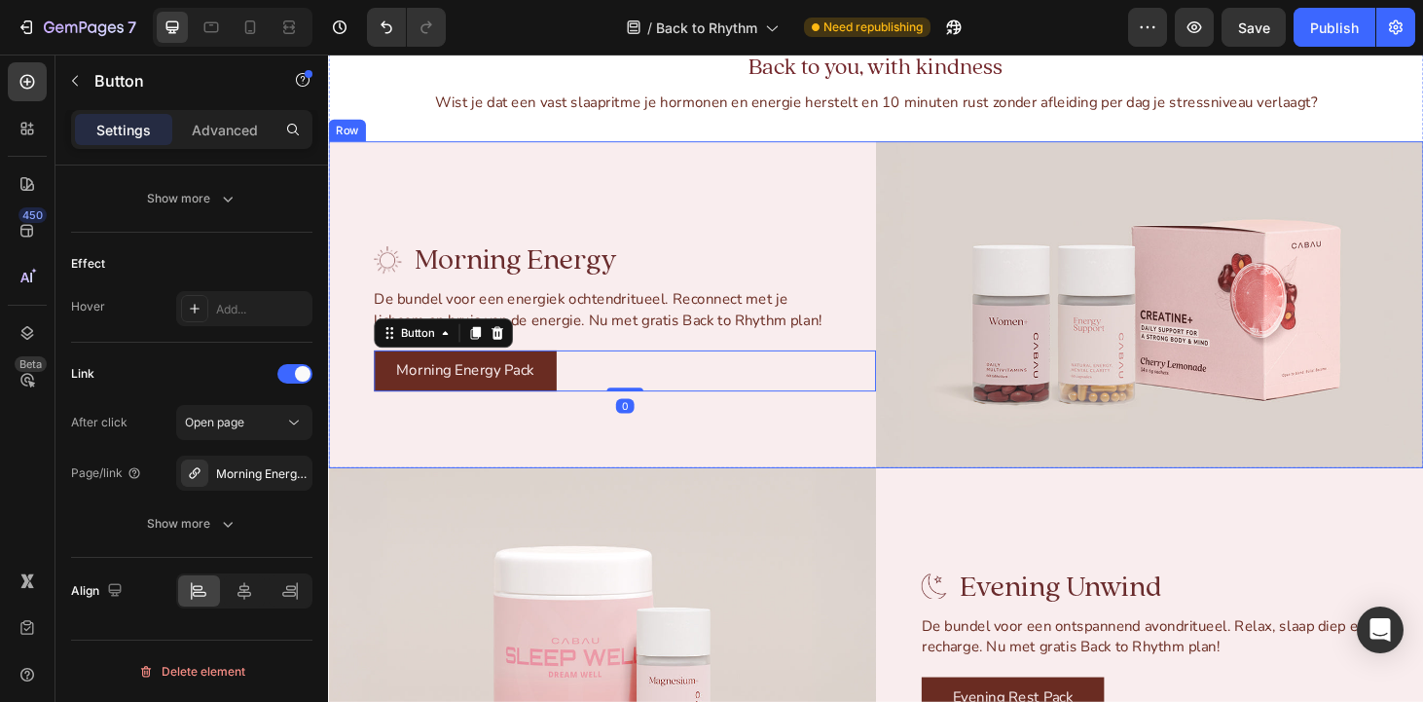
scroll to position [2755, 0]
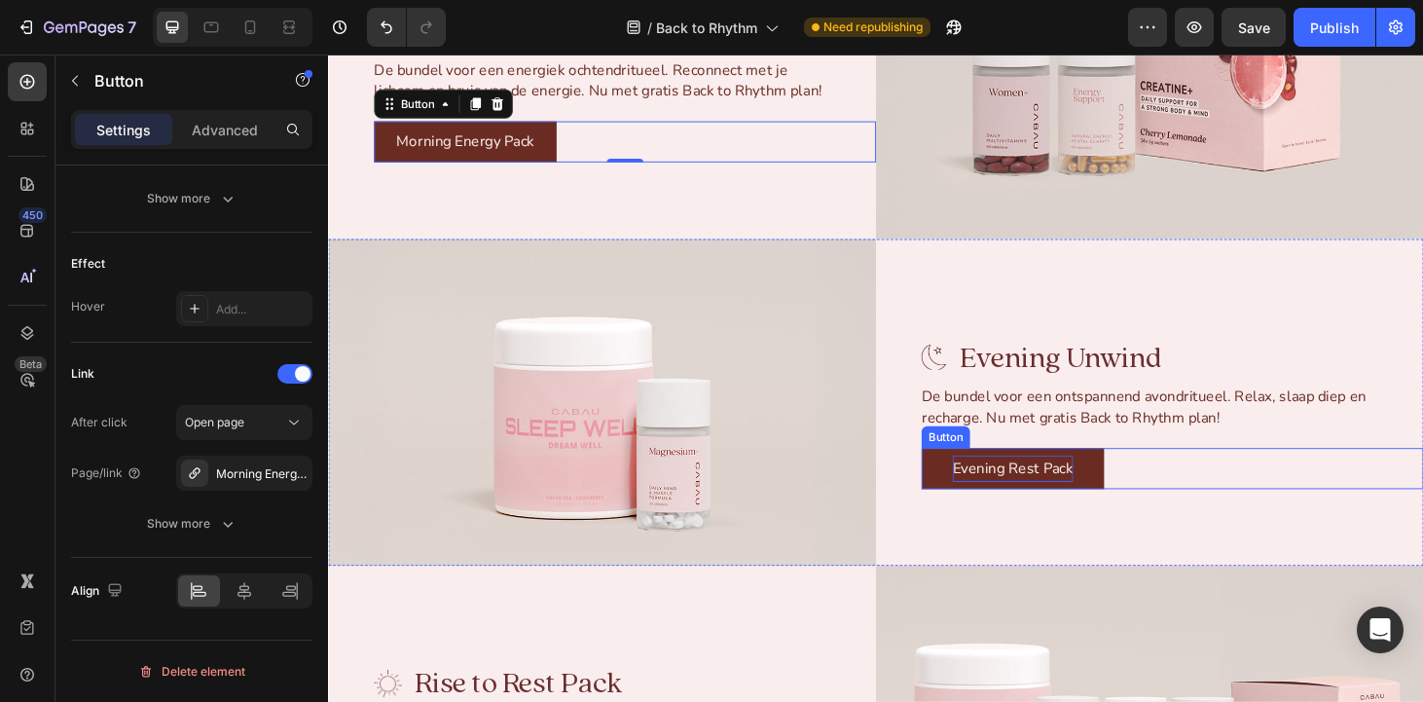
click at [1069, 489] on p "Evening Rest Pack" at bounding box center [1058, 496] width 128 height 28
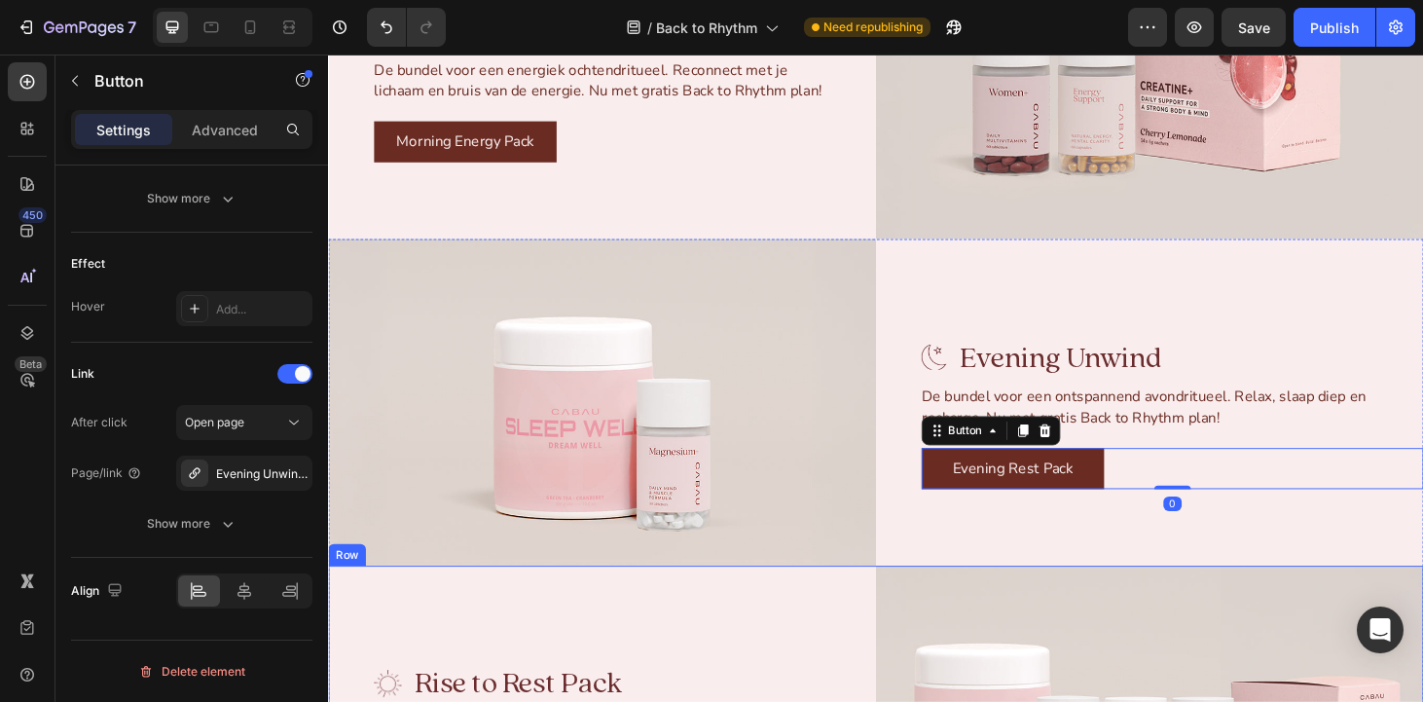
scroll to position [2990, 0]
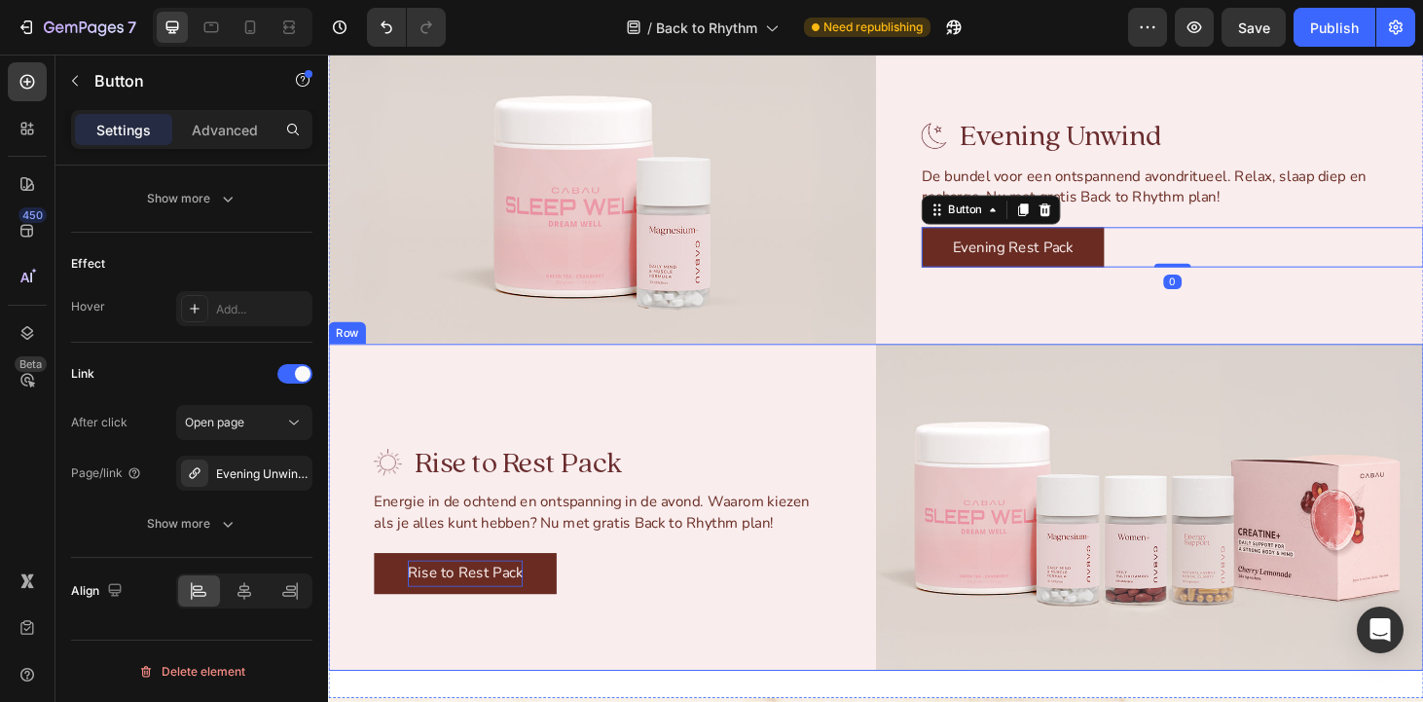
click at [478, 615] on p "Rise to Rest Pack" at bounding box center [474, 608] width 123 height 28
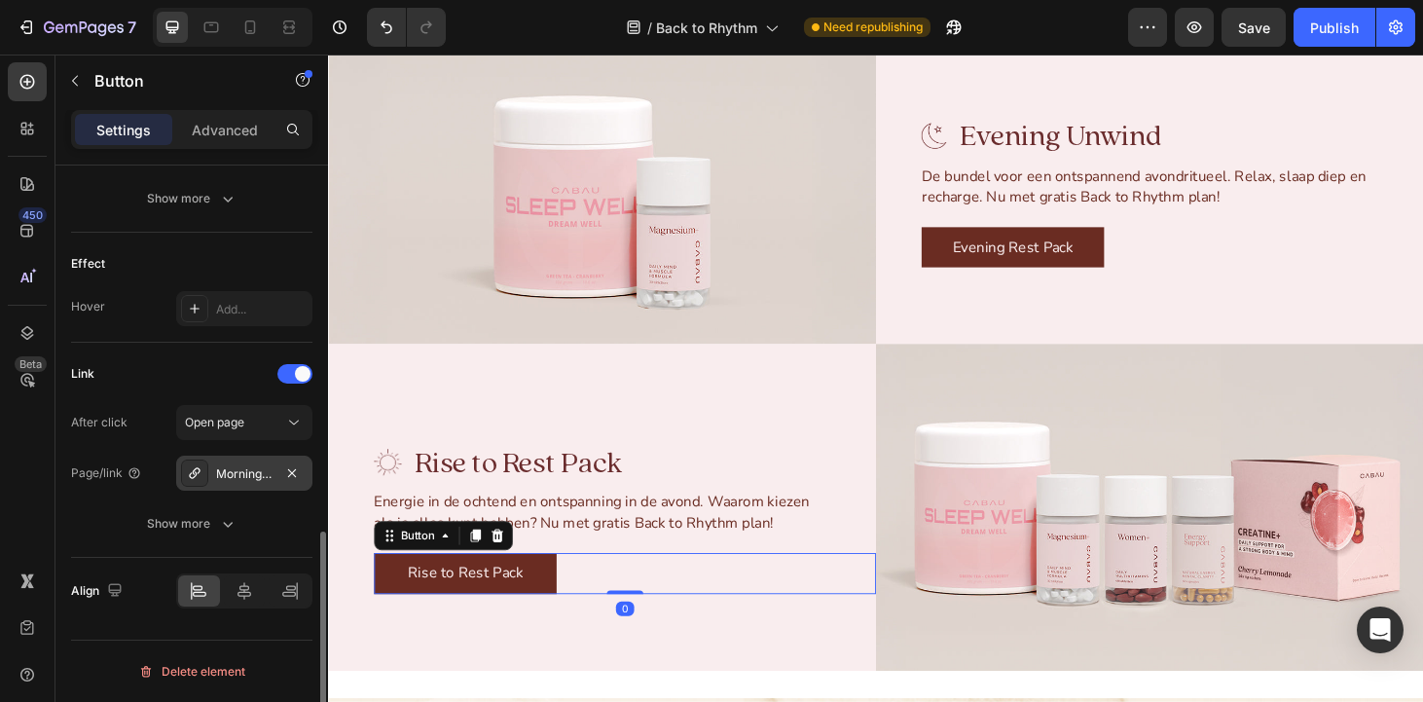
click at [254, 477] on div "Morning-evening-pack" at bounding box center [244, 474] width 56 height 18
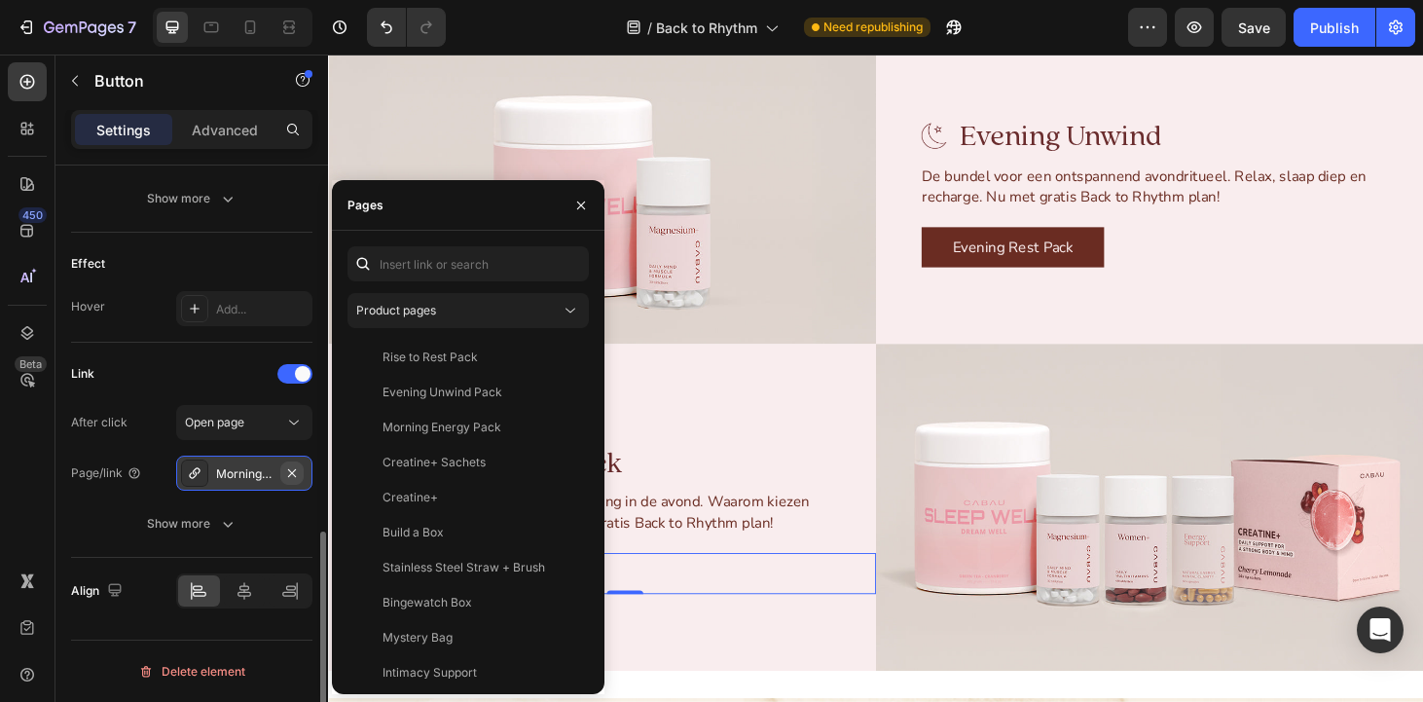
click at [290, 472] on icon "button" at bounding box center [292, 473] width 16 height 16
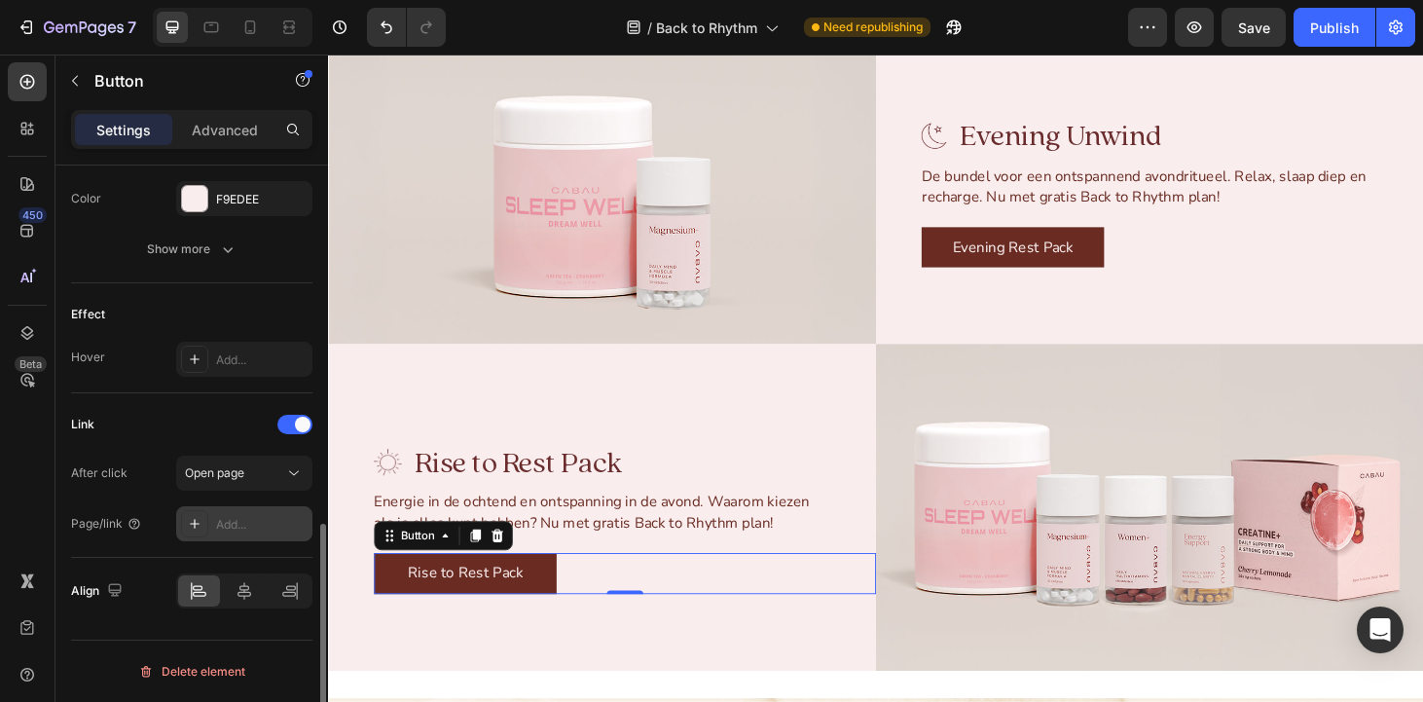
scroll to position [905, 0]
click at [231, 528] on div "Add..." at bounding box center [261, 525] width 91 height 18
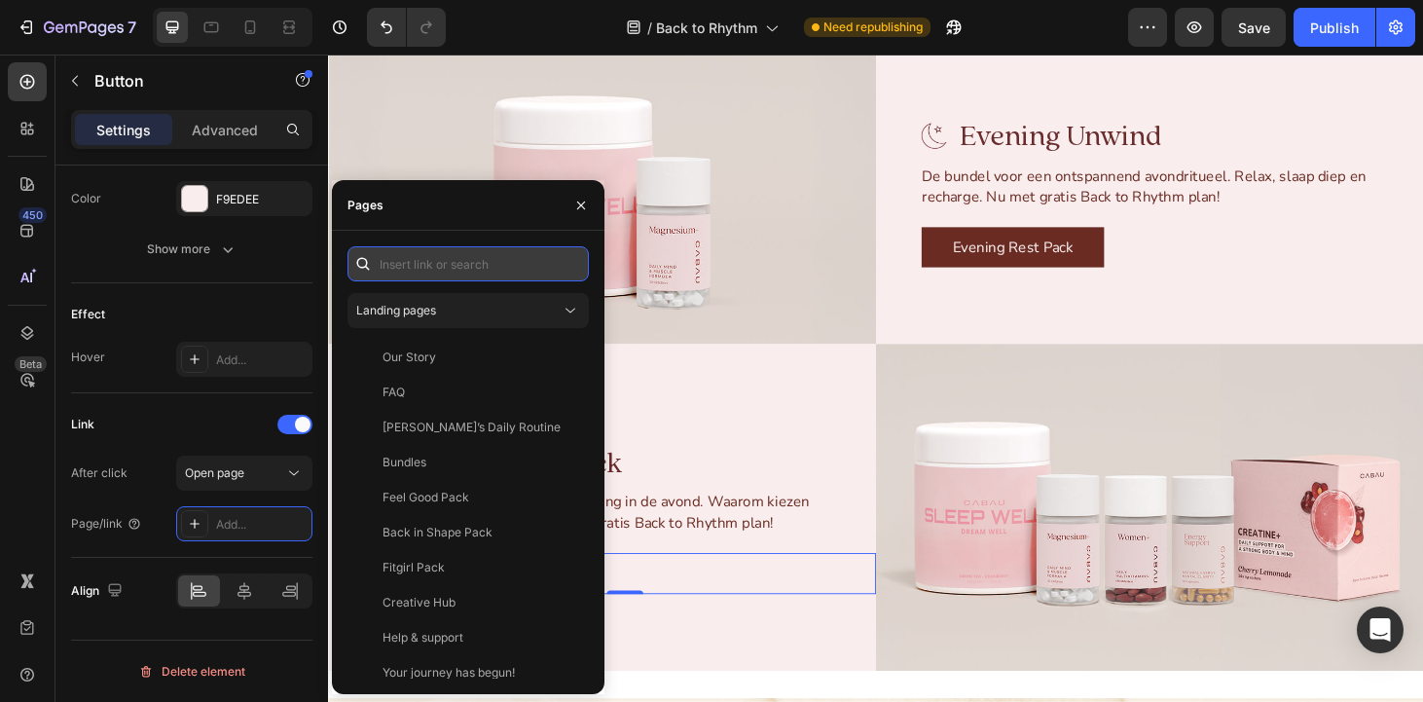
paste input "[URL][DOMAIN_NAME]"
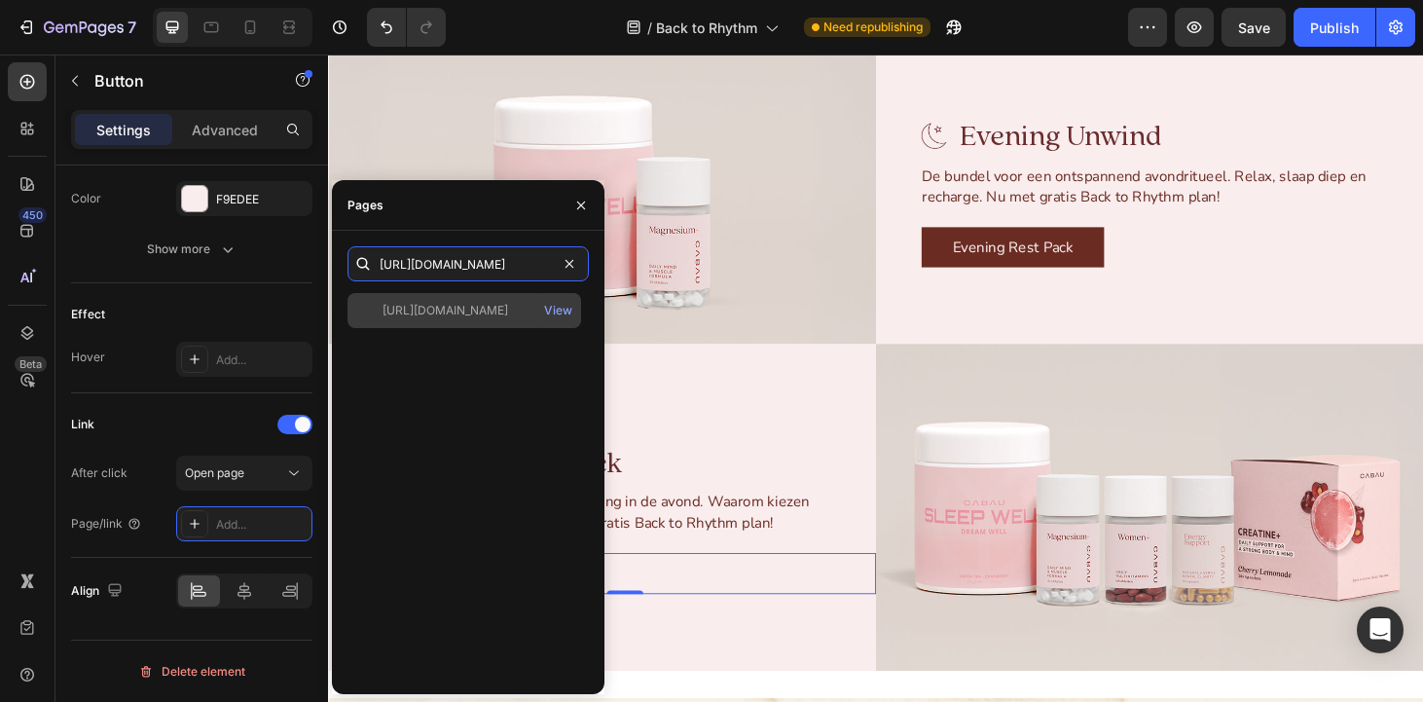
type input "[URL][DOMAIN_NAME]"
click at [411, 305] on div "[URL][DOMAIN_NAME]" at bounding box center [445, 311] width 126 height 18
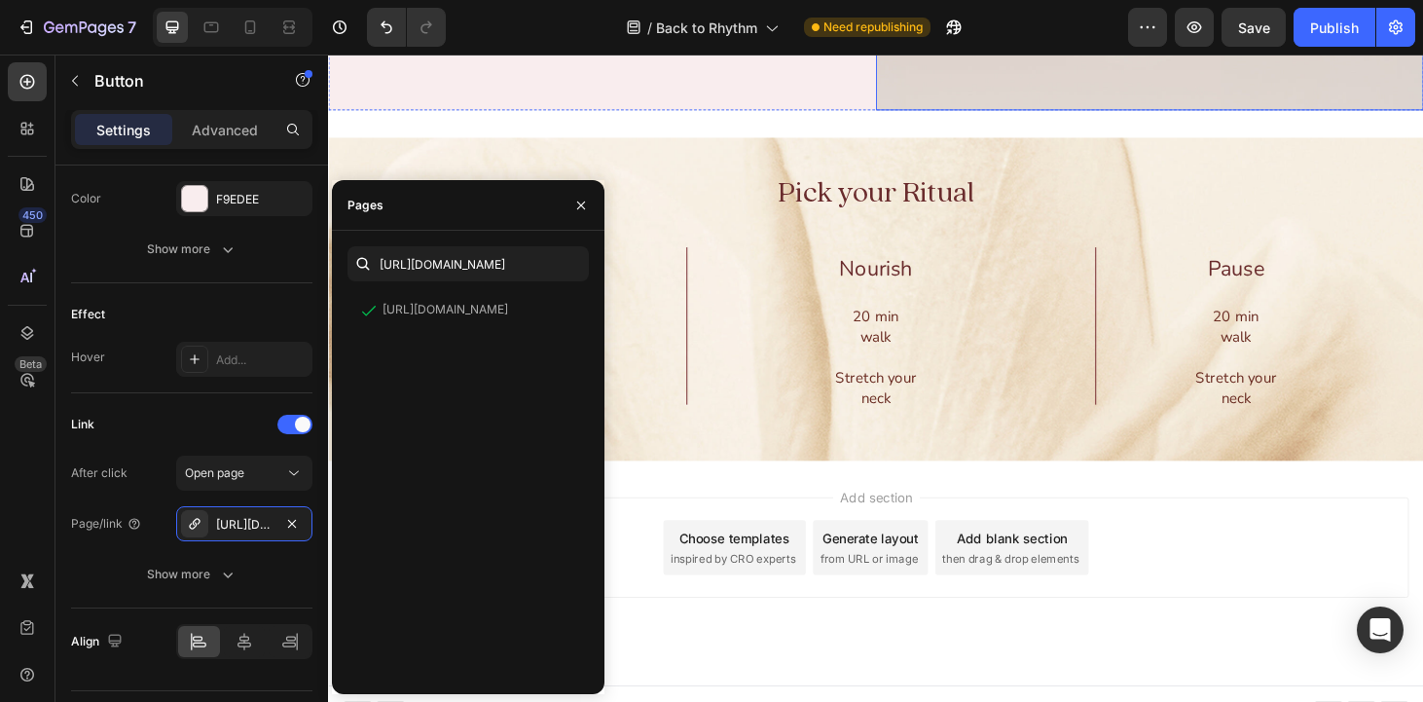
scroll to position [3590, 0]
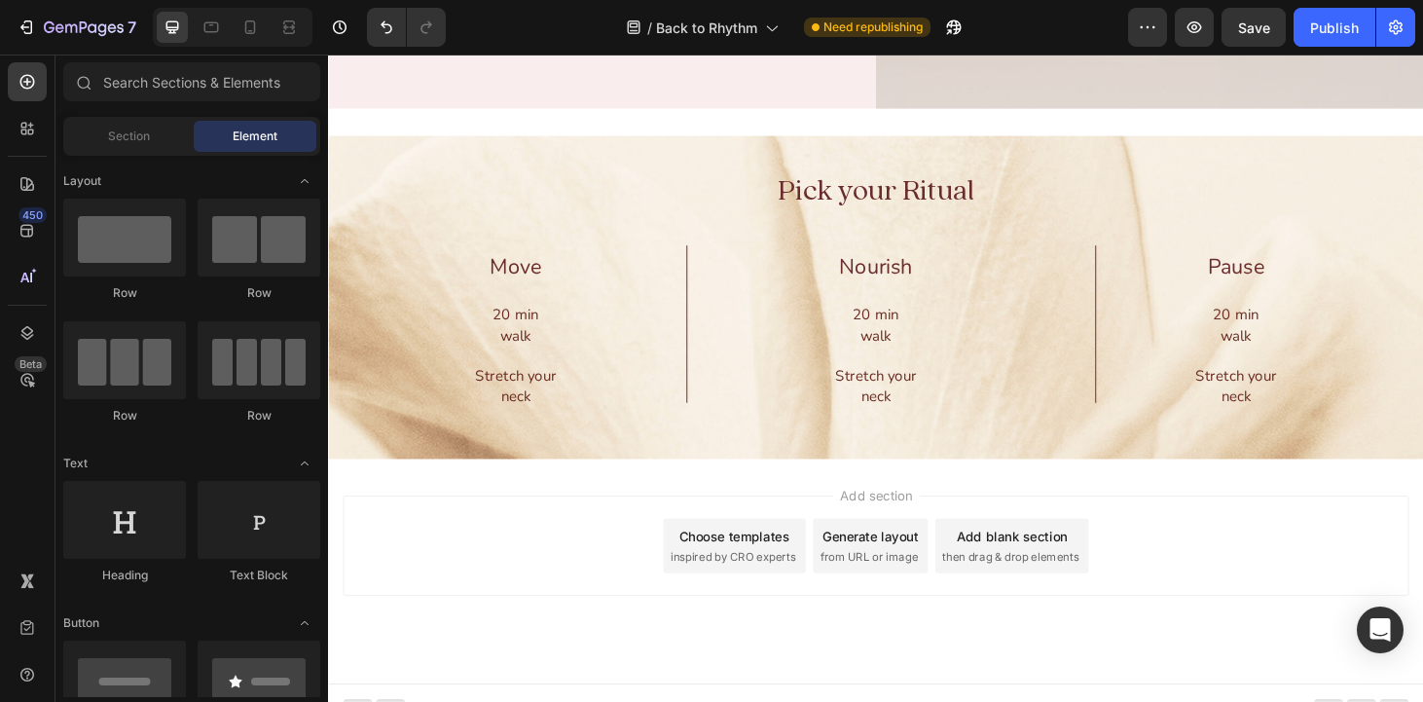
click at [1273, 513] on div "Add section Choose templates inspired by CRO experts Generate layout from URL o…" at bounding box center [912, 605] width 1168 height 239
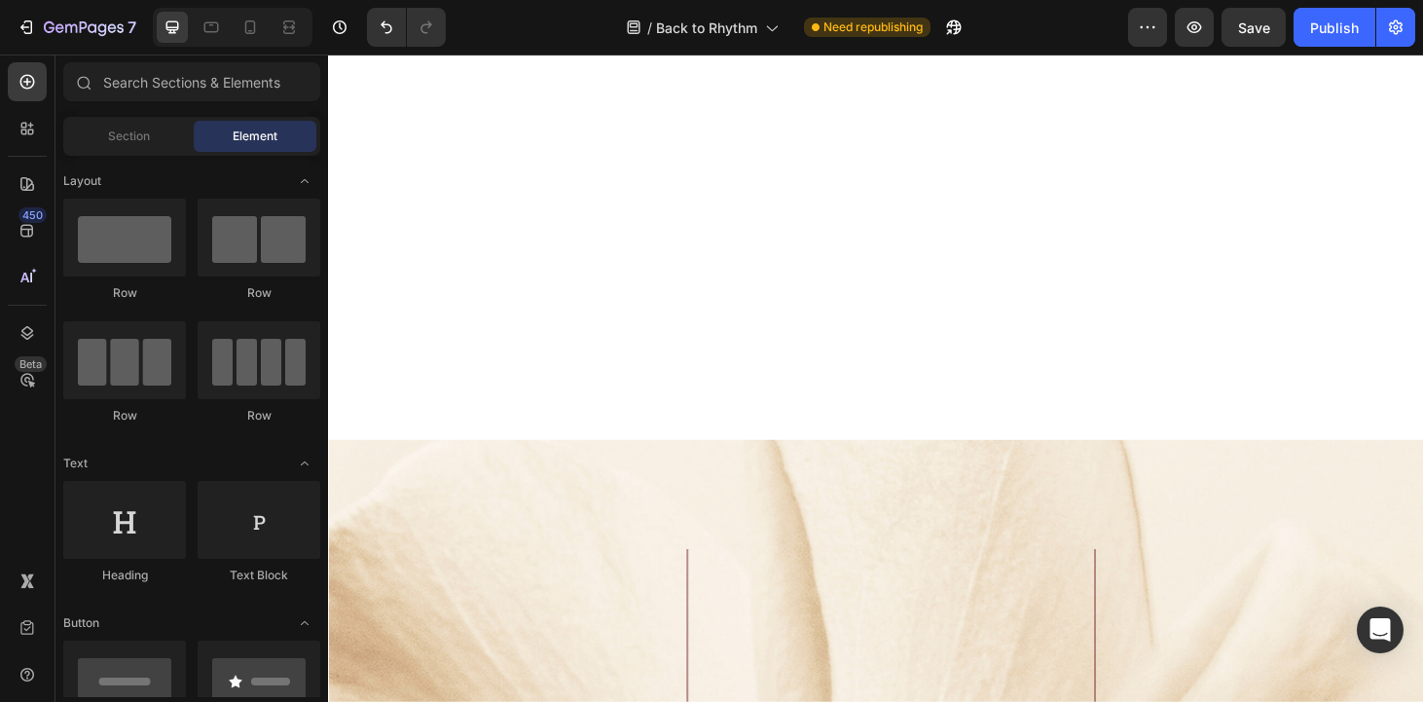
scroll to position [0, 0]
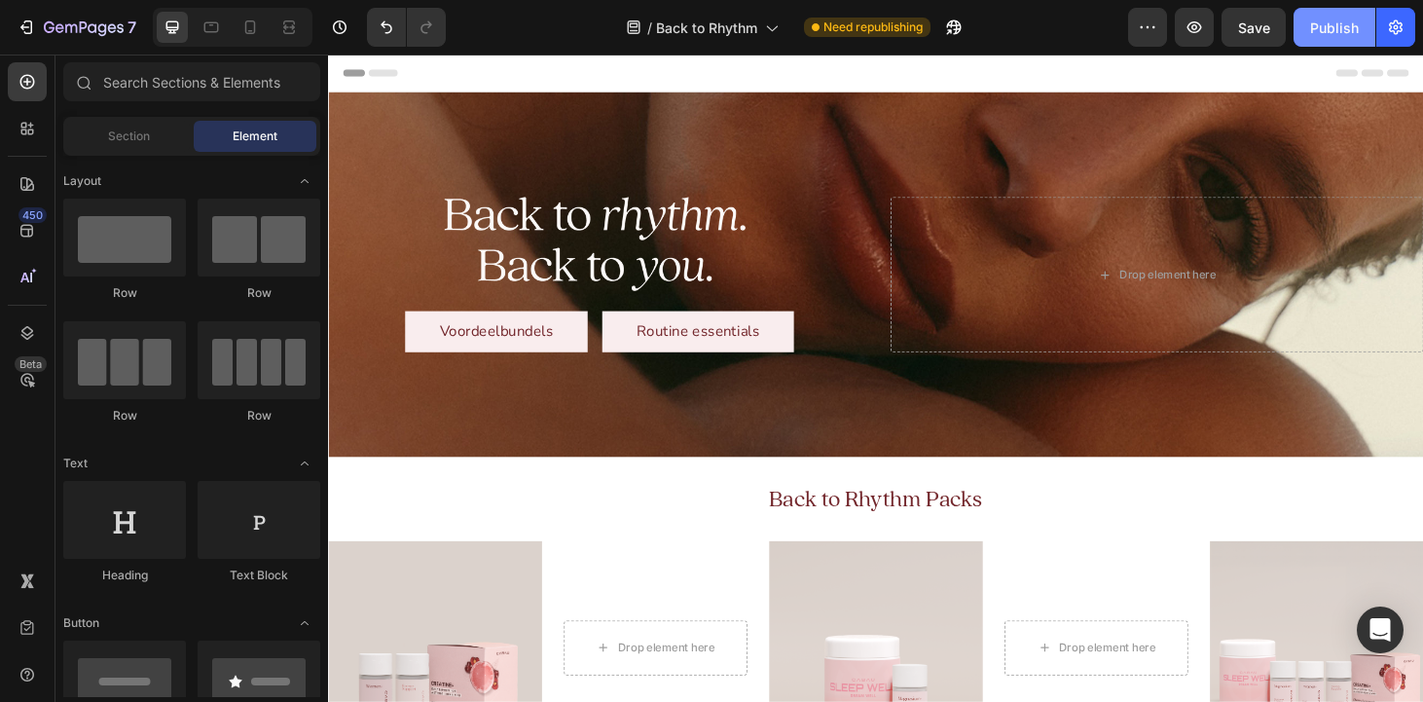
click at [1324, 29] on div "Publish" at bounding box center [1334, 28] width 49 height 20
click at [253, 27] on icon at bounding box center [249, 27] width 19 height 19
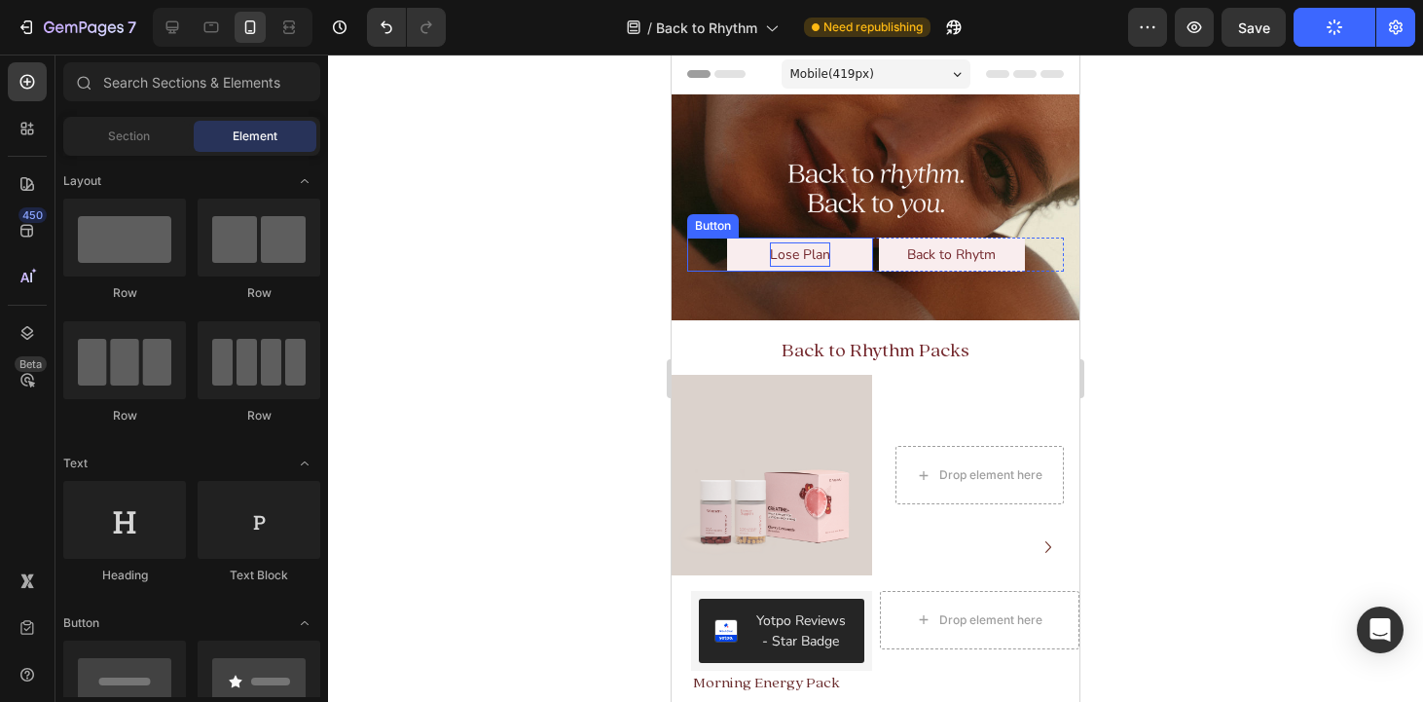
click at [807, 251] on p "Lose Plan" at bounding box center [800, 254] width 60 height 24
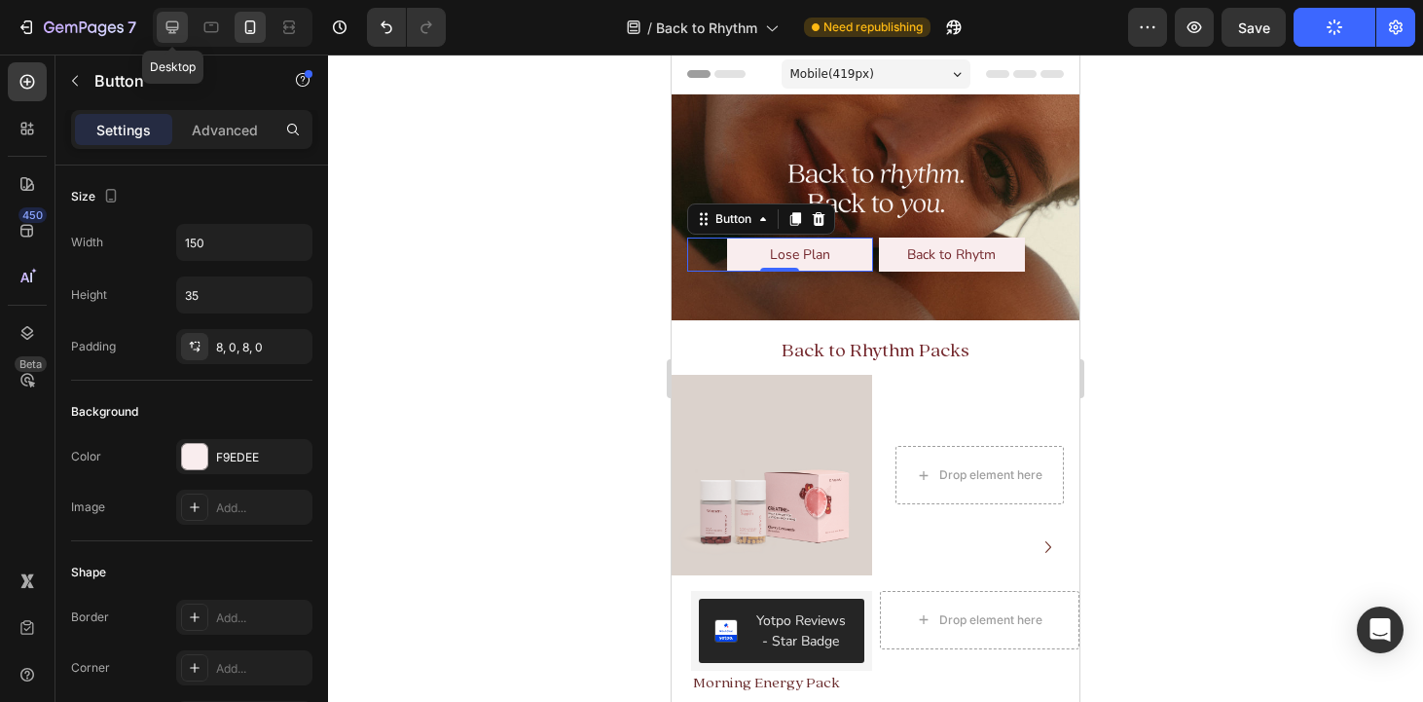
click at [169, 25] on icon at bounding box center [172, 27] width 19 height 19
type input "200"
type input "Auto"
type input "16"
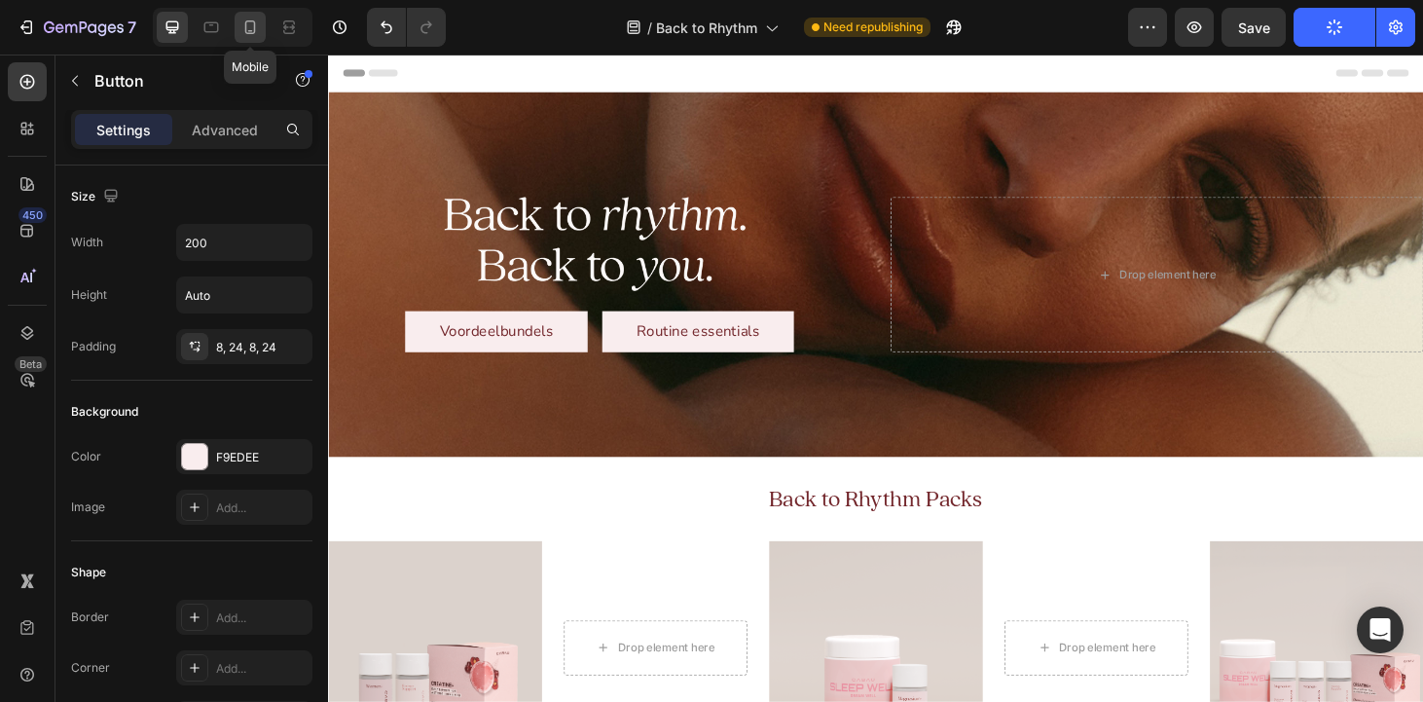
drag, startPoint x: 245, startPoint y: 28, endPoint x: 209, endPoint y: 255, distance: 229.6
click at [245, 28] on icon at bounding box center [250, 27] width 11 height 14
type input "150"
type input "35"
type input "14"
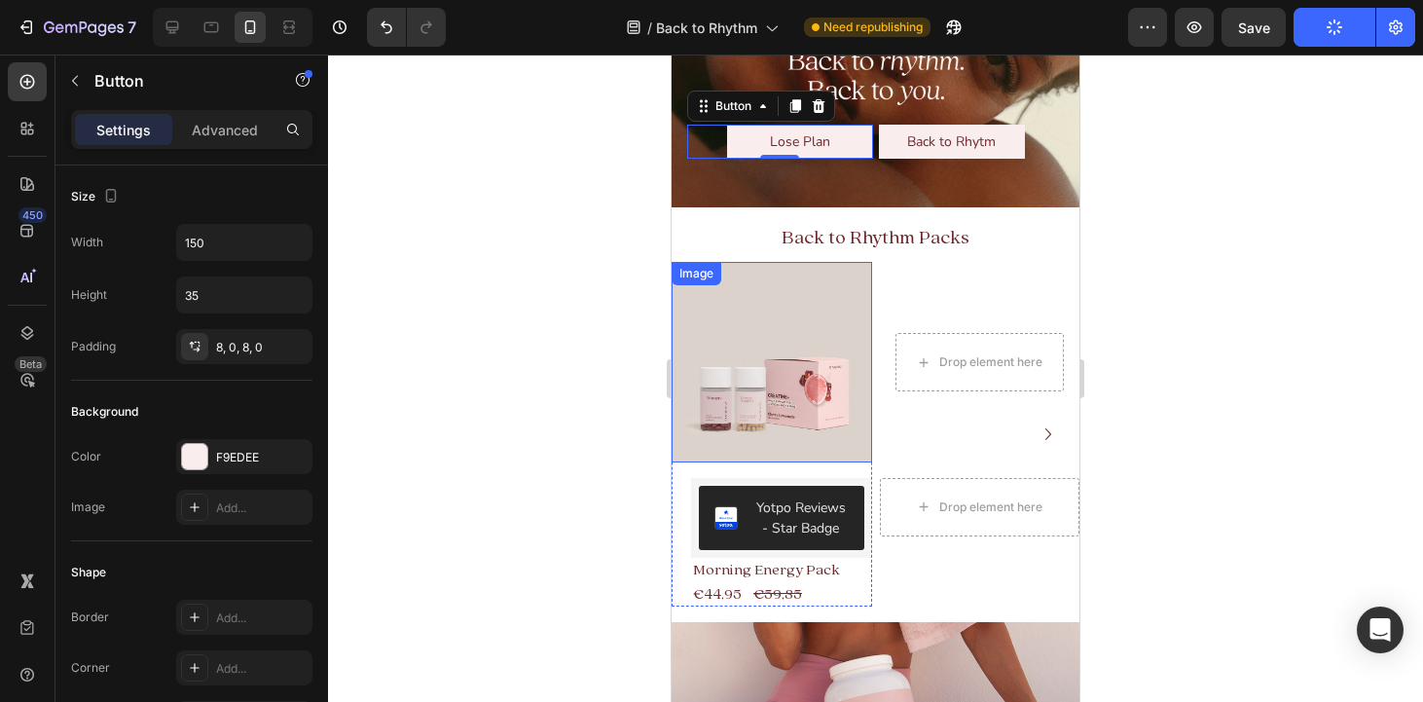
scroll to position [115, 0]
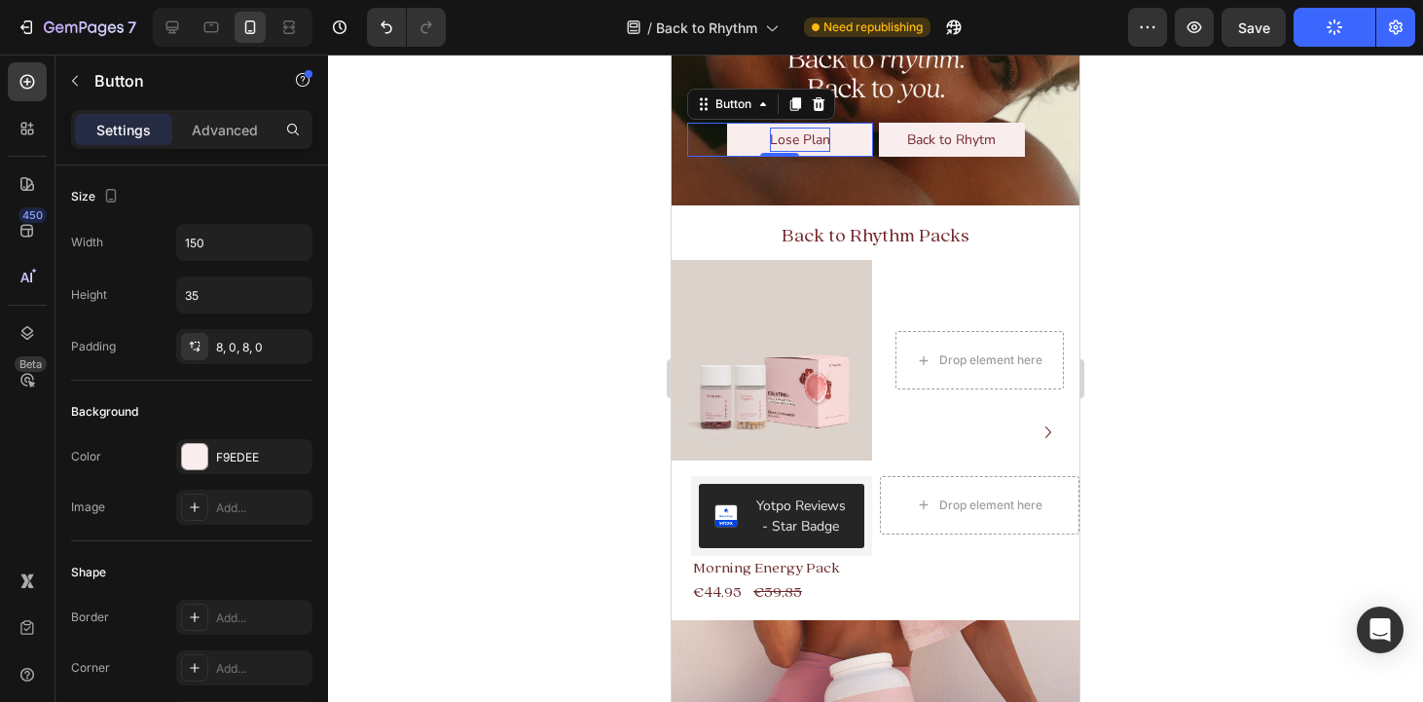
click at [801, 138] on p "Lose Plan" at bounding box center [800, 139] width 60 height 24
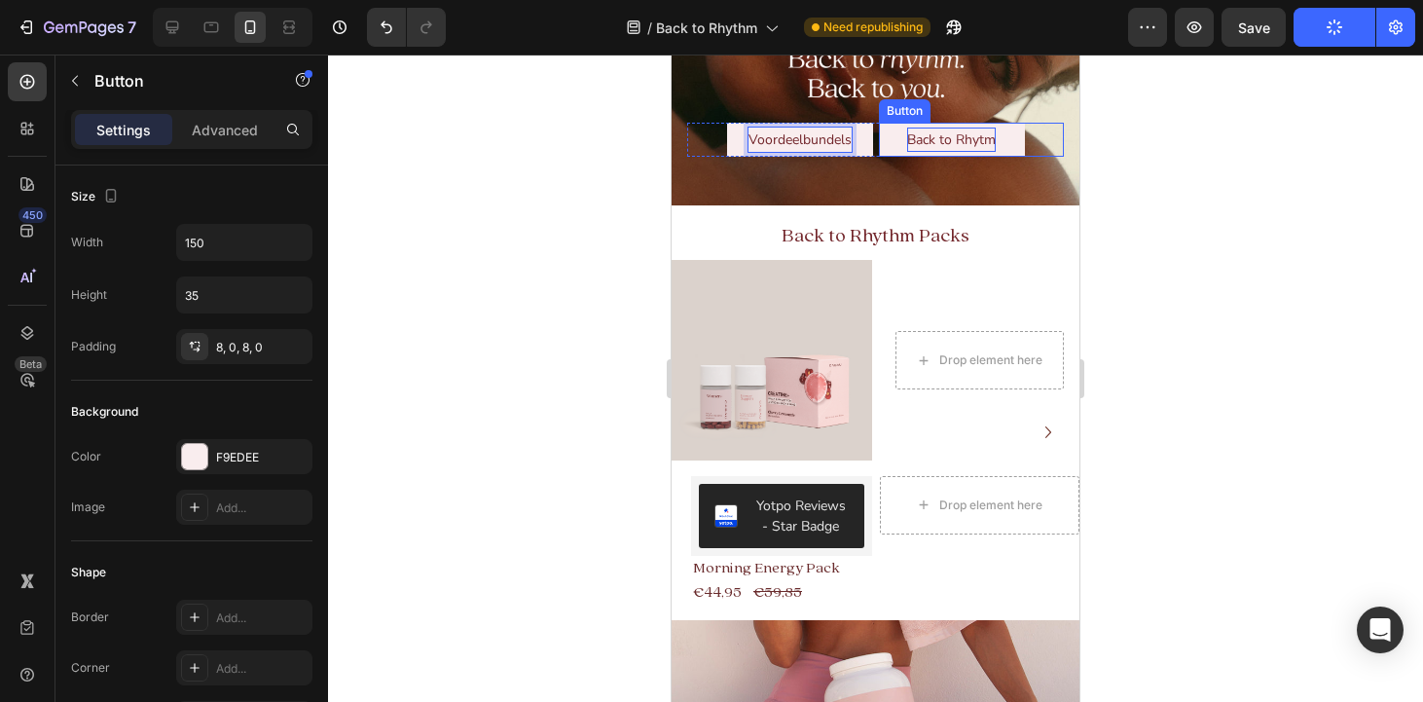
click at [944, 139] on p "Back to Rhytm" at bounding box center [951, 139] width 89 height 24
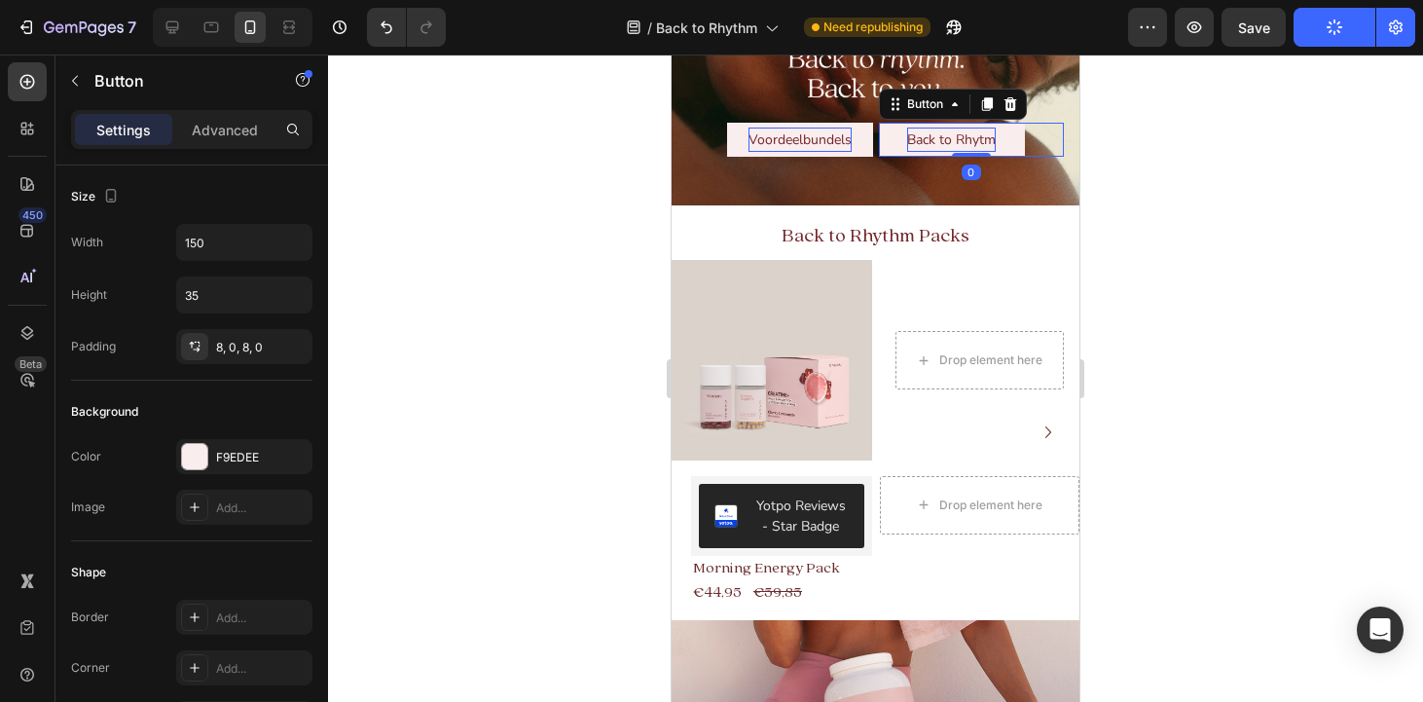
scroll to position [905, 0]
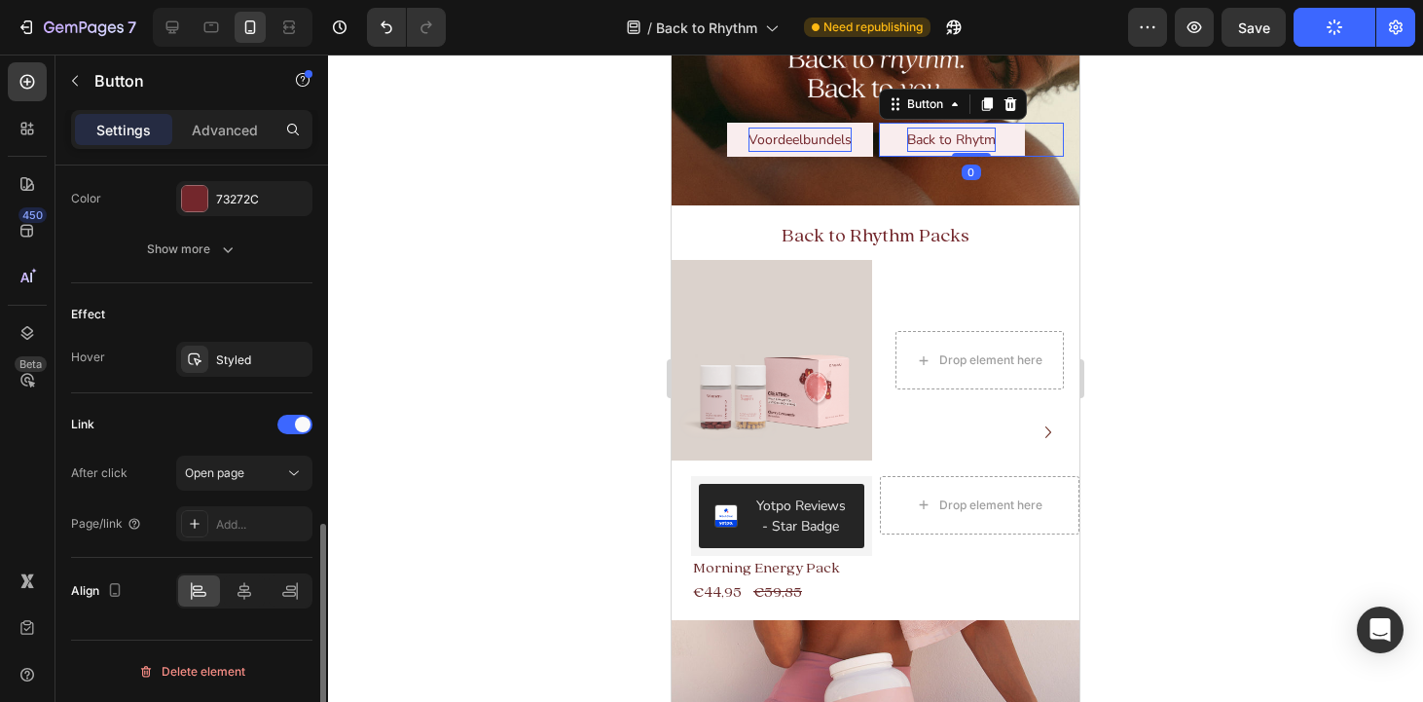
click at [944, 139] on p "Back to Rhytm" at bounding box center [951, 139] width 89 height 24
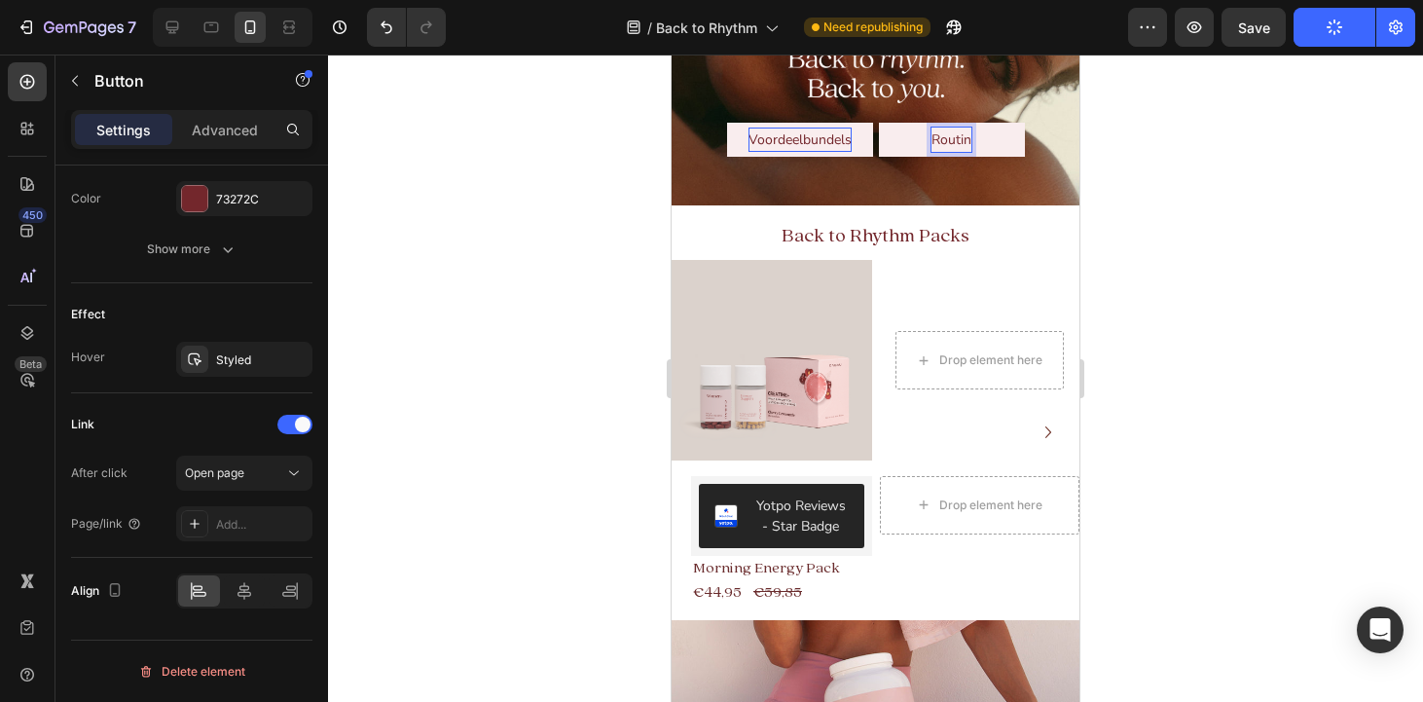
click at [879, 123] on button "Routin" at bounding box center [952, 140] width 146 height 34
click at [1221, 173] on div at bounding box center [875, 377] width 1095 height 647
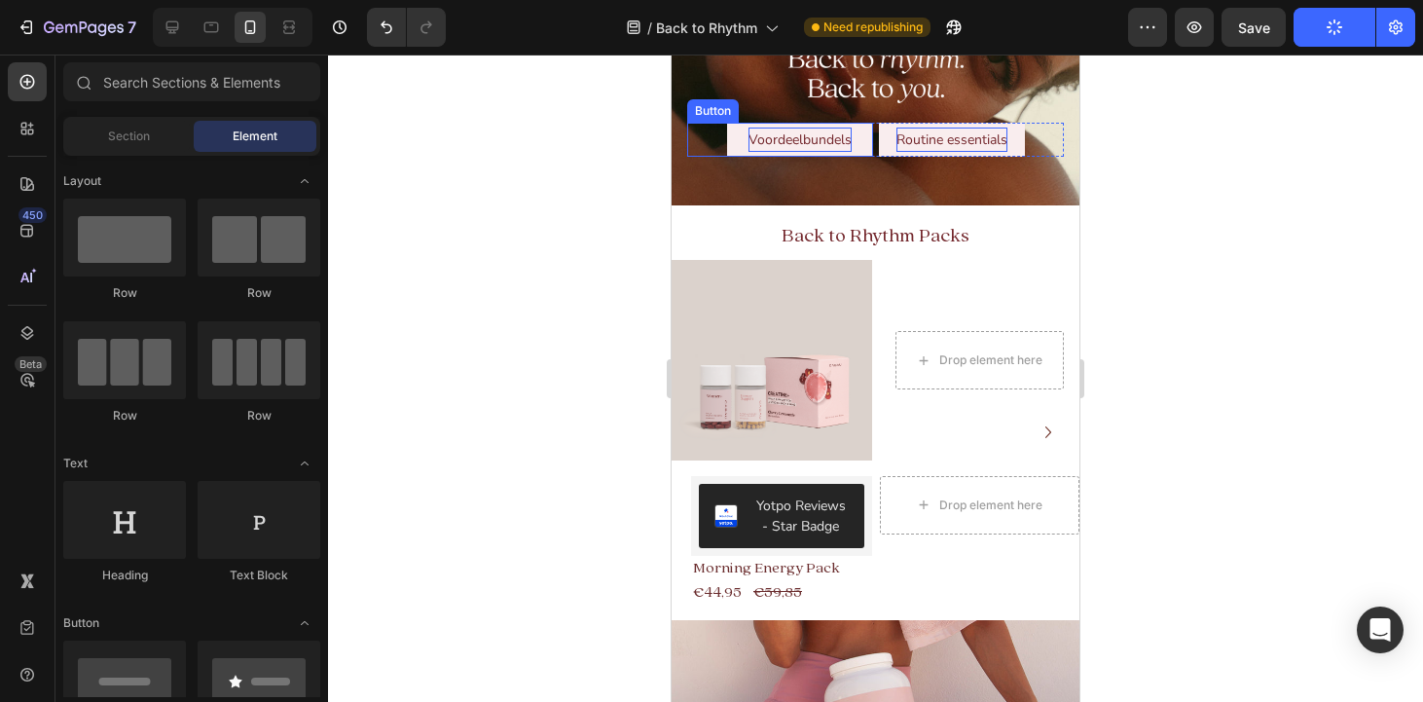
click at [793, 142] on p "Voordeelbundels" at bounding box center [799, 139] width 103 height 24
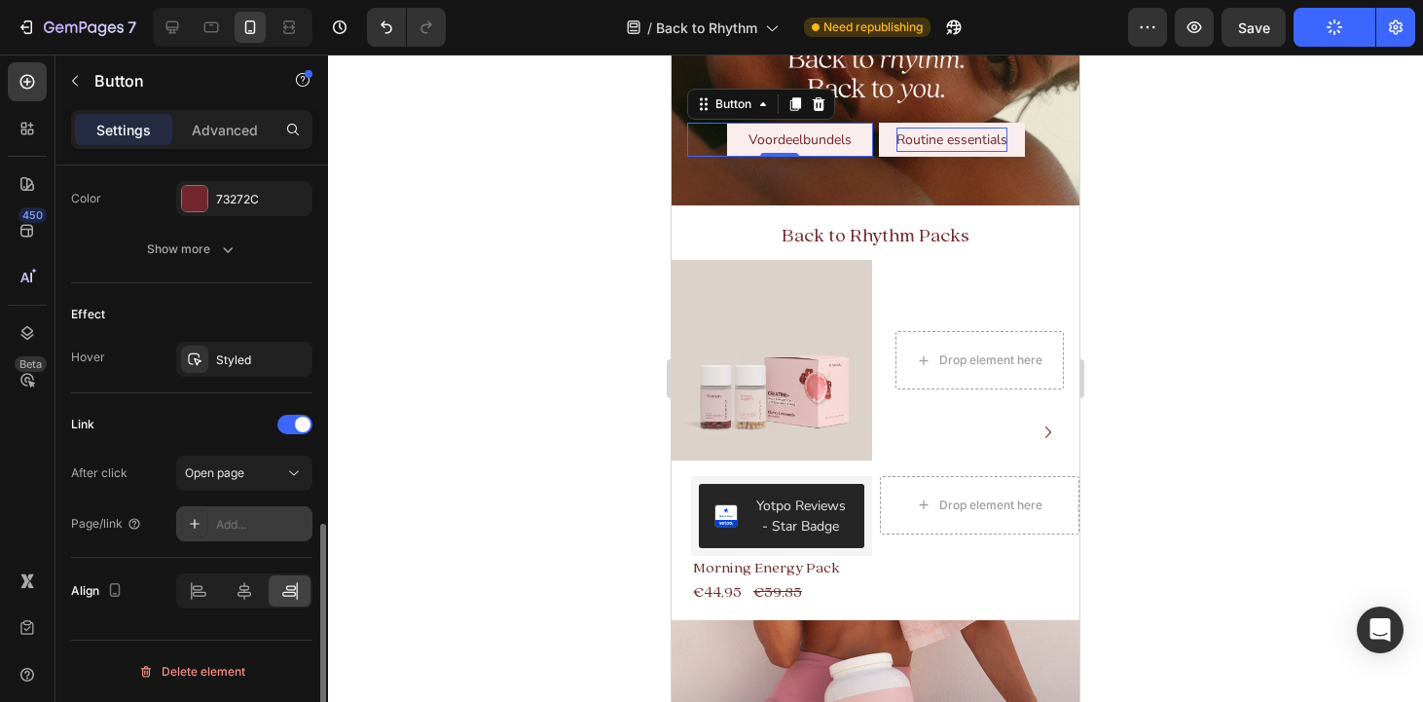
click at [233, 521] on div "Add..." at bounding box center [261, 525] width 91 height 18
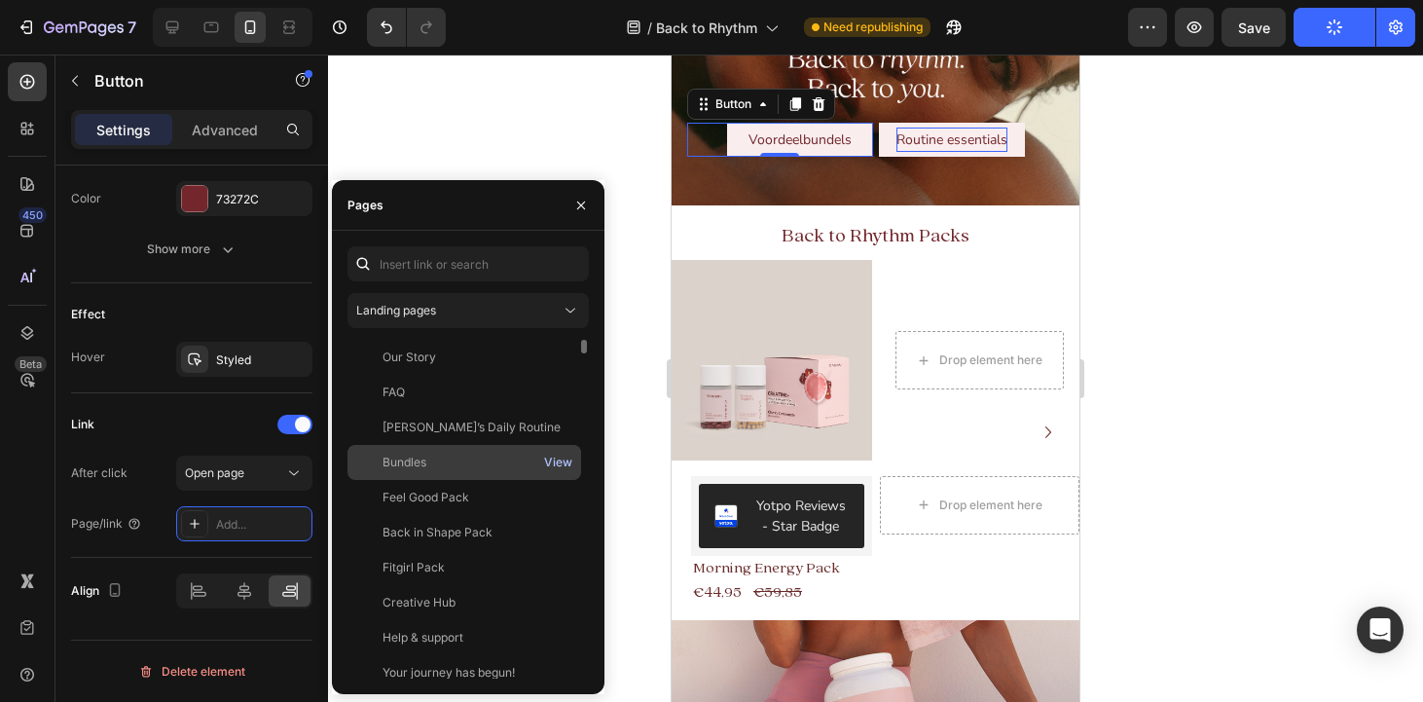
click at [559, 462] on div "View" at bounding box center [558, 462] width 28 height 18
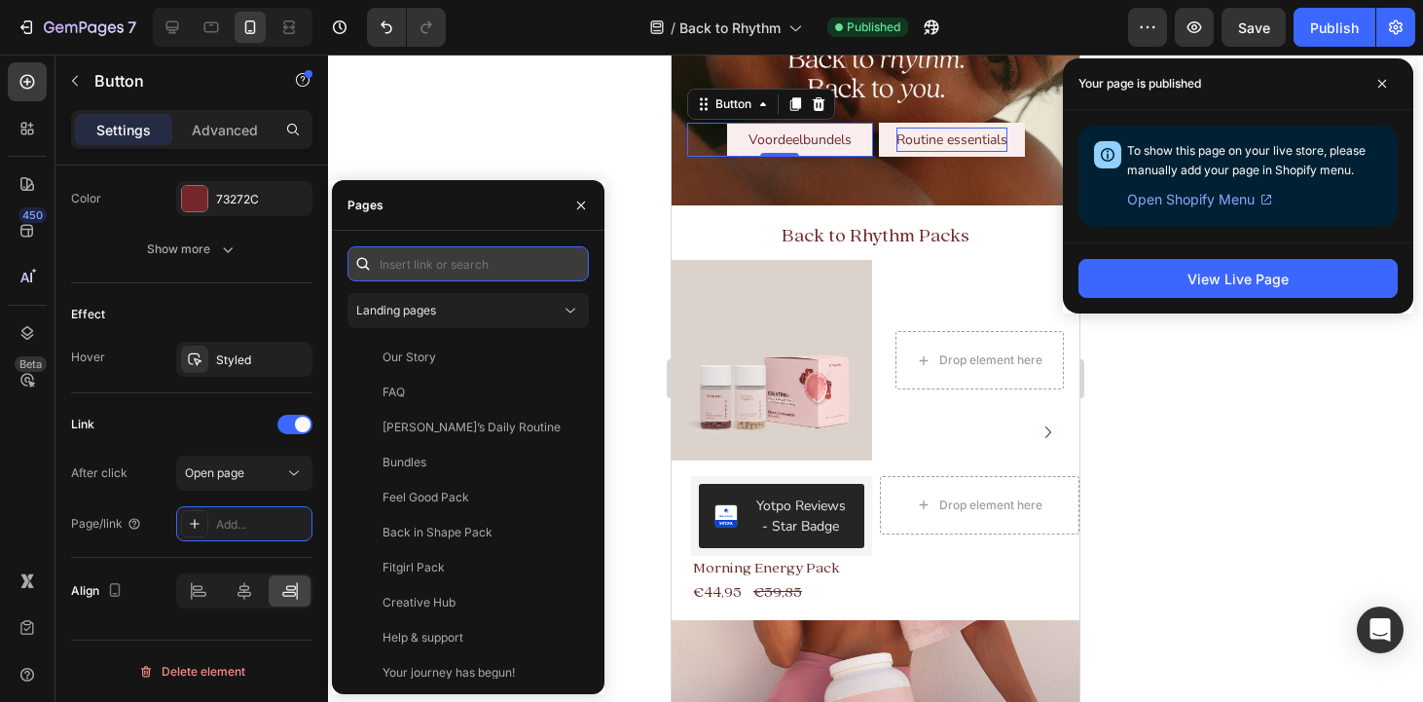
click at [433, 267] on input "text" at bounding box center [467, 263] width 241 height 35
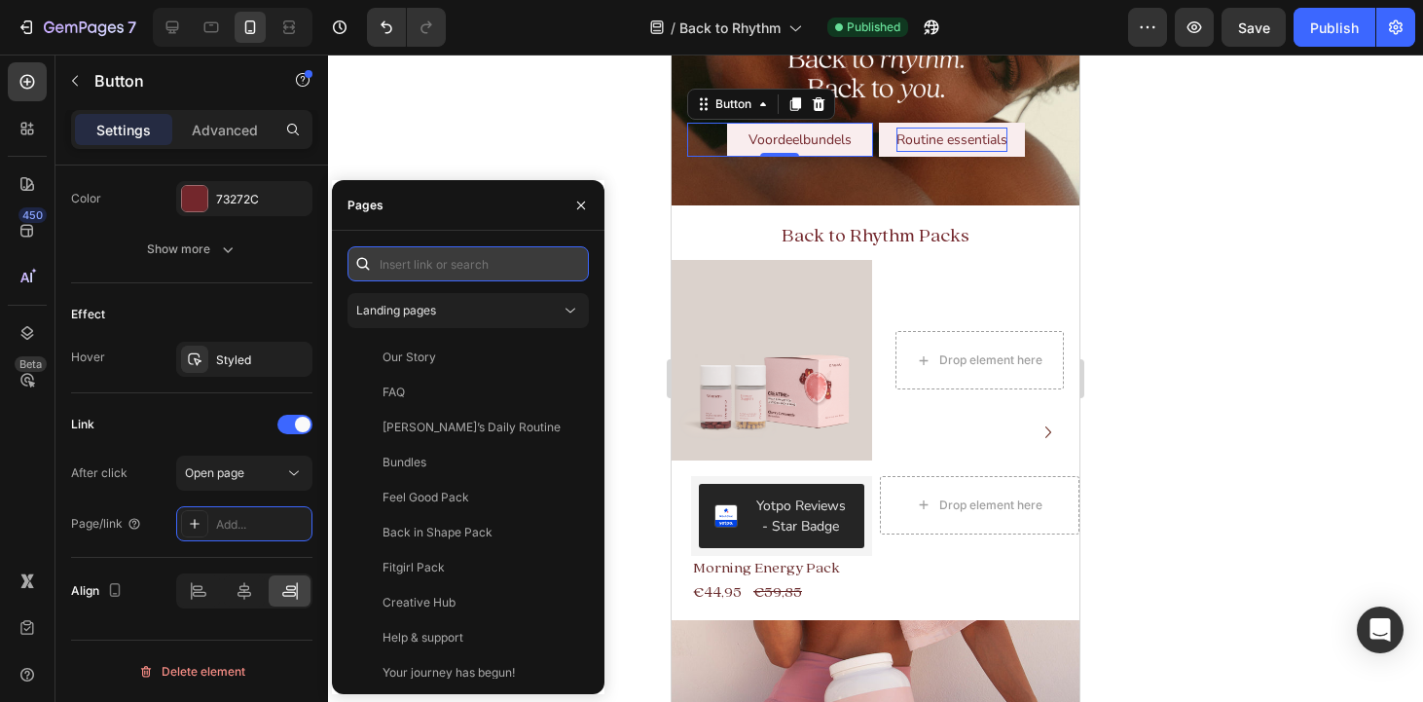
paste input "[URL][DOMAIN_NAME]"
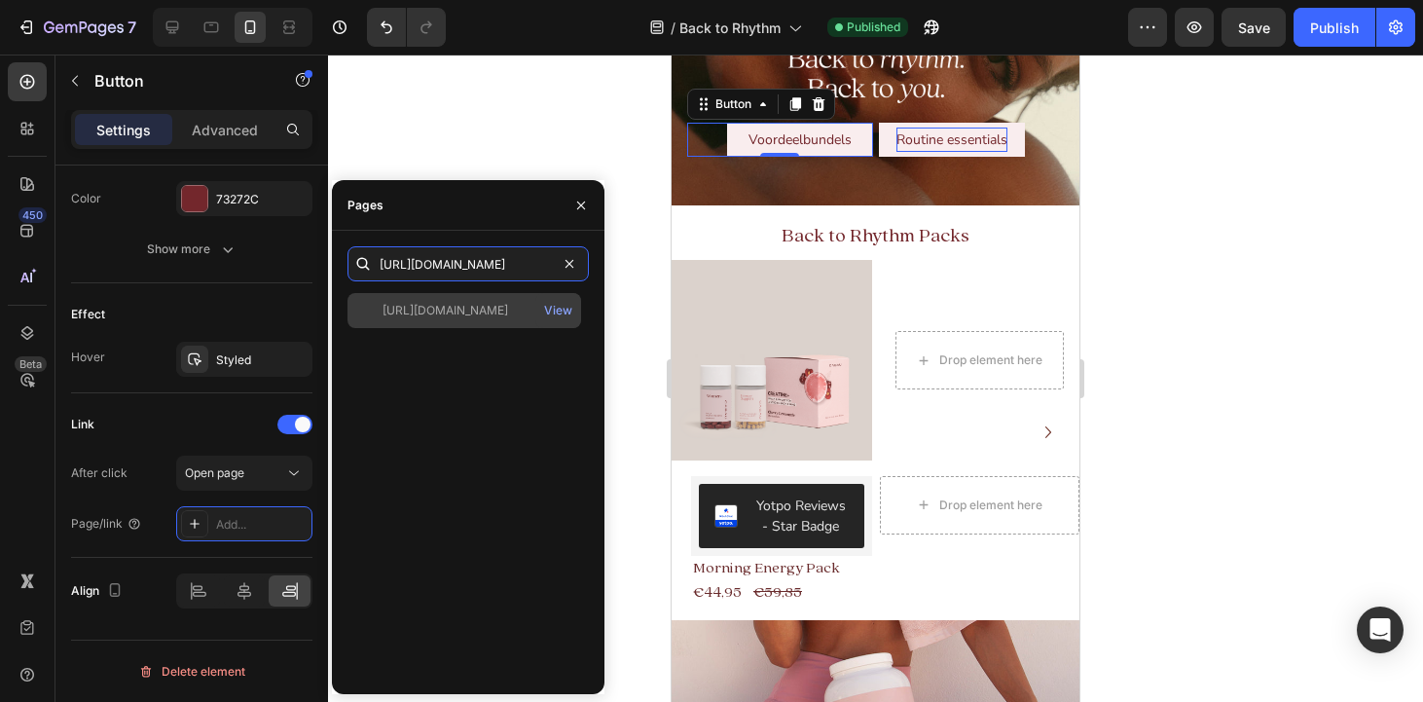
type input "[URL][DOMAIN_NAME]"
click at [451, 315] on div "[URL][DOMAIN_NAME]" at bounding box center [445, 311] width 126 height 18
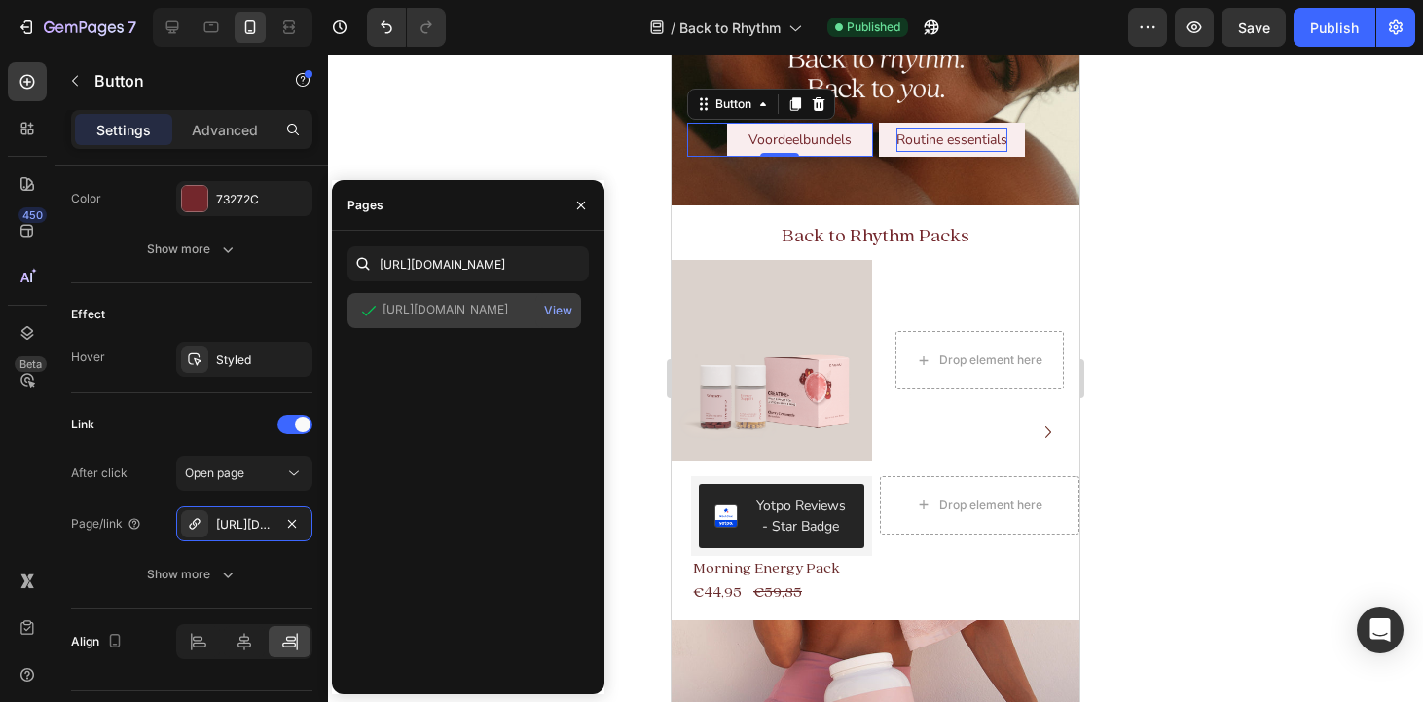
scroll to position [0, 0]
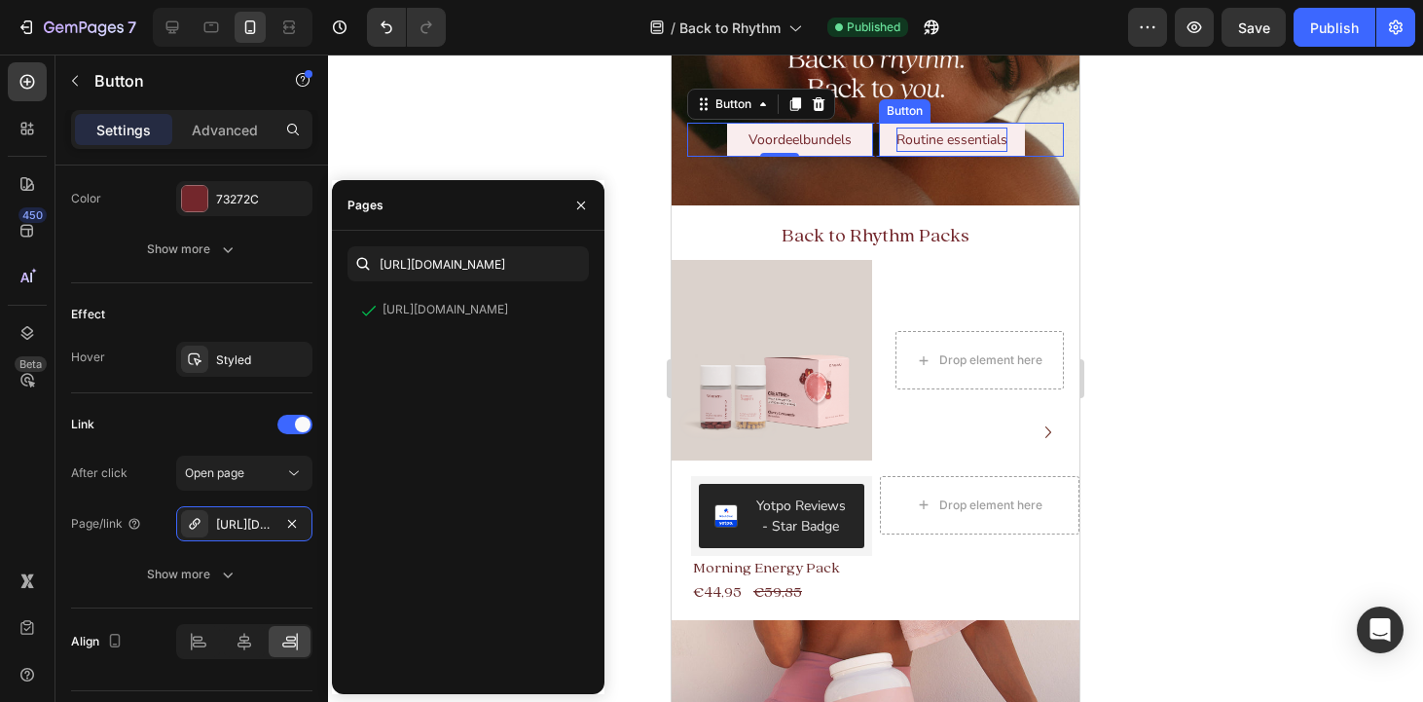
click at [941, 143] on p "Routine essentials" at bounding box center [951, 139] width 111 height 24
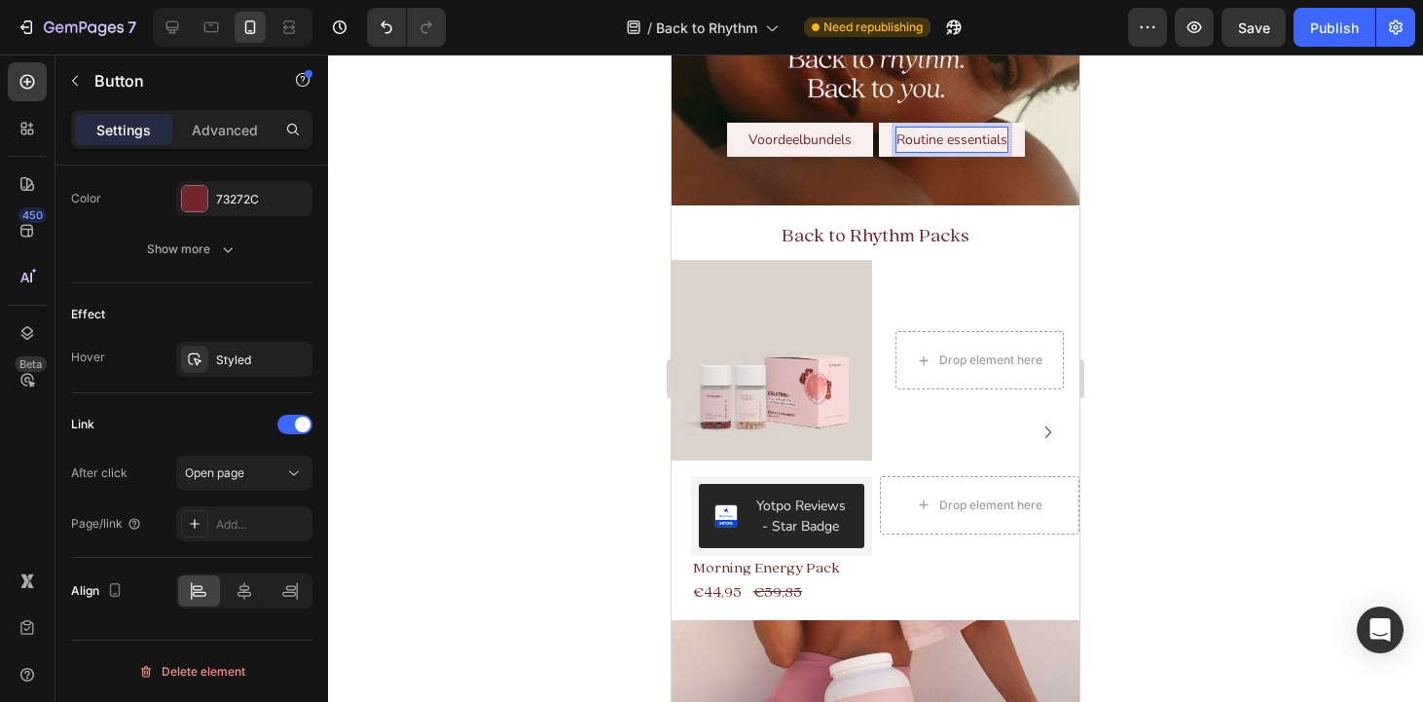
click at [887, 140] on button "Routine essentials" at bounding box center [952, 140] width 146 height 34
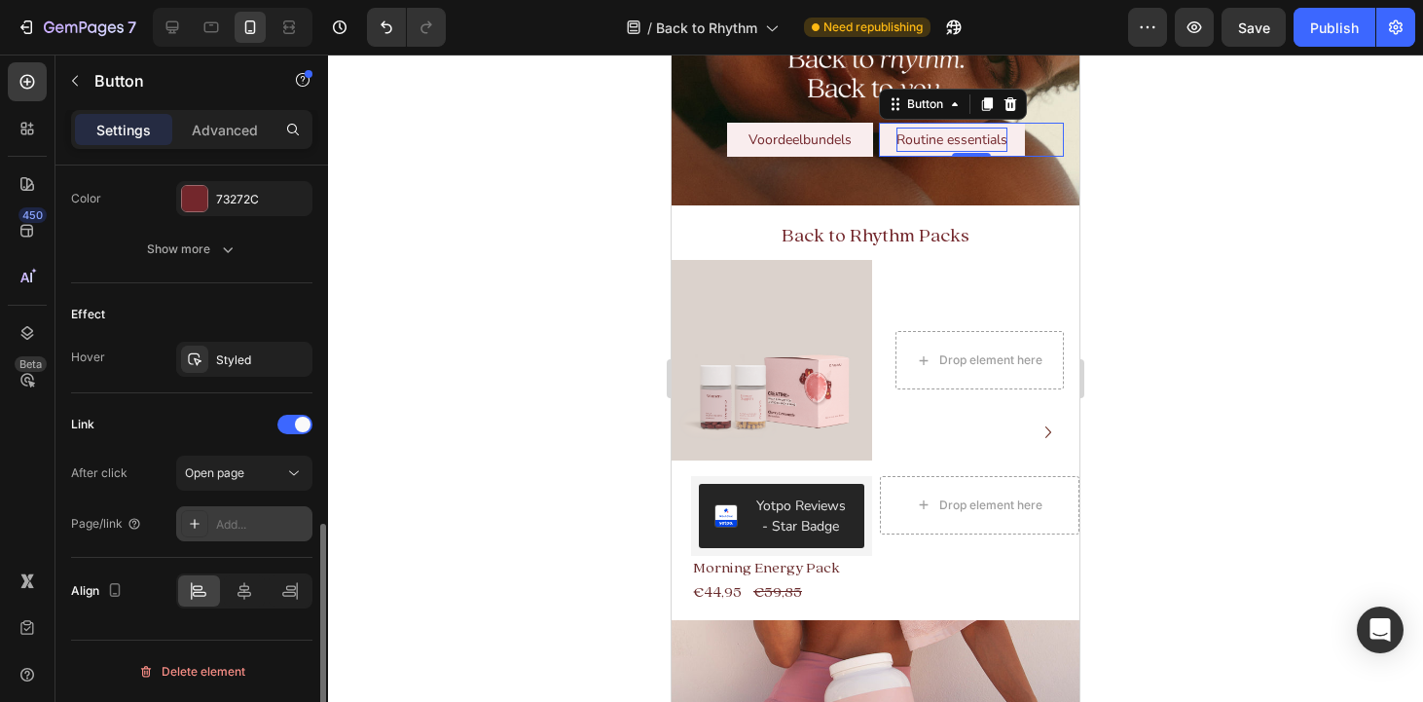
click at [235, 522] on div "Add..." at bounding box center [261, 525] width 91 height 18
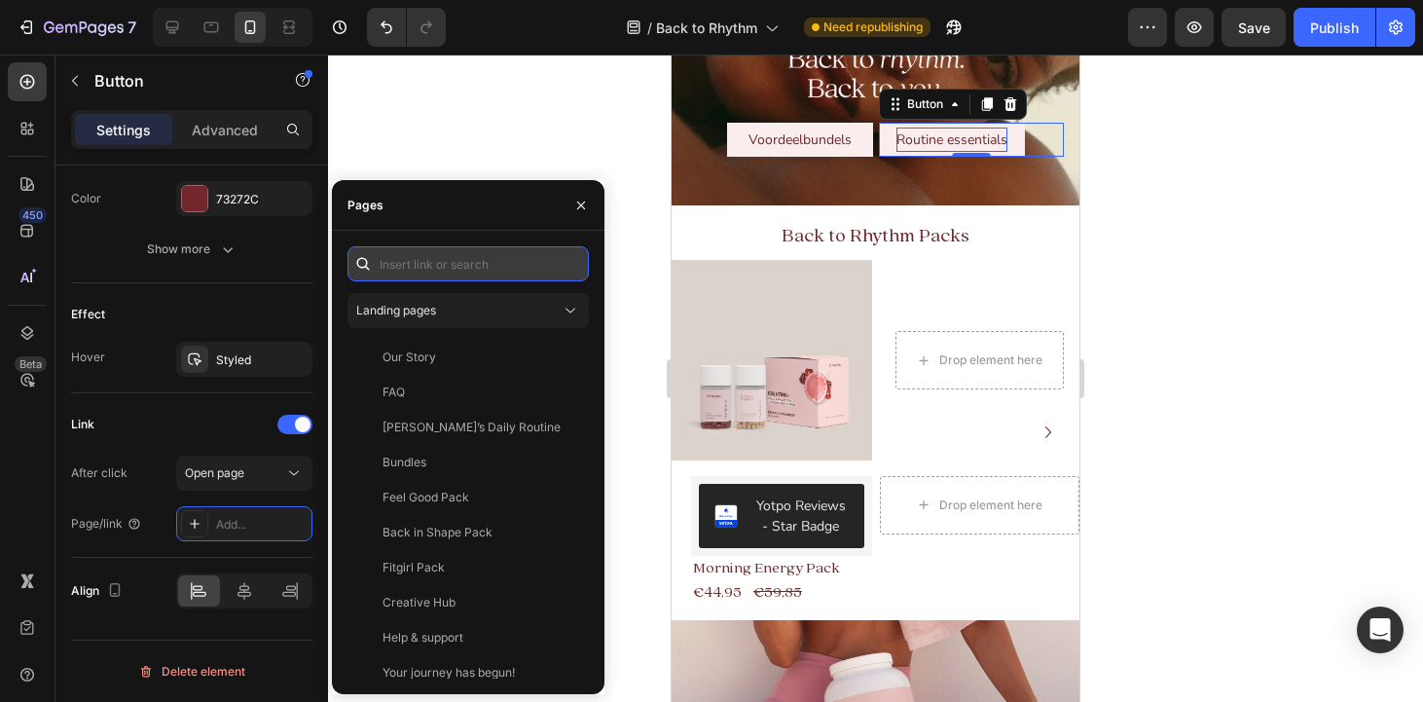
click at [426, 264] on input "text" at bounding box center [467, 263] width 241 height 35
paste input "[URL][DOMAIN_NAME]"
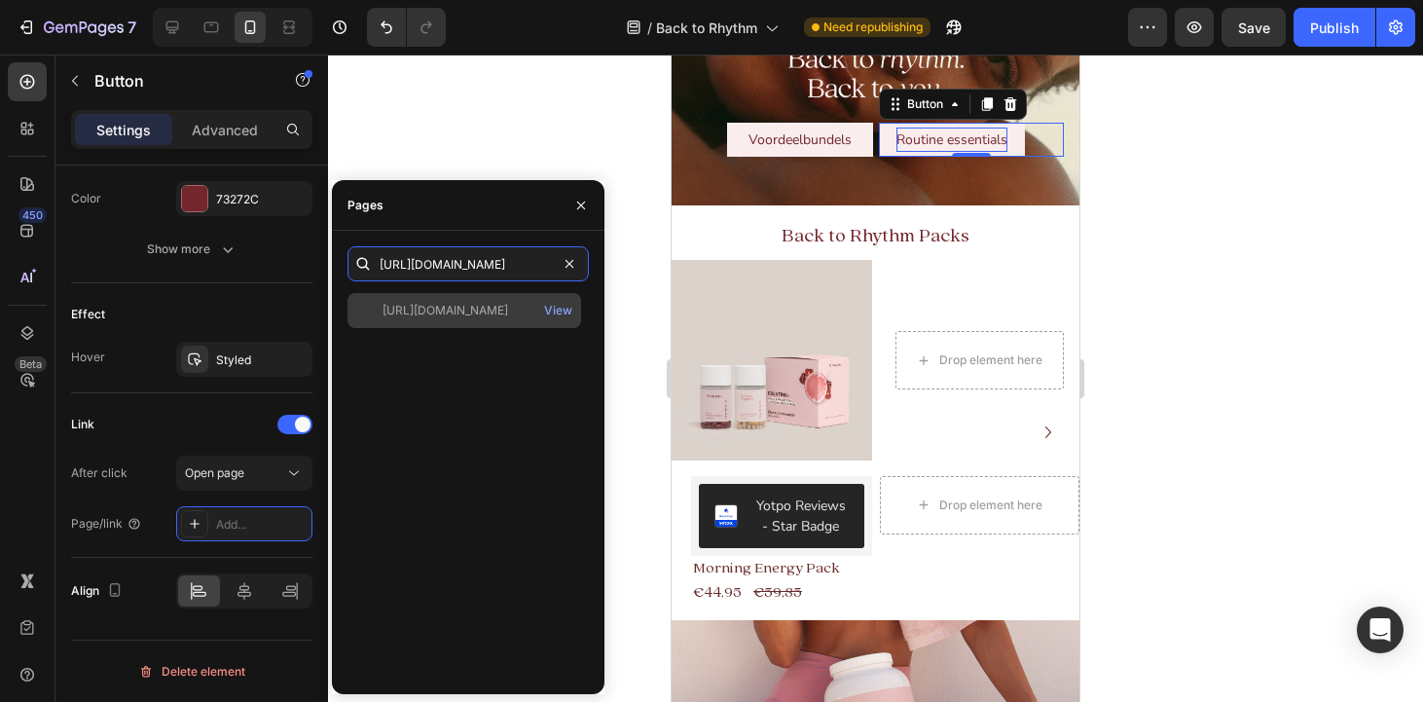
type input "[URL][DOMAIN_NAME]"
click at [483, 310] on div "[URL][DOMAIN_NAME]" at bounding box center [445, 311] width 126 height 18
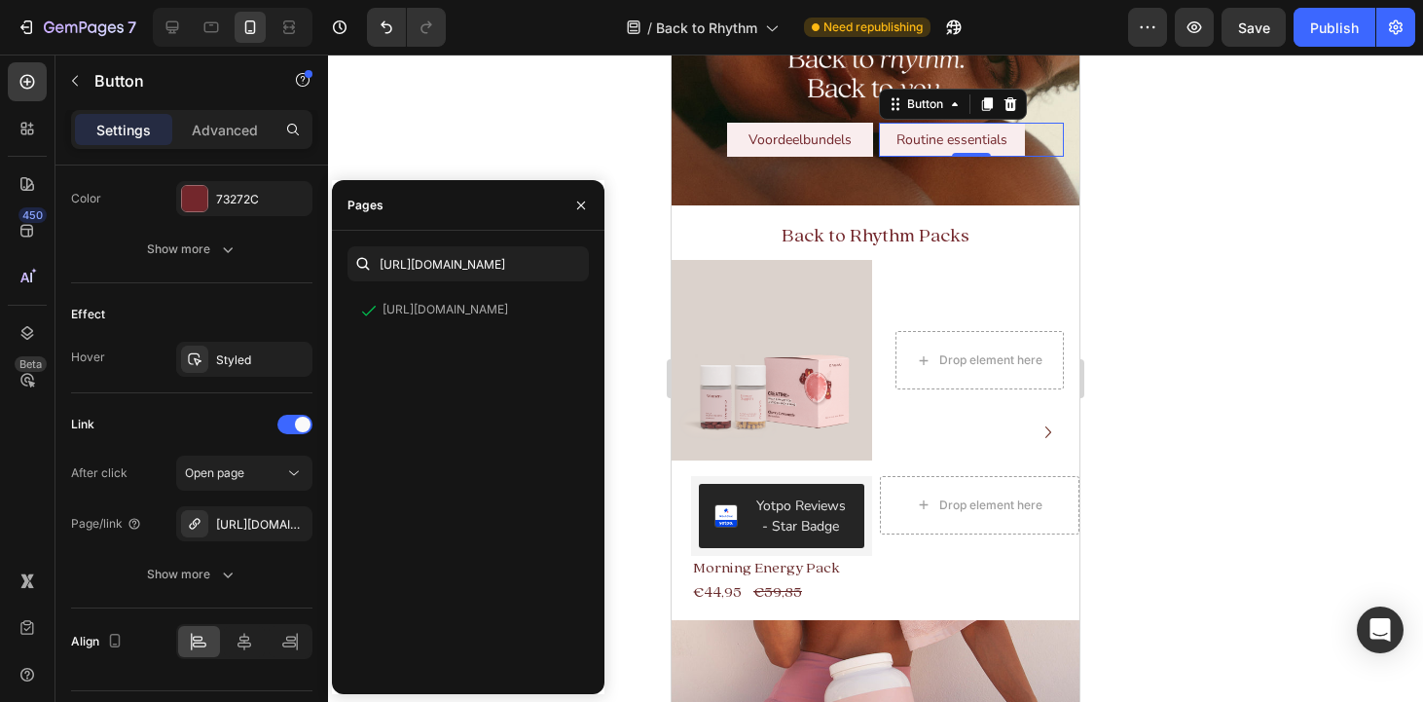
click at [537, 142] on div at bounding box center [875, 377] width 1095 height 647
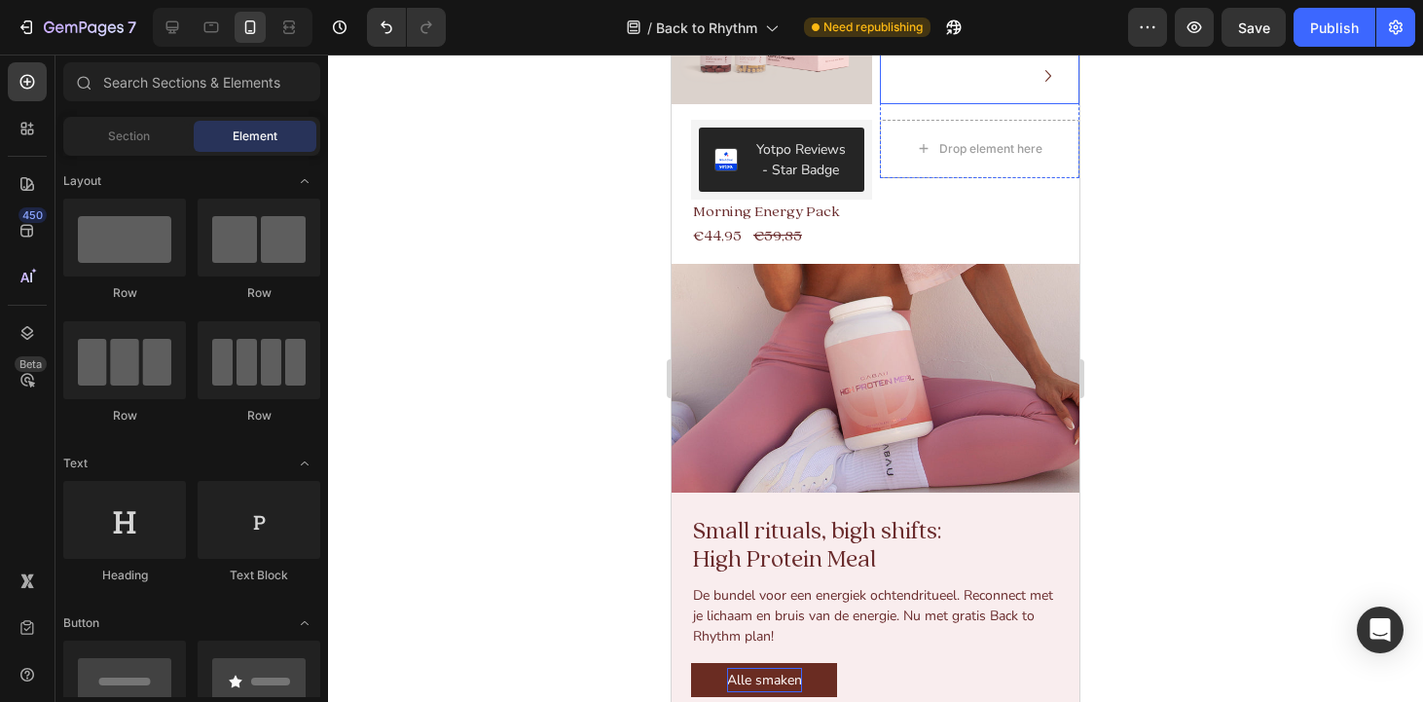
scroll to position [687, 0]
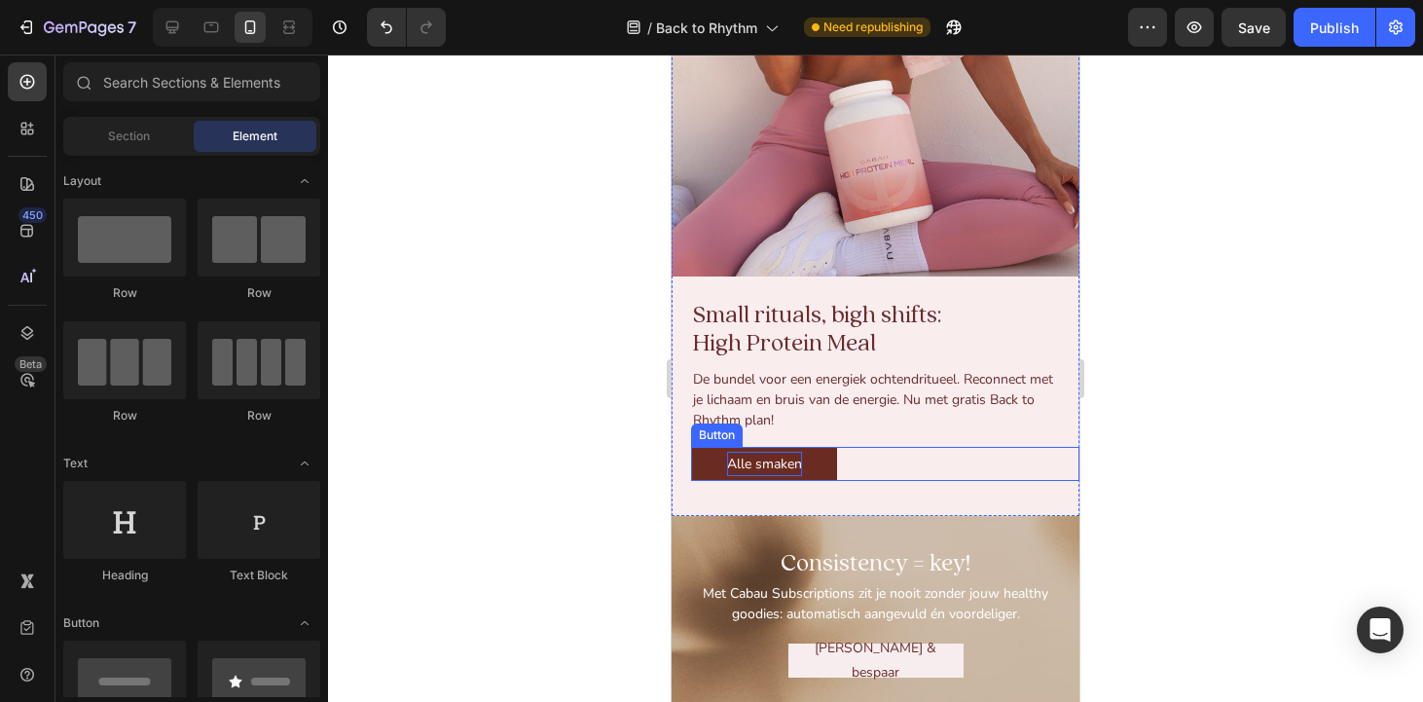
click at [765, 467] on p "Alle smaken" at bounding box center [764, 464] width 75 height 24
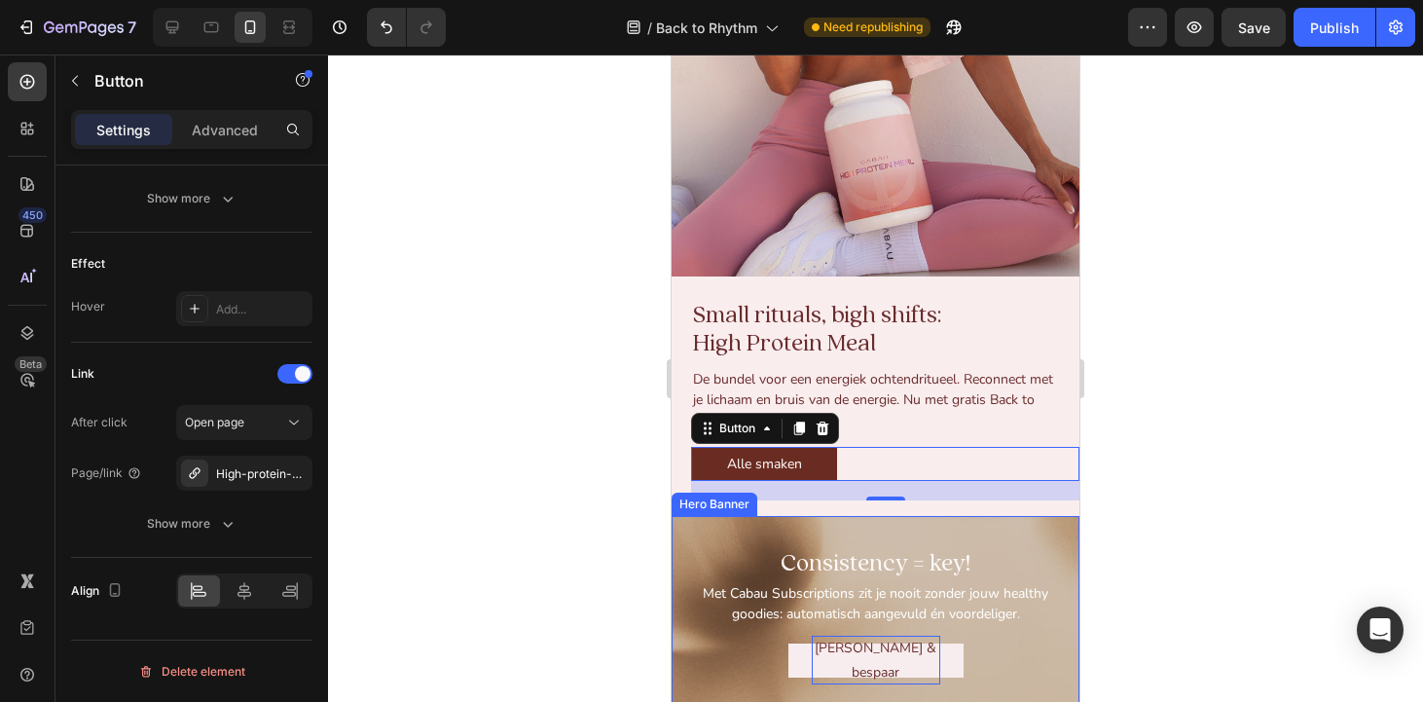
scroll to position [878, 0]
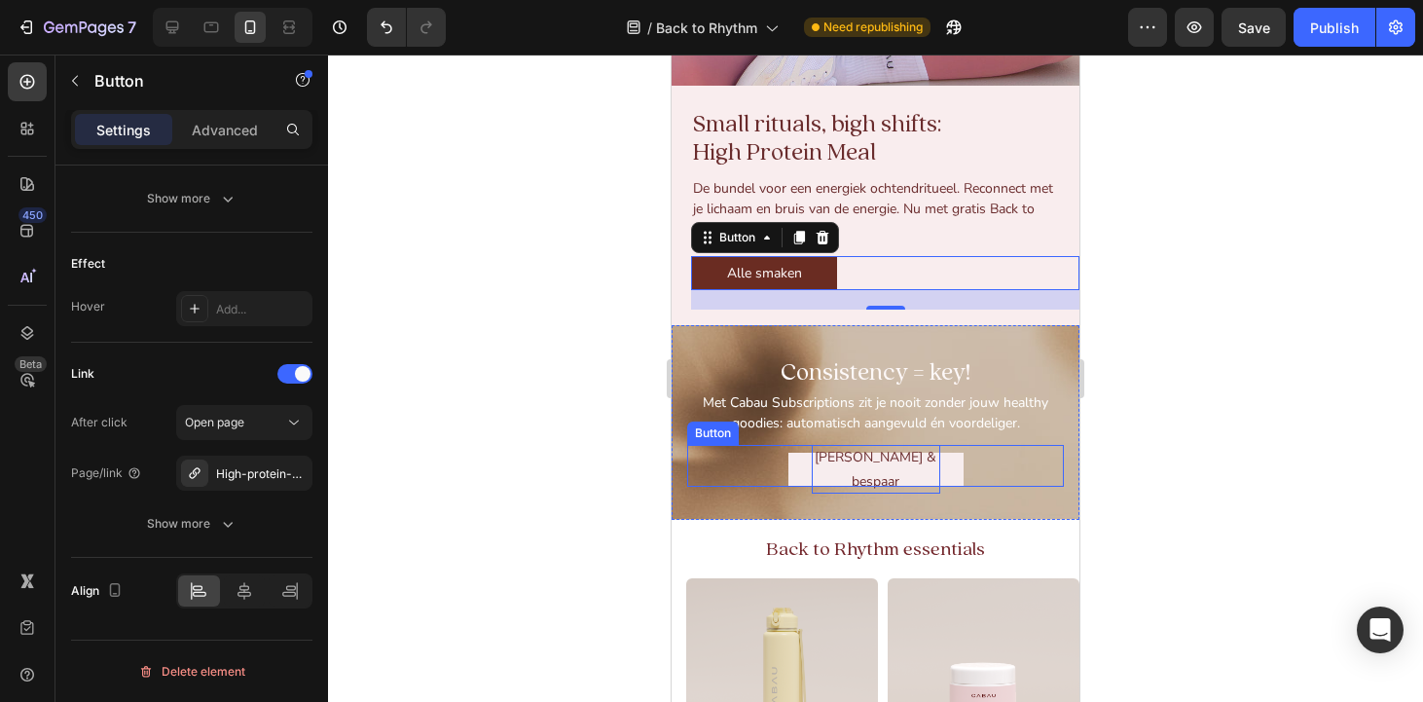
click at [873, 462] on p "[PERSON_NAME] & bespaar" at bounding box center [876, 469] width 128 height 49
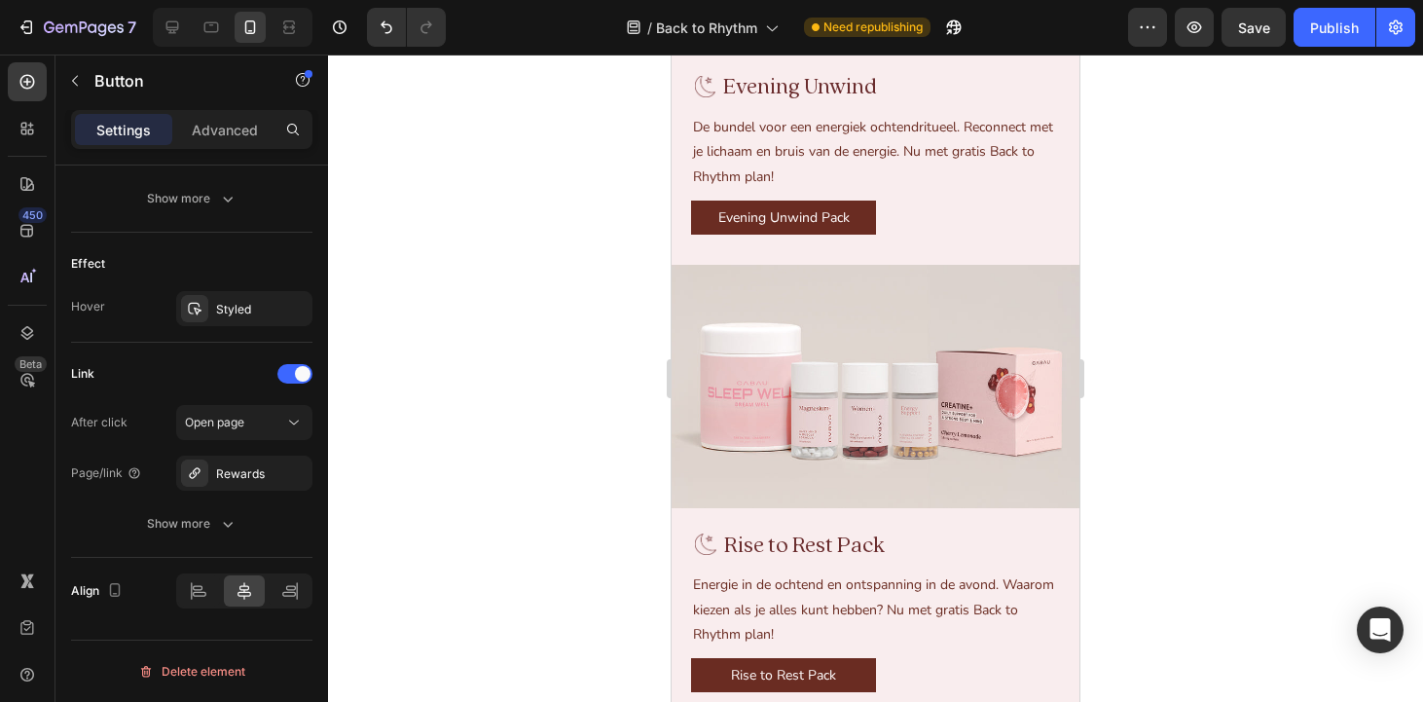
scroll to position [2174, 0]
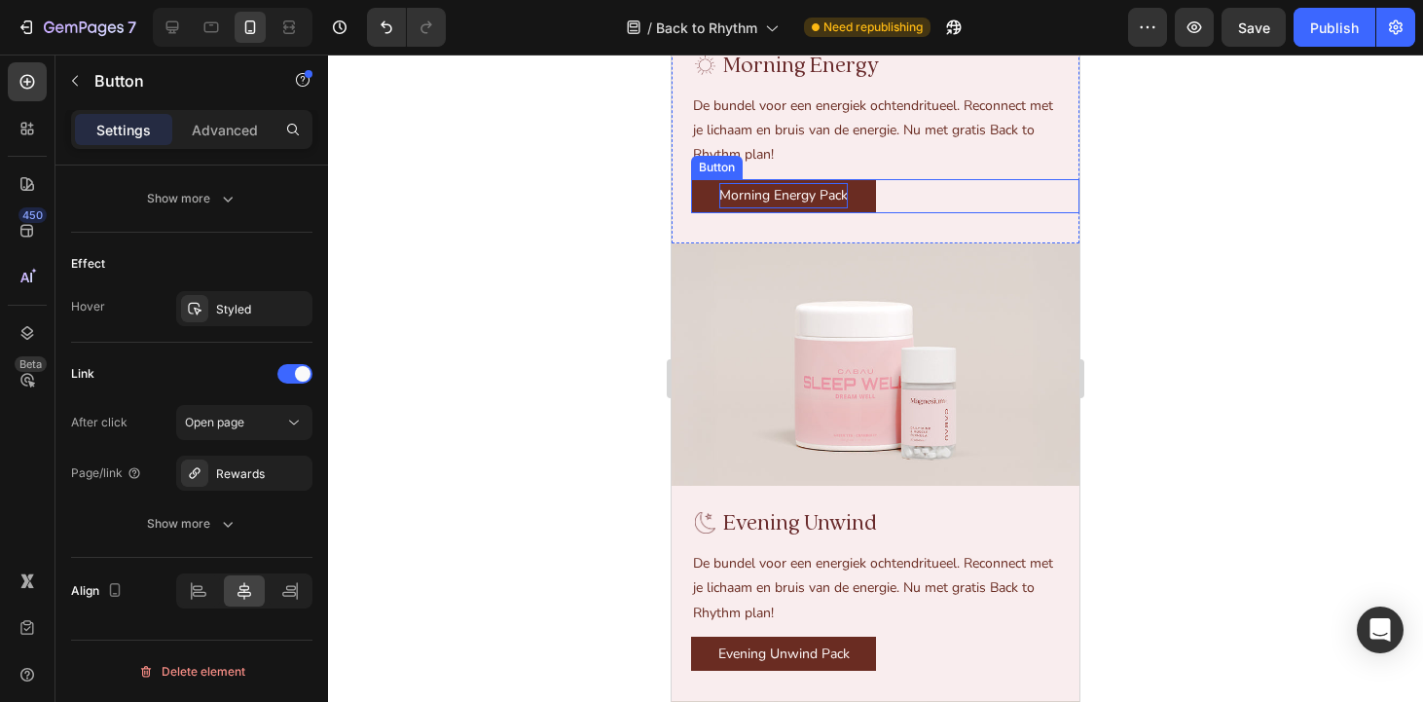
click at [790, 207] on p "Morning Energy Pack" at bounding box center [783, 195] width 128 height 24
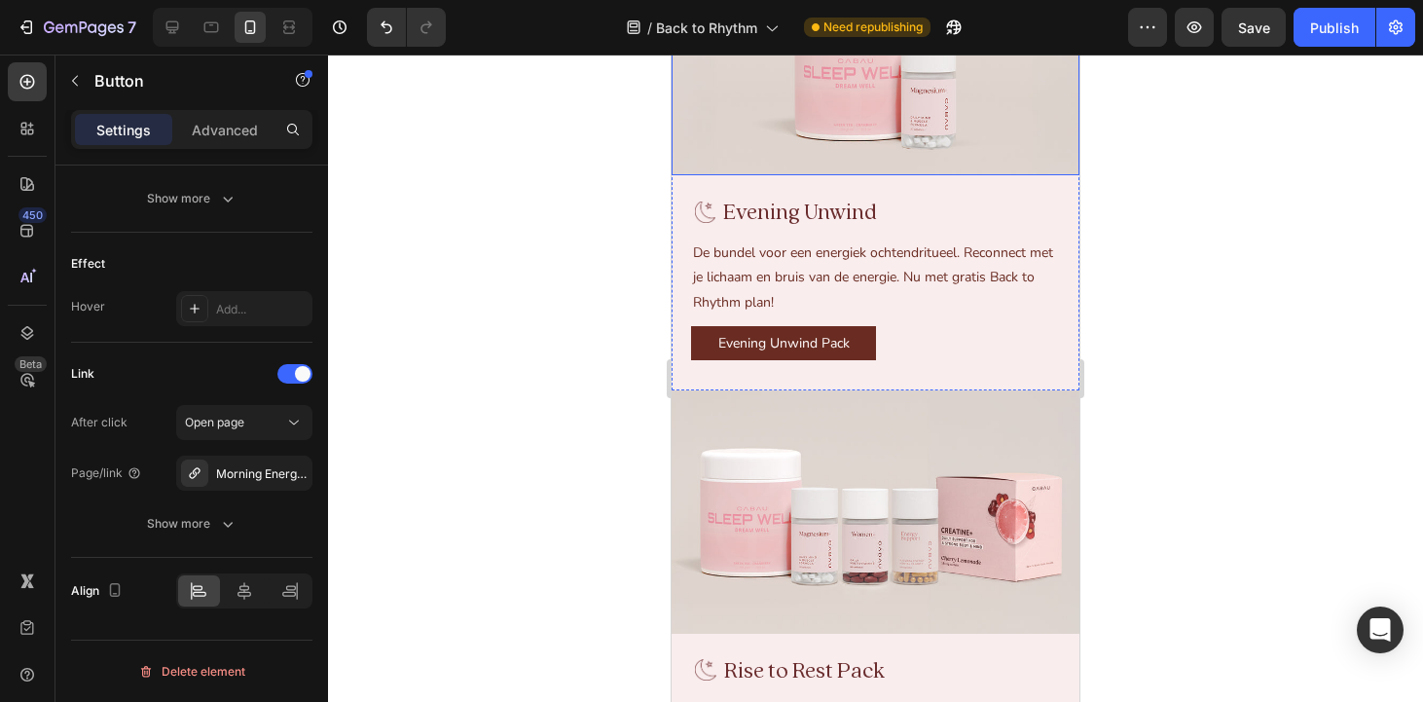
scroll to position [2579, 0]
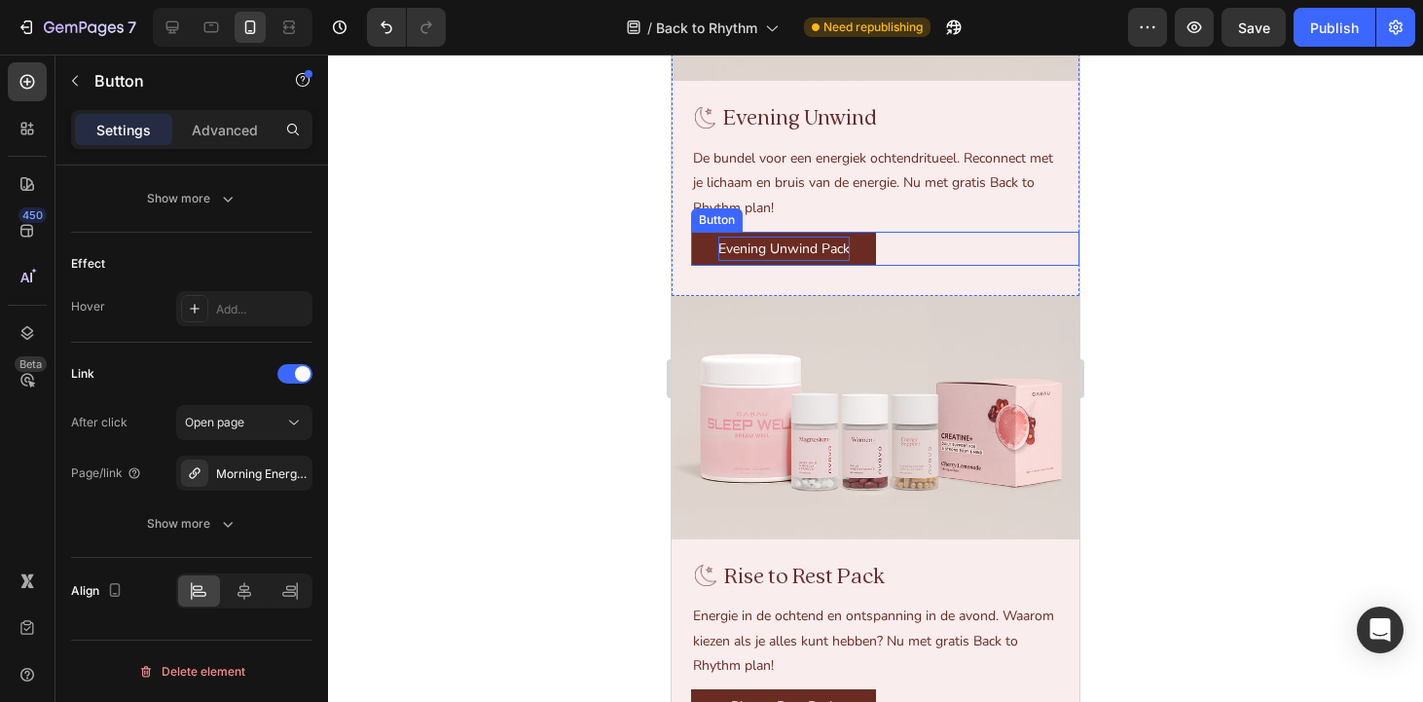
click at [791, 261] on p "Evening Unwind Pack" at bounding box center [783, 248] width 131 height 24
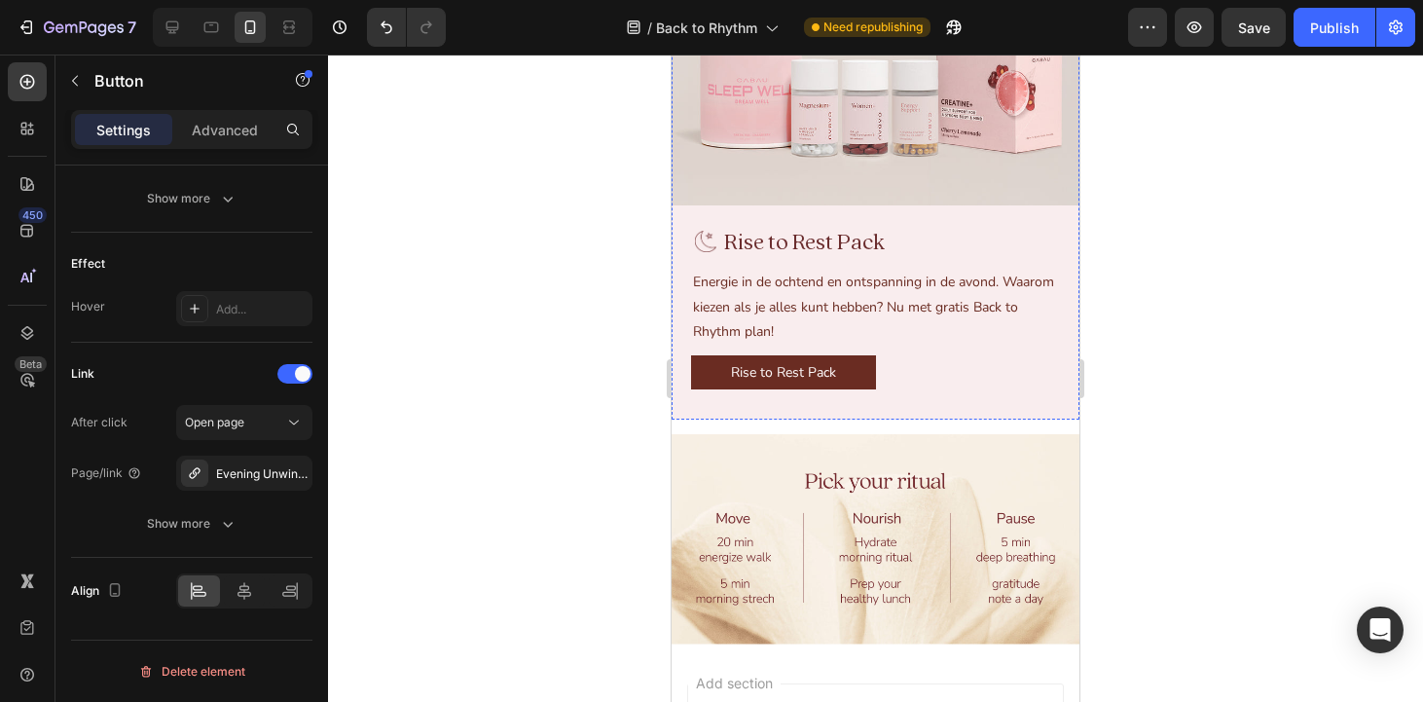
scroll to position [2984, 0]
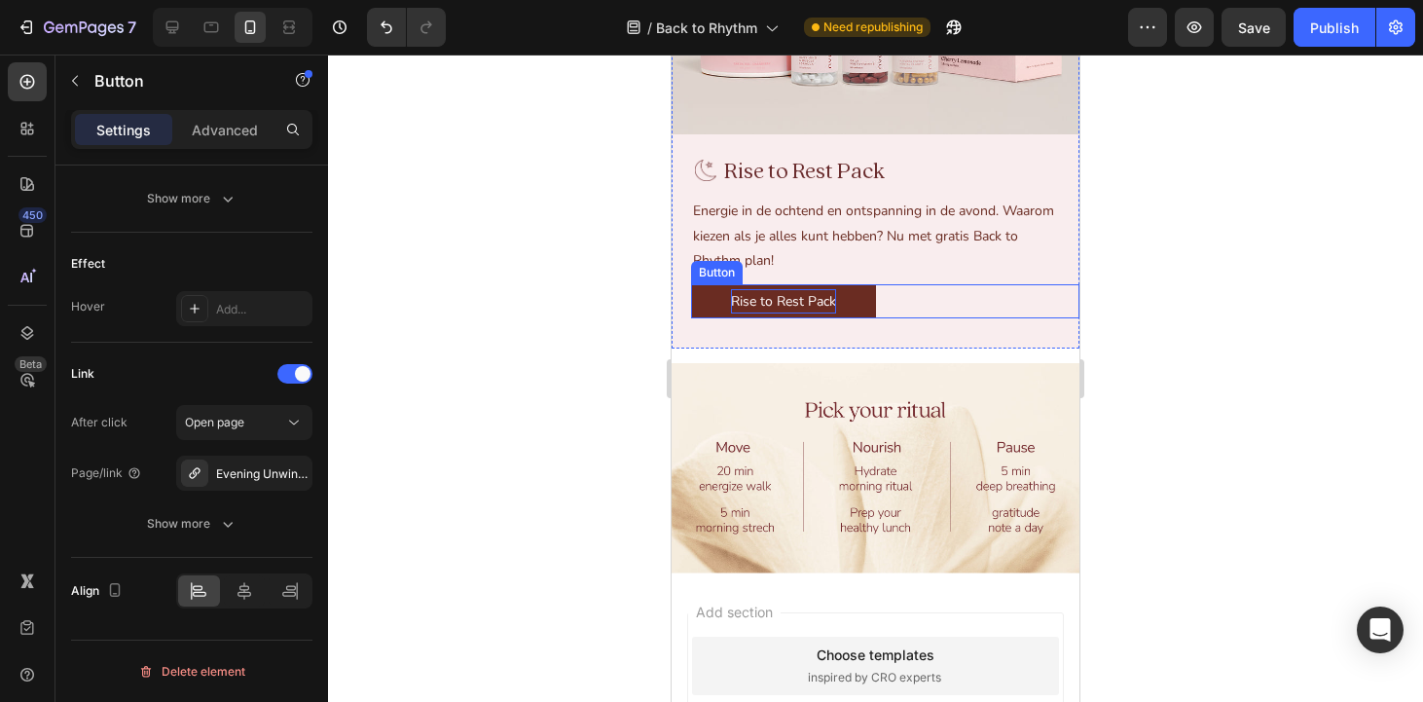
click at [776, 313] on p "Rise to Rest Pack" at bounding box center [783, 301] width 105 height 24
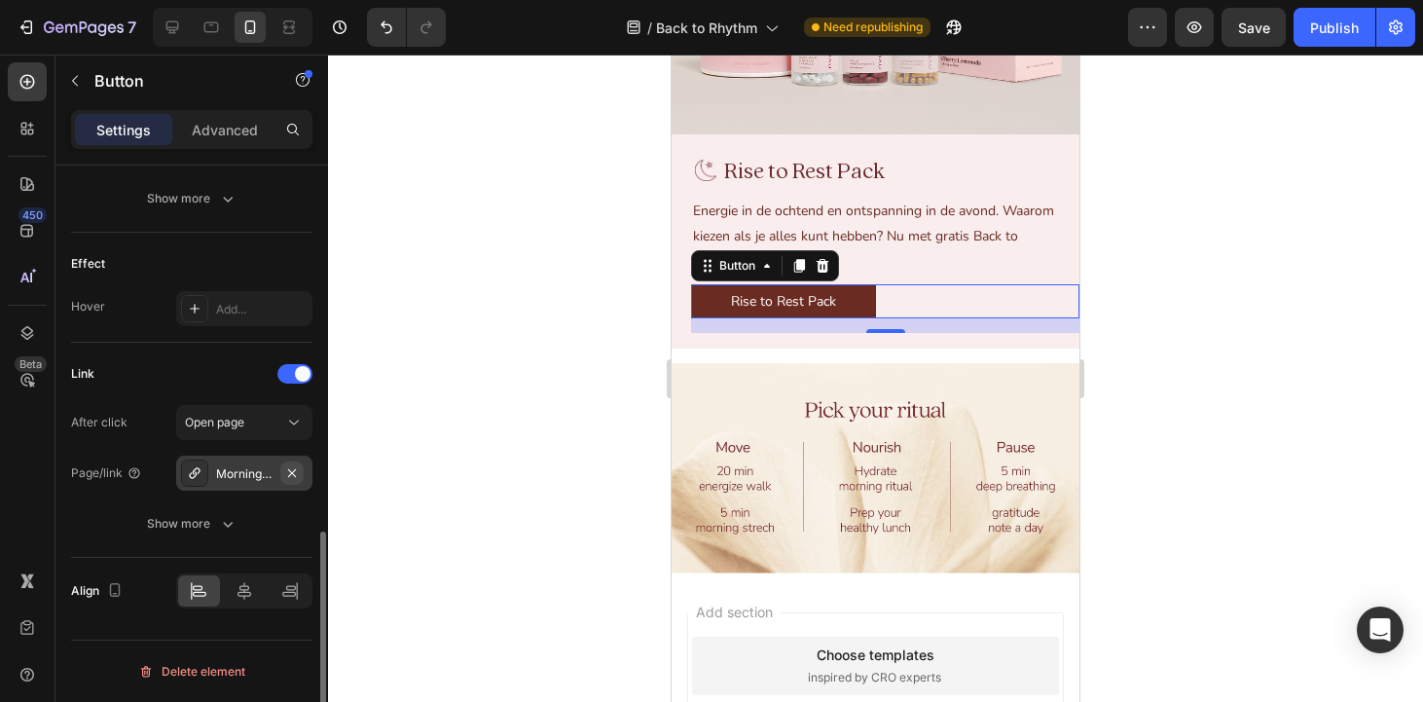
click at [293, 469] on icon "button" at bounding box center [292, 473] width 16 height 16
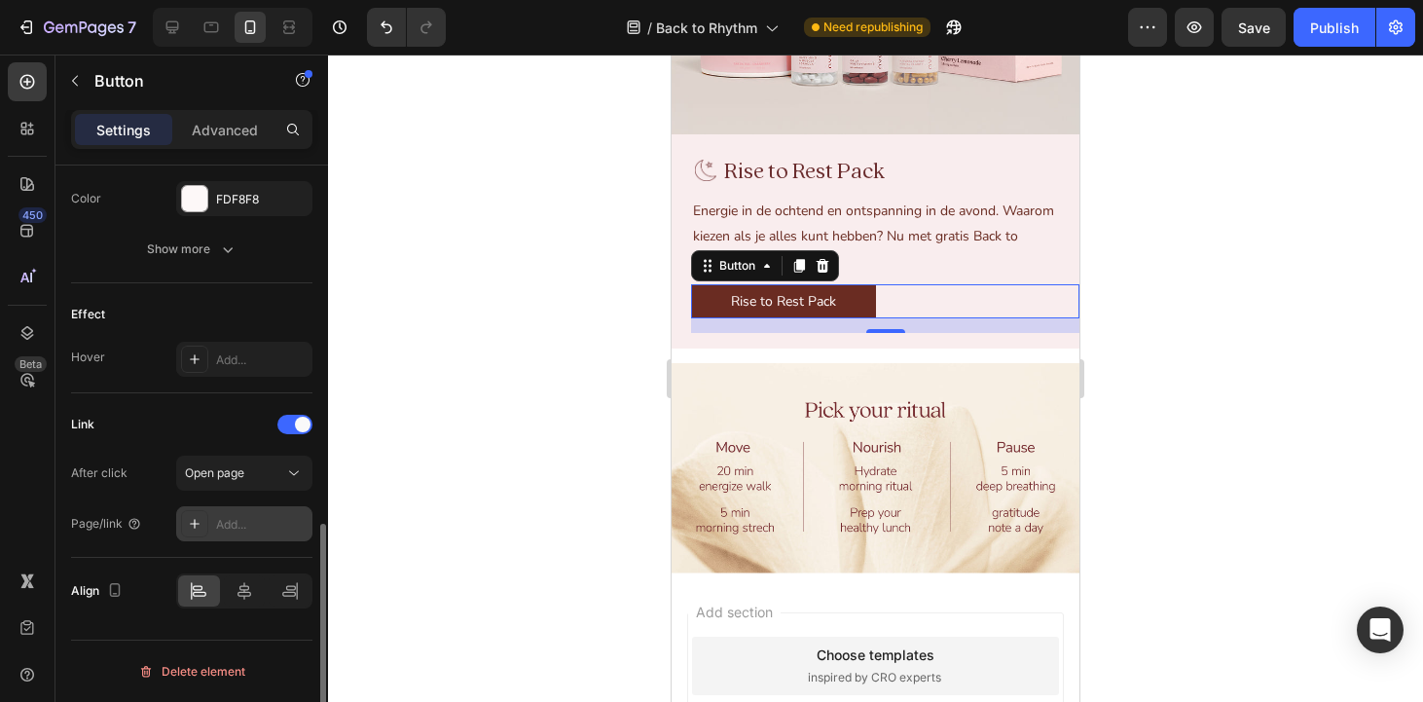
scroll to position [905, 0]
click at [230, 468] on span "Open page" at bounding box center [214, 472] width 59 height 15
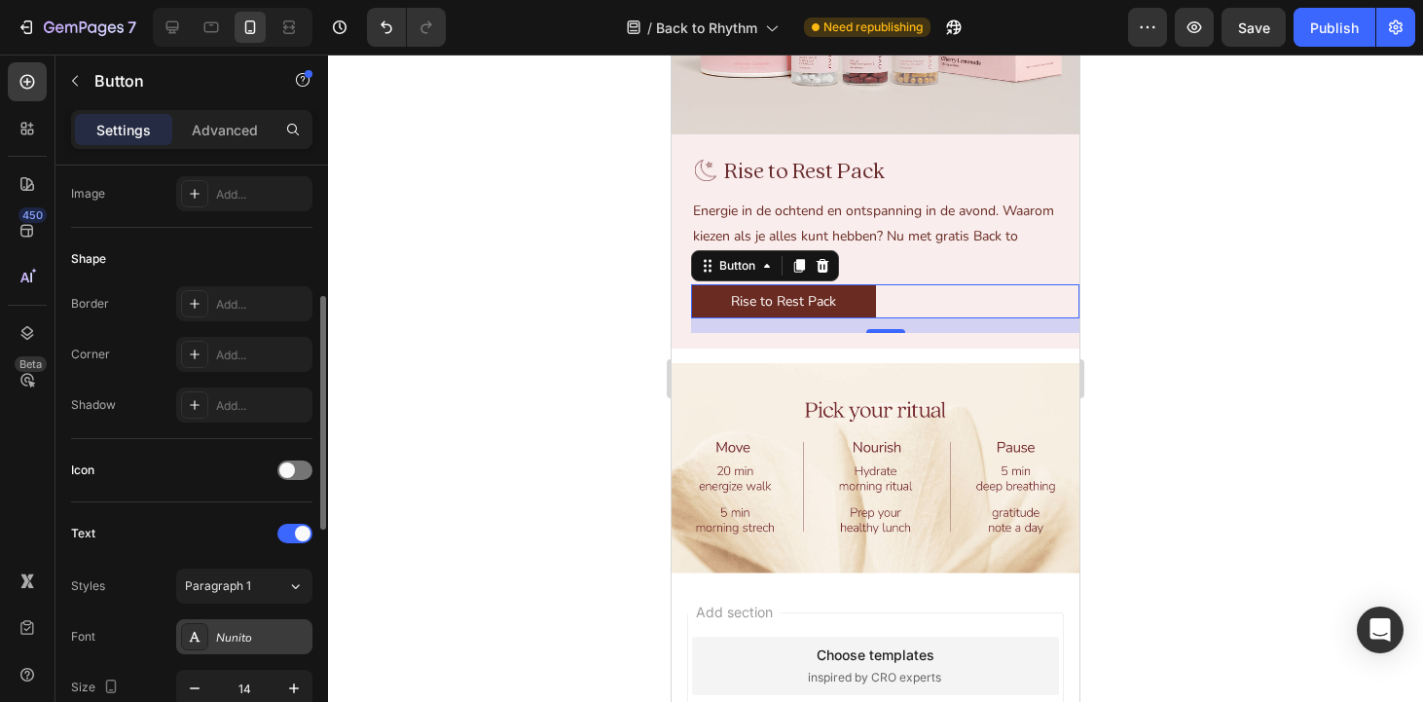
scroll to position [566, 0]
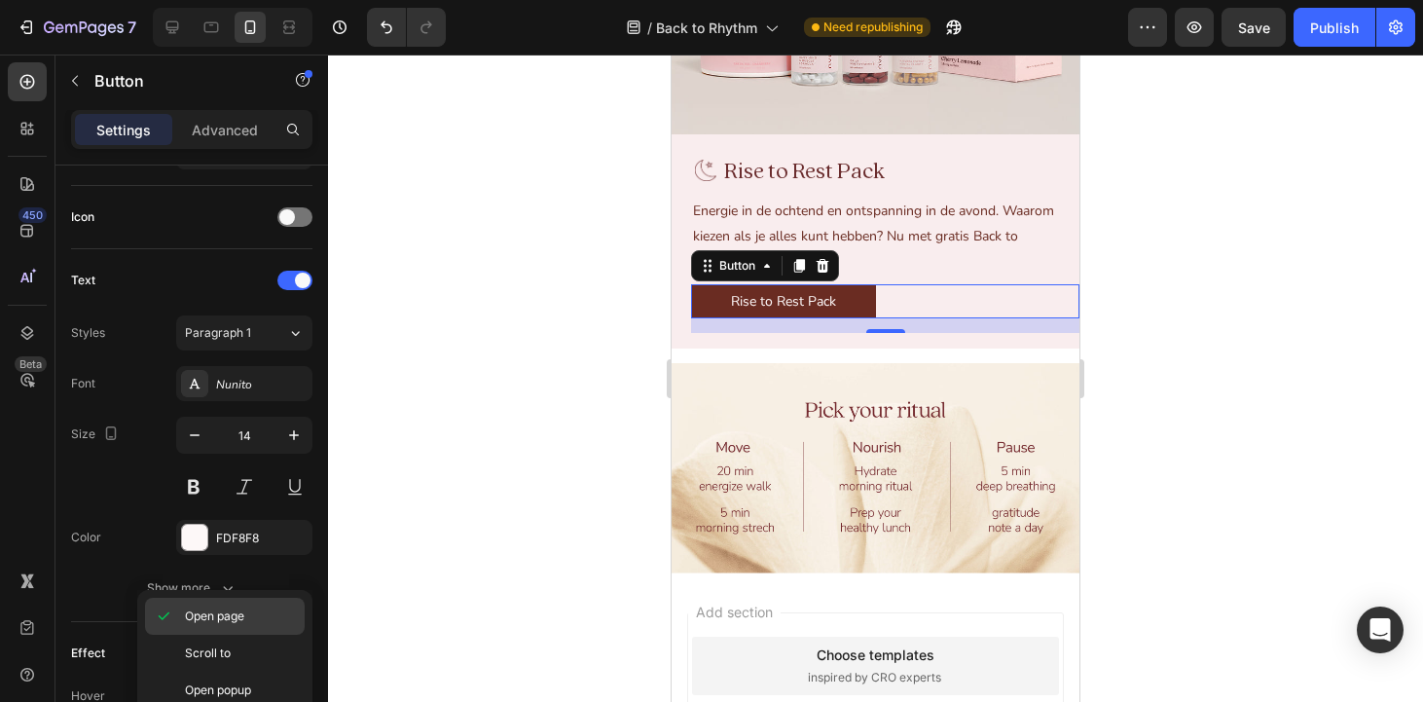
click at [237, 619] on span "Open page" at bounding box center [214, 616] width 59 height 18
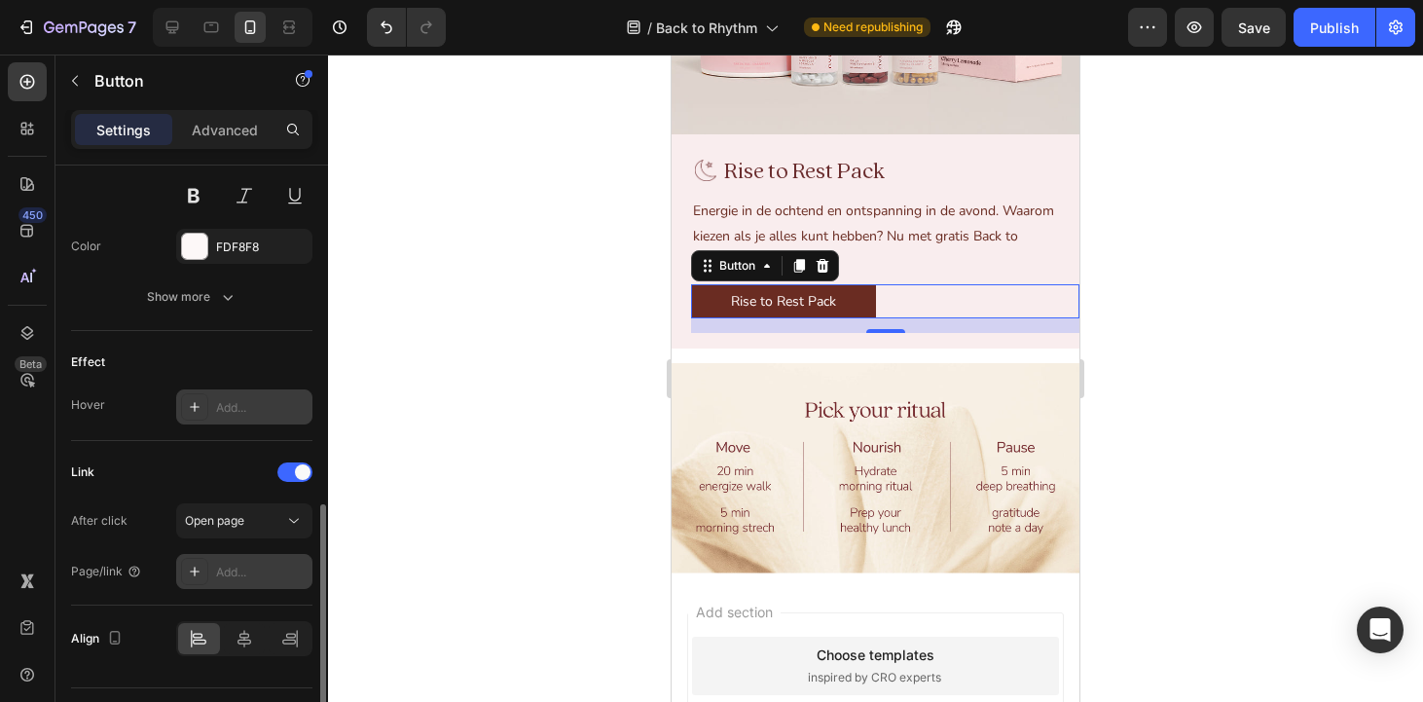
scroll to position [868, 0]
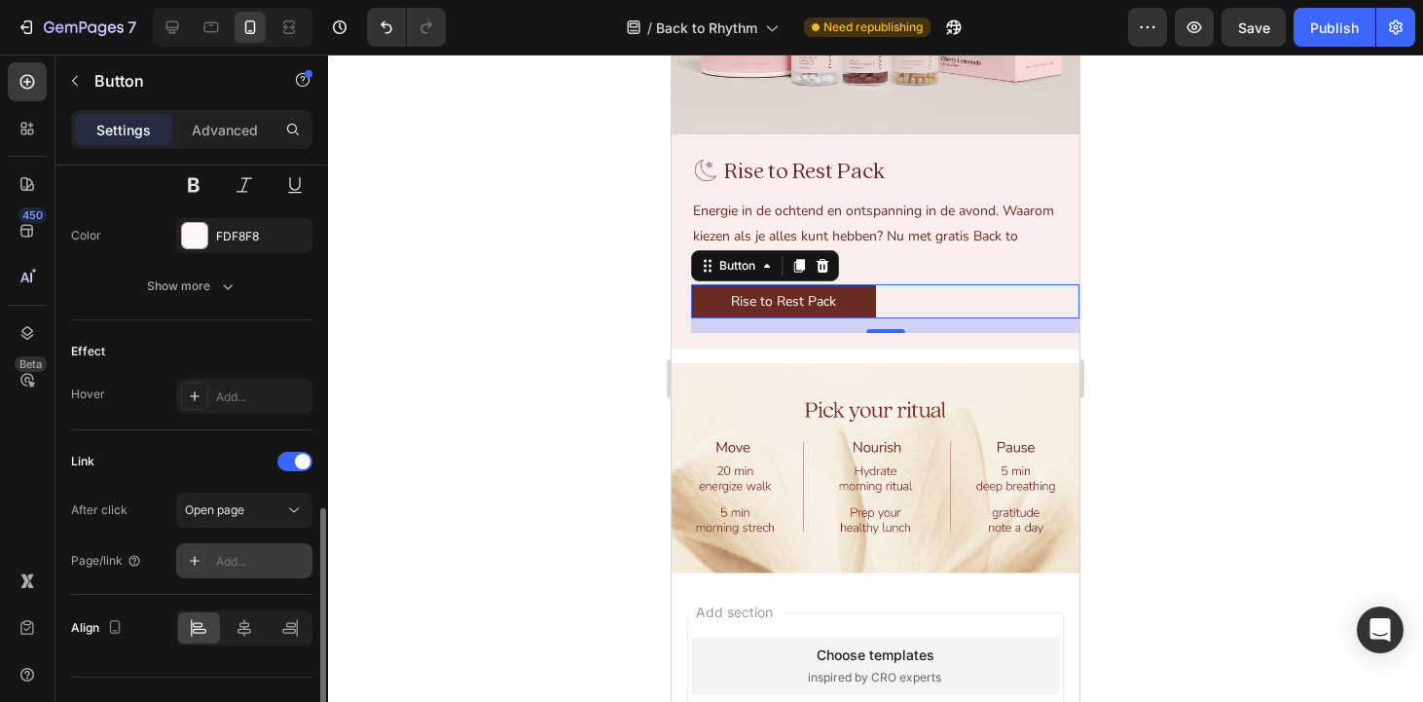
click at [238, 556] on div "Add..." at bounding box center [261, 562] width 91 height 18
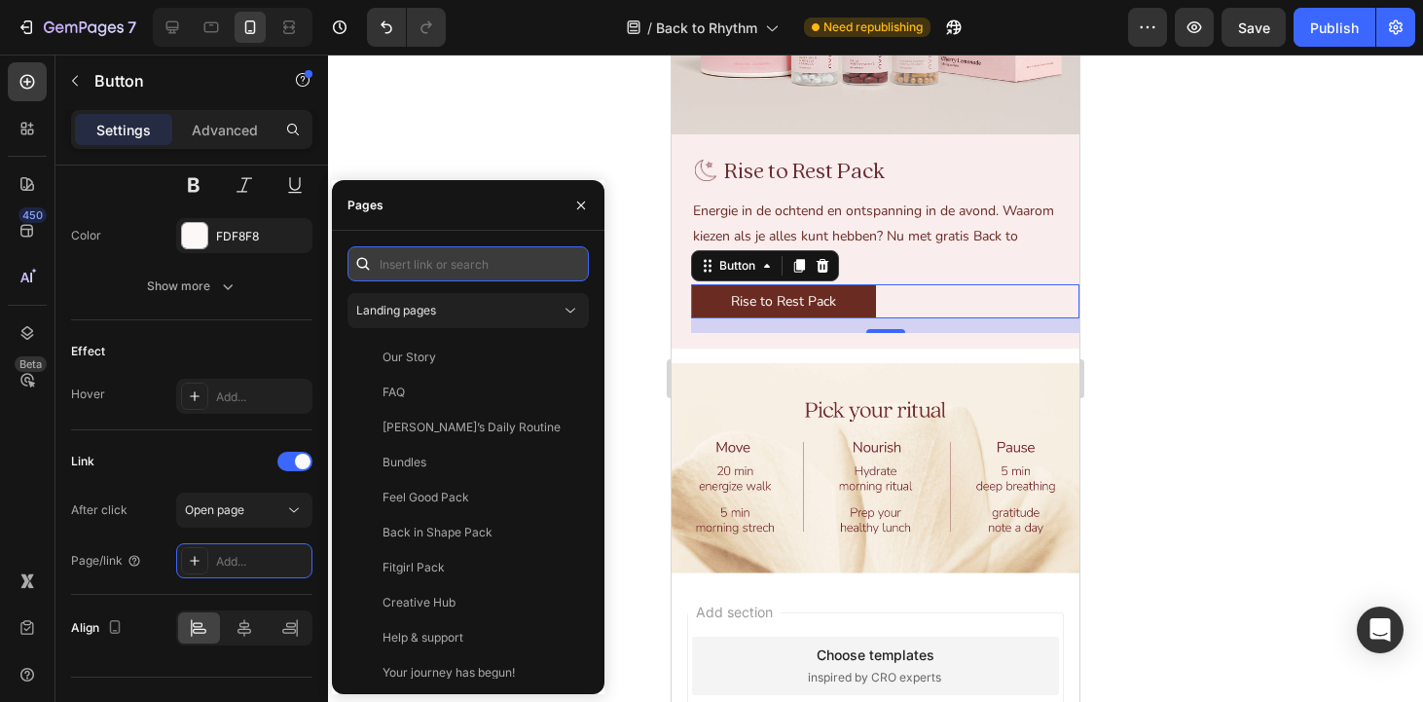
click at [443, 261] on input "text" at bounding box center [467, 263] width 241 height 35
paste input "[URL][DOMAIN_NAME]"
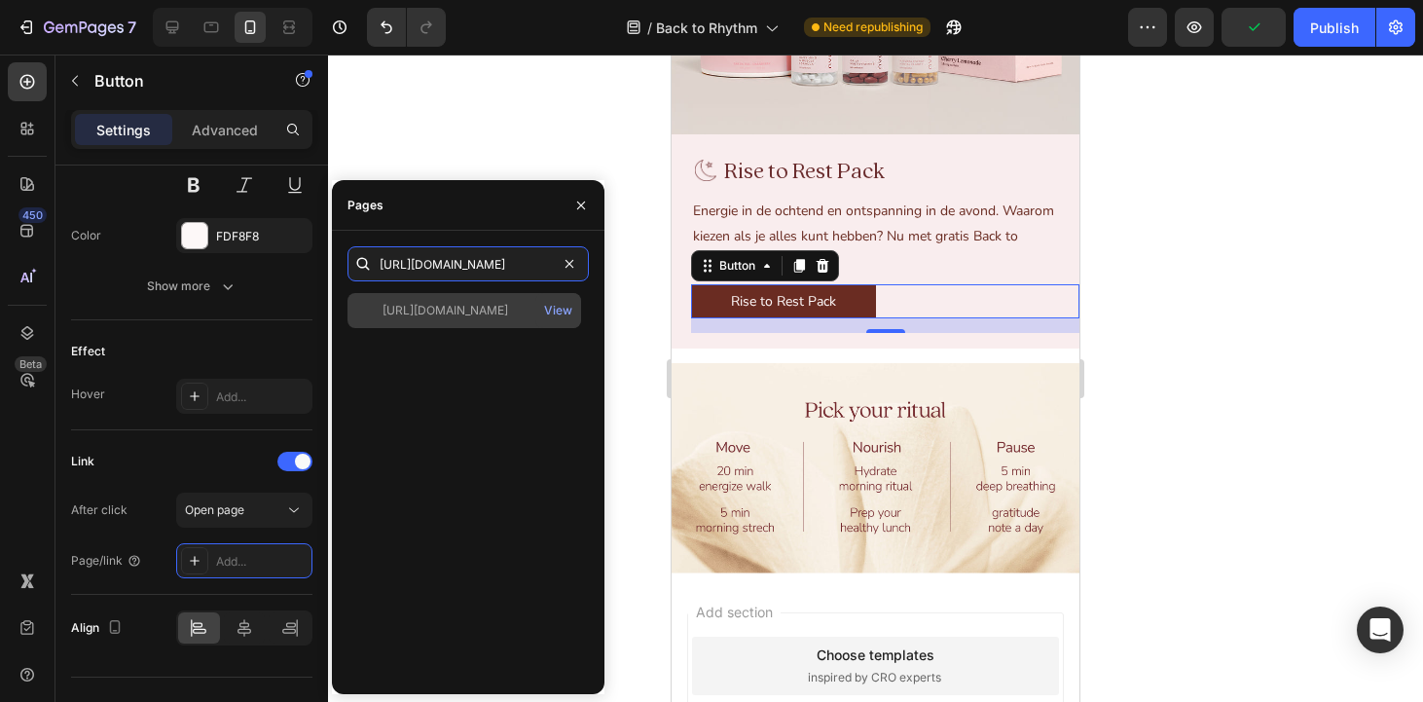
type input "[URL][DOMAIN_NAME]"
click at [432, 308] on div "[URL][DOMAIN_NAME]" at bounding box center [445, 311] width 126 height 18
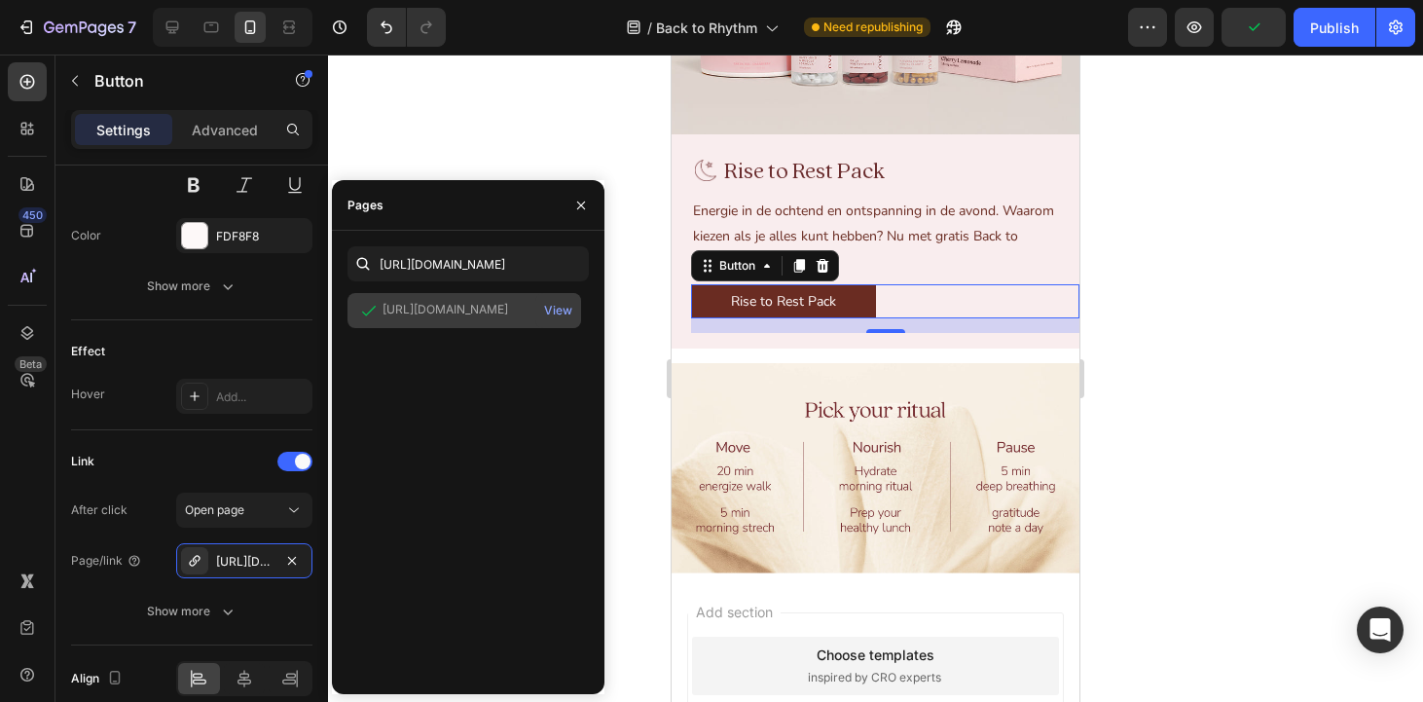
scroll to position [0, 0]
click at [617, 226] on div at bounding box center [875, 377] width 1095 height 647
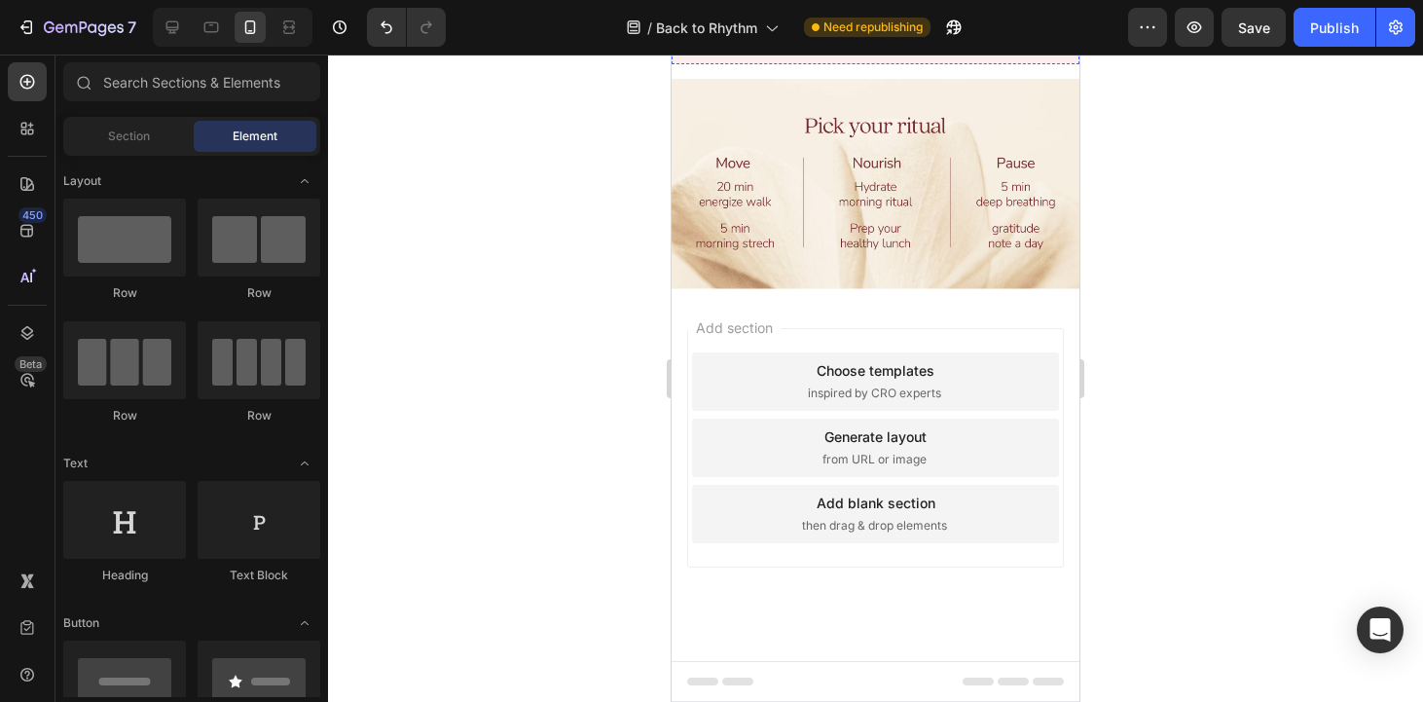
scroll to position [3510, 0]
click at [1334, 23] on div "Publish" at bounding box center [1334, 28] width 49 height 20
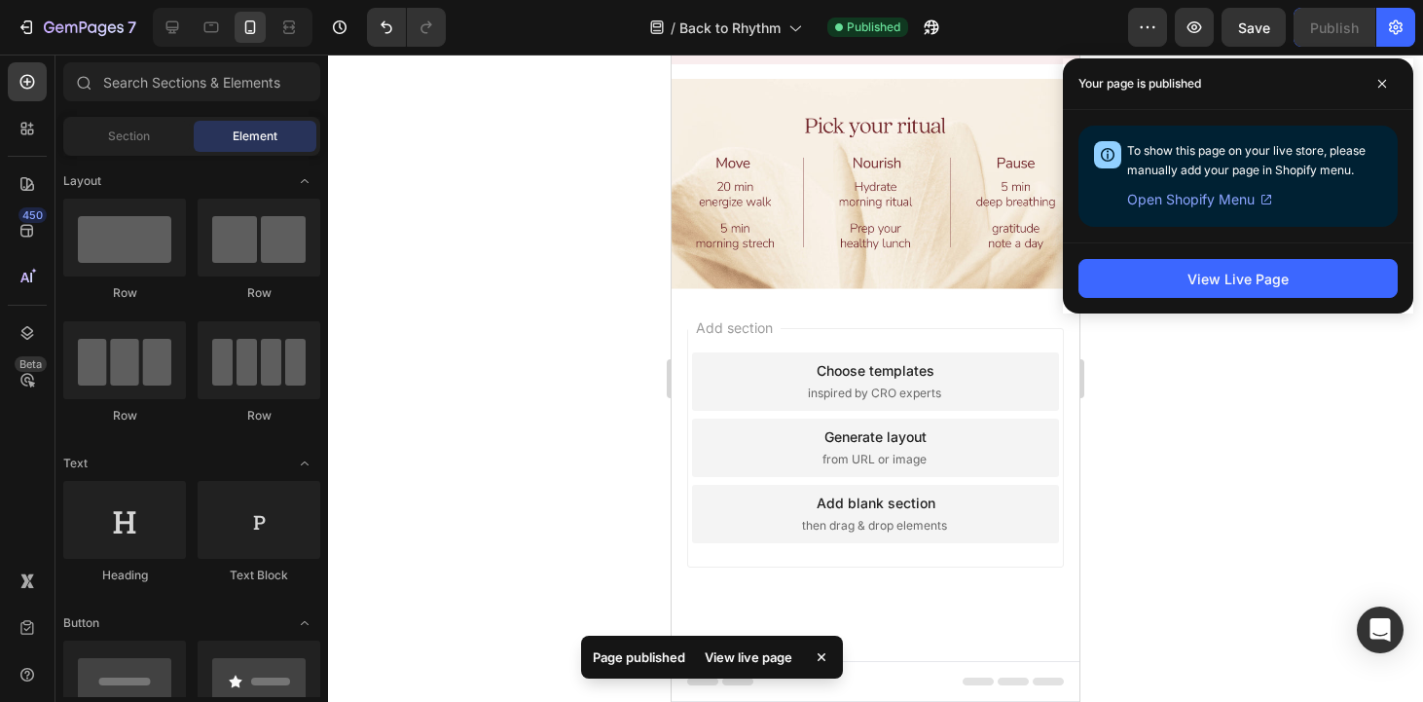
click at [1218, 374] on div at bounding box center [875, 377] width 1095 height 647
